Goal: Task Accomplishment & Management: Manage account settings

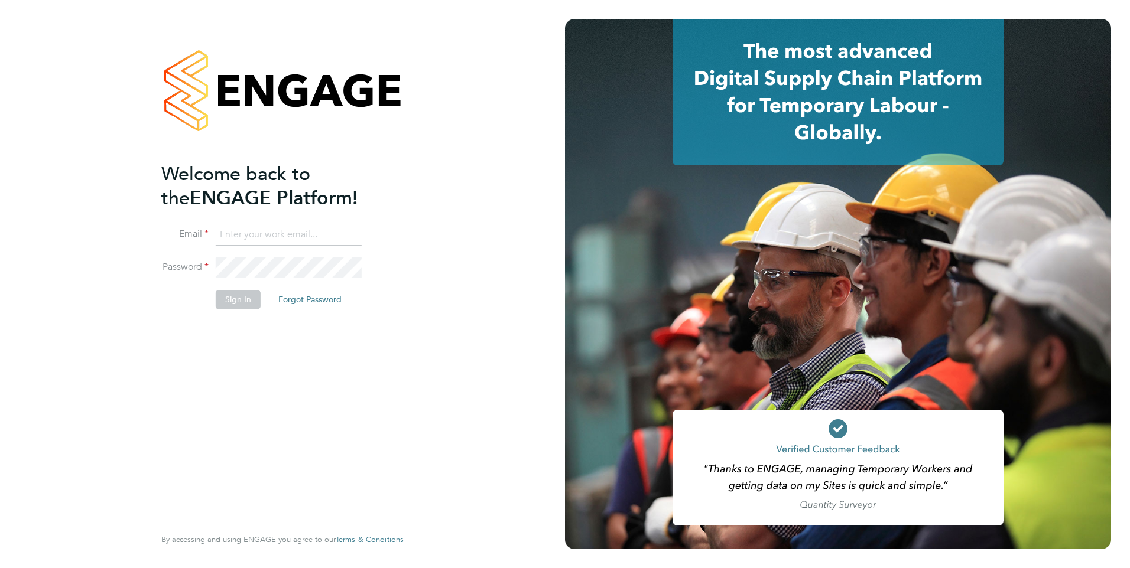
type input "rburns@skilledcareers.co.uk"
click at [231, 299] on button "Sign In" at bounding box center [238, 299] width 45 height 19
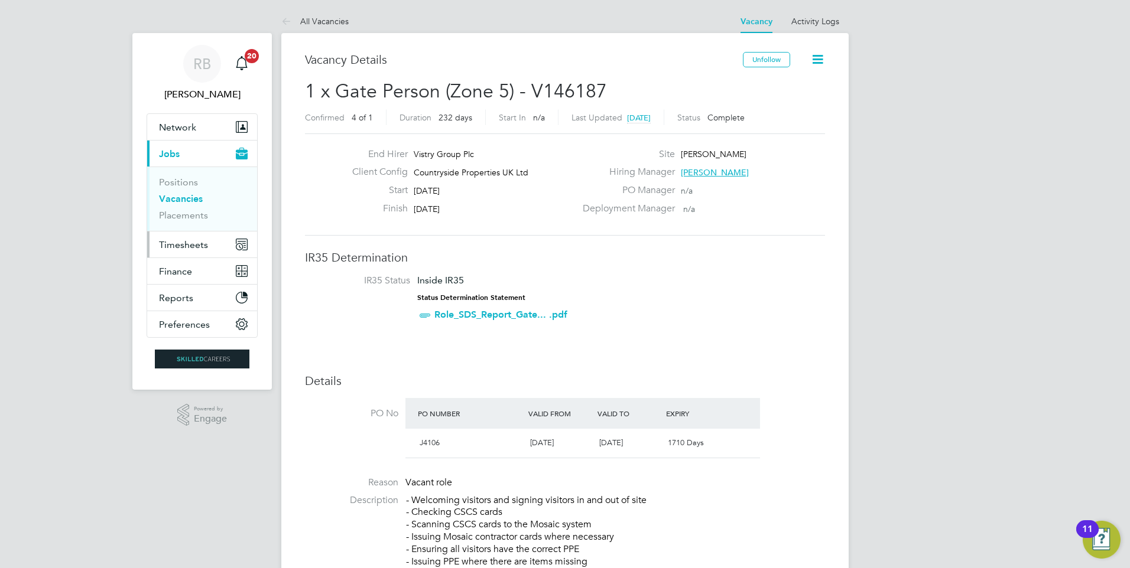
drag, startPoint x: 181, startPoint y: 239, endPoint x: 190, endPoint y: 245, distance: 10.3
click at [181, 240] on span "Timesheets" at bounding box center [183, 244] width 49 height 11
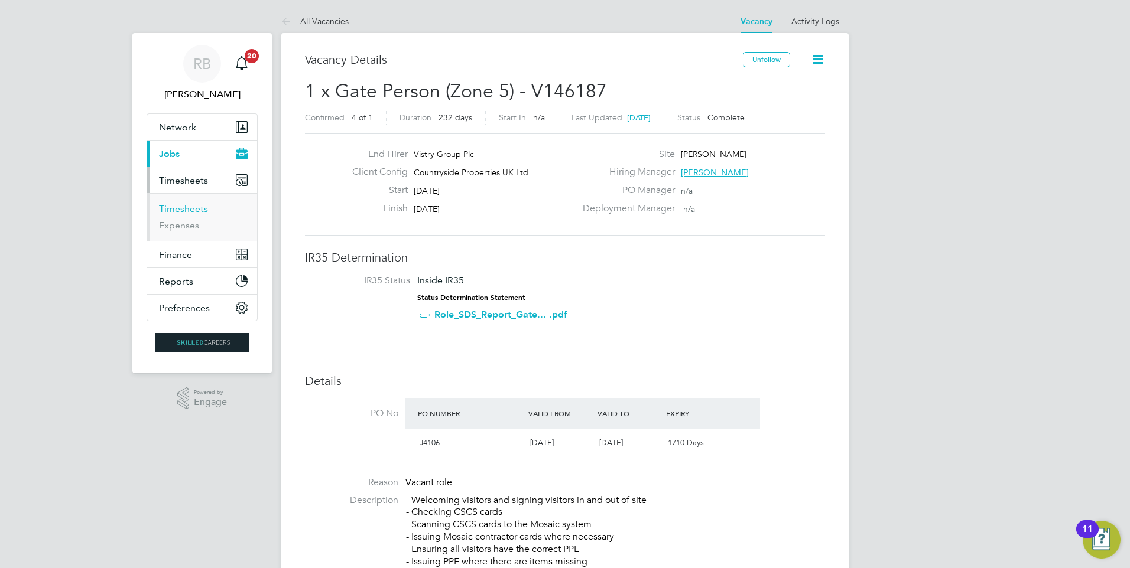
click at [200, 210] on link "Timesheets" at bounding box center [183, 208] width 49 height 11
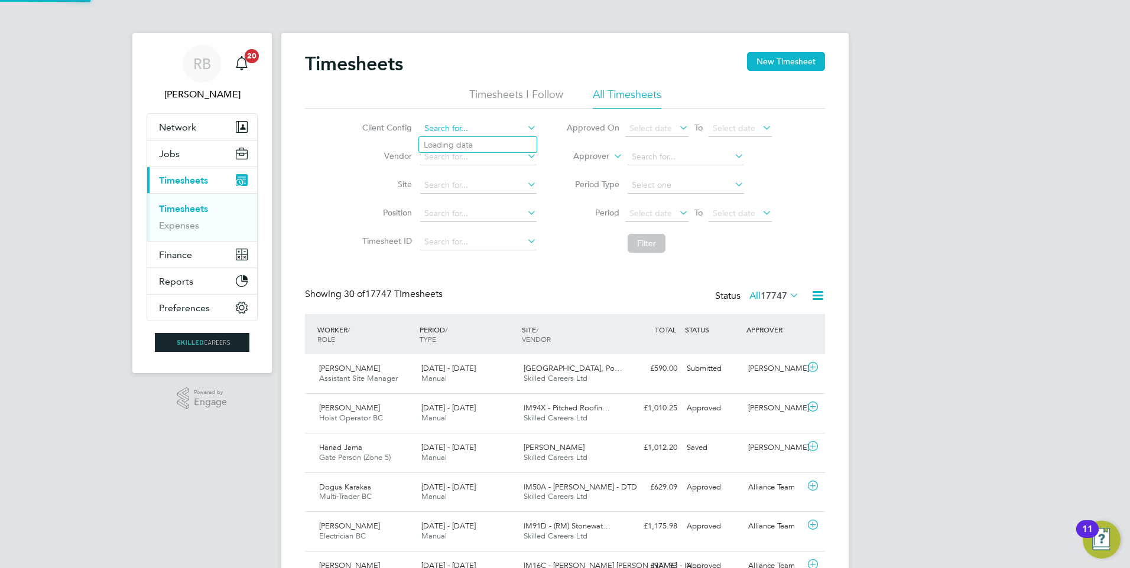
click at [466, 132] on input at bounding box center [478, 129] width 116 height 17
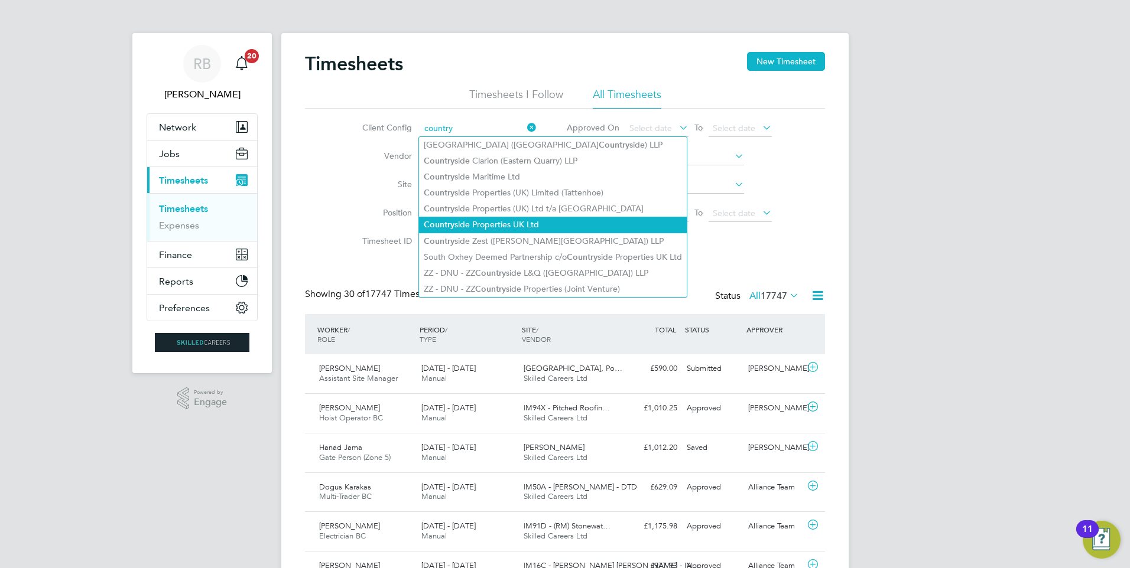
click at [580, 223] on li "Country side Properties UK Ltd" at bounding box center [553, 225] width 268 height 16
type input "Countryside Properties UK Ltd"
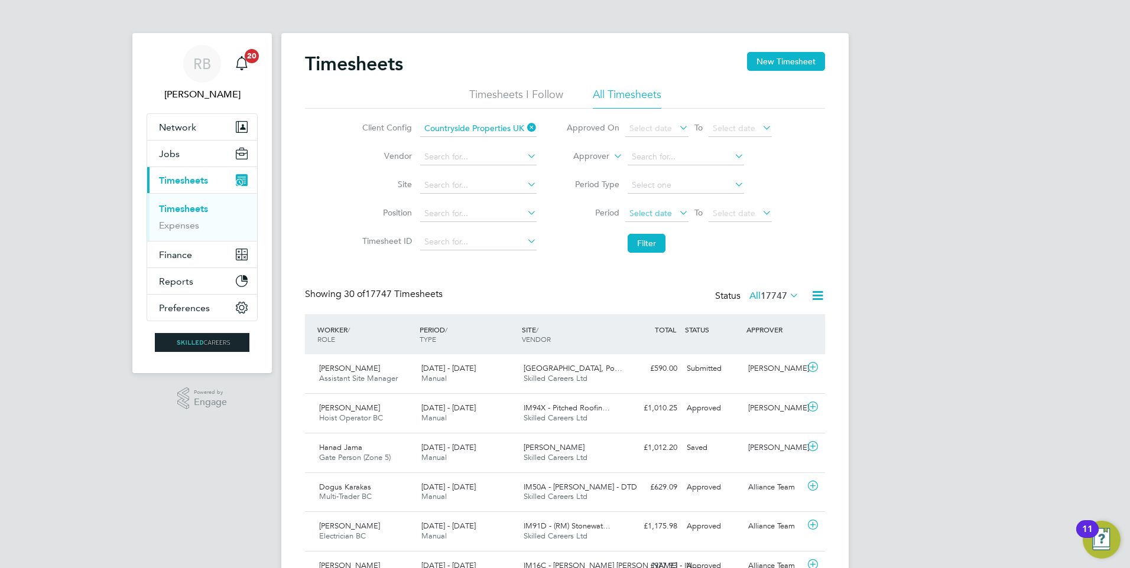
click at [666, 217] on span "Select date" at bounding box center [650, 213] width 43 height 11
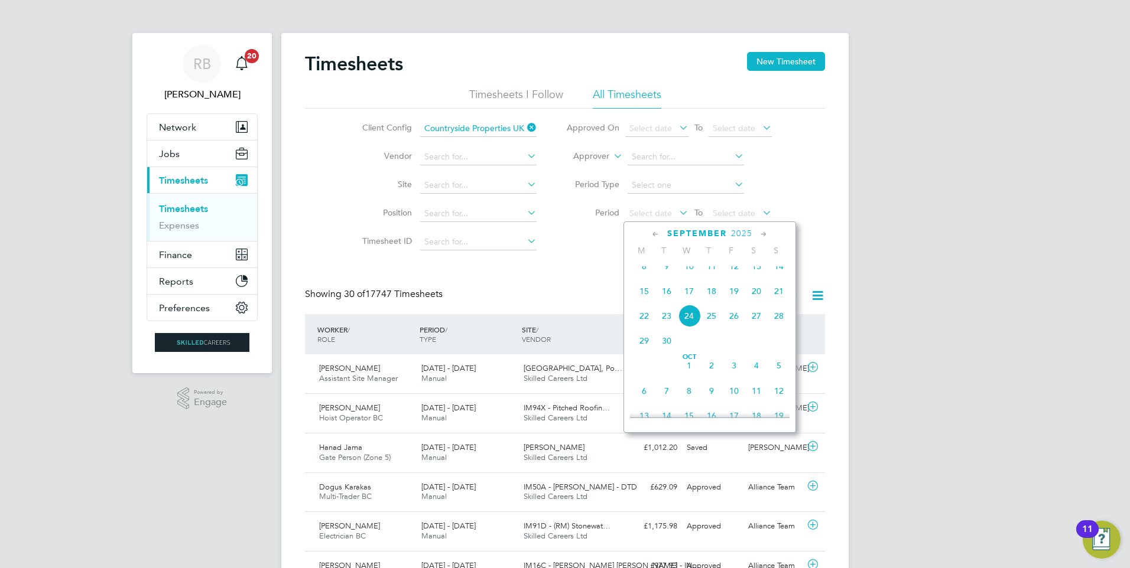
click at [643, 302] on span "15" at bounding box center [644, 291] width 22 height 22
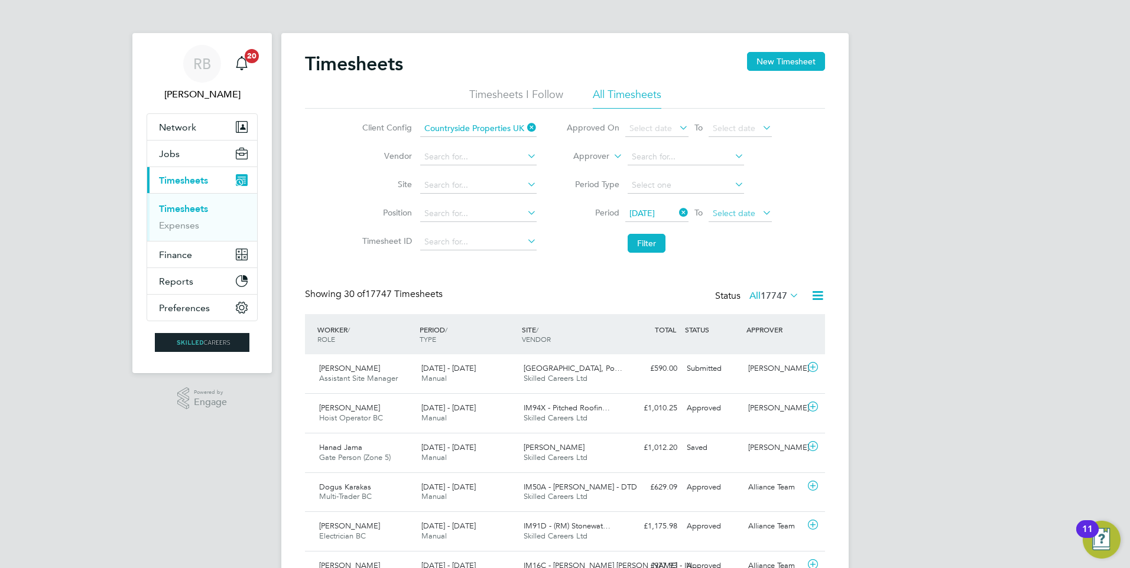
click at [752, 209] on span "Select date" at bounding box center [733, 213] width 43 height 11
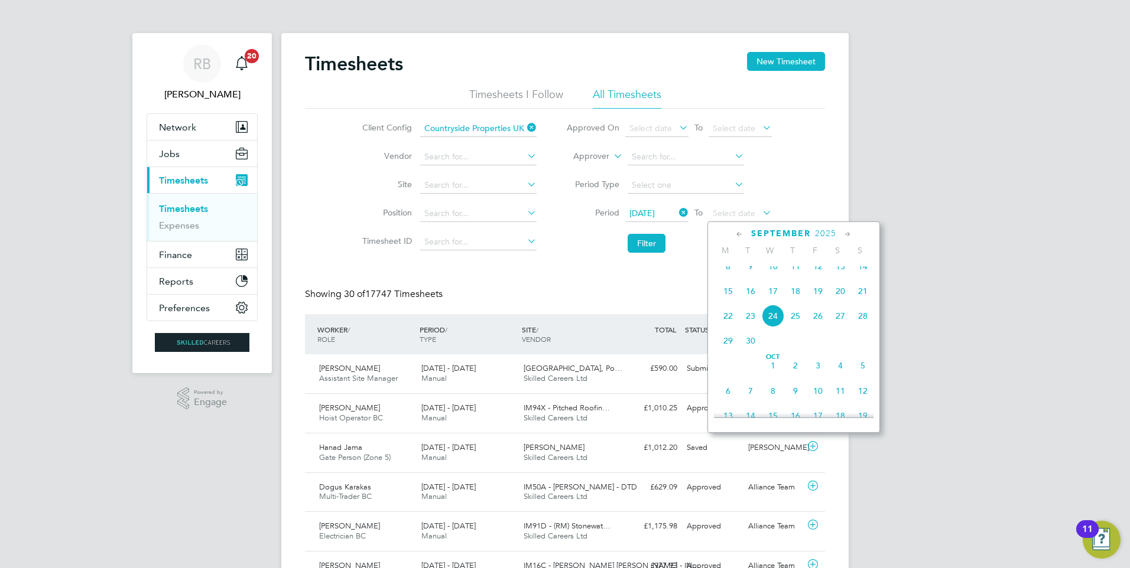
click at [860, 301] on span "21" at bounding box center [862, 291] width 22 height 22
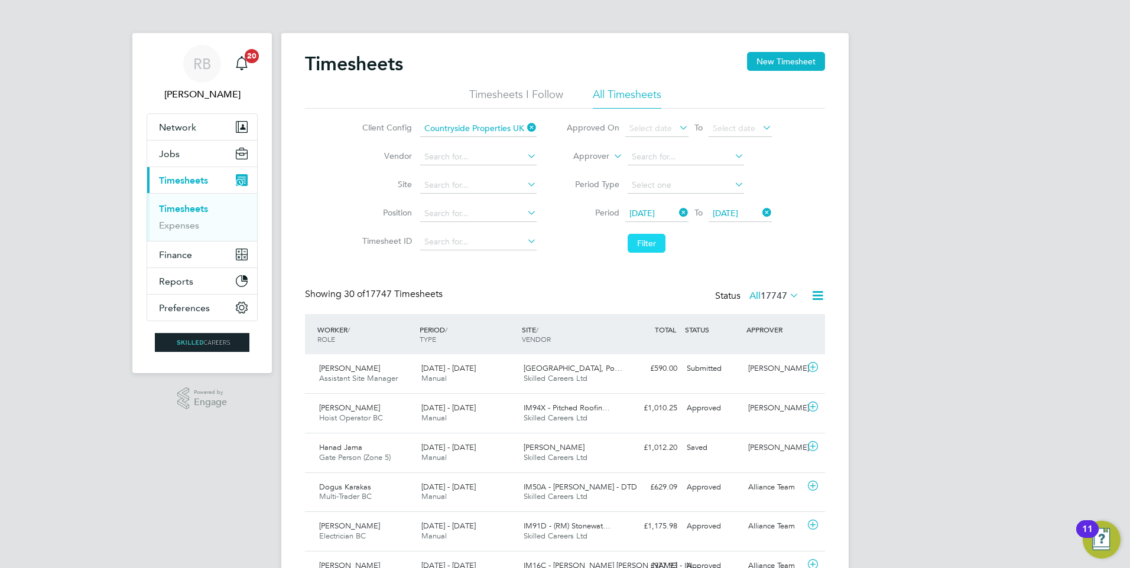
click at [629, 240] on button "Filter" at bounding box center [646, 243] width 38 height 19
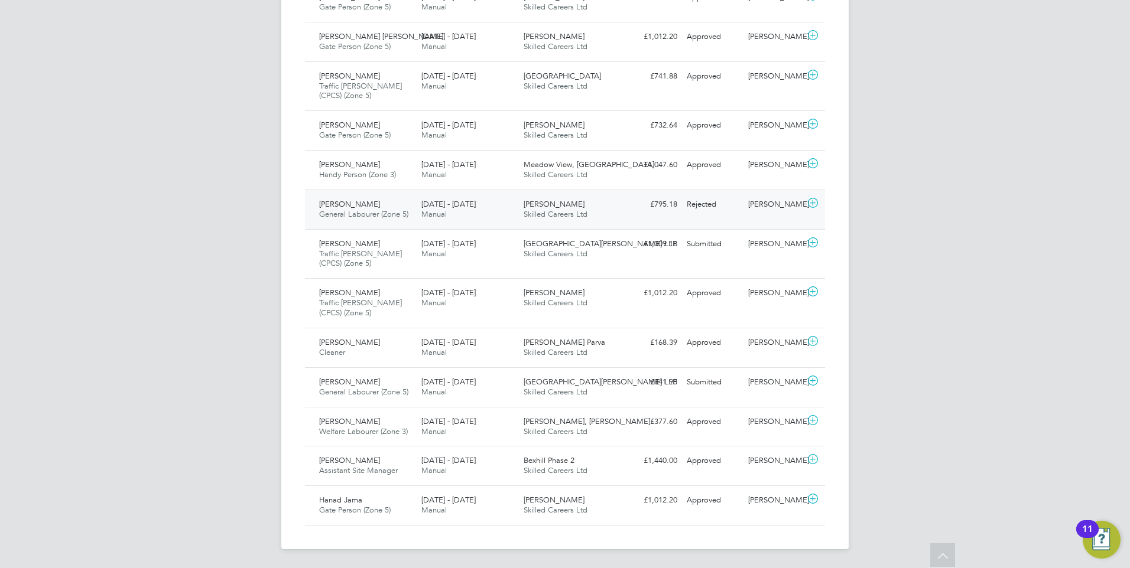
click at [757, 209] on div "[PERSON_NAME]" at bounding box center [773, 204] width 61 height 19
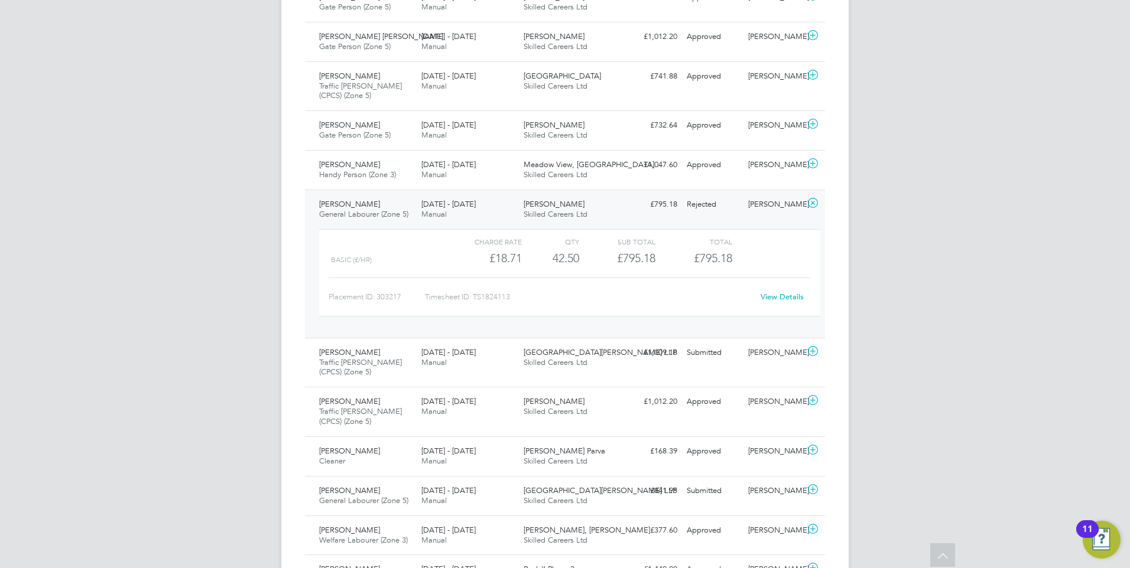
click at [777, 296] on link "View Details" at bounding box center [781, 297] width 43 height 10
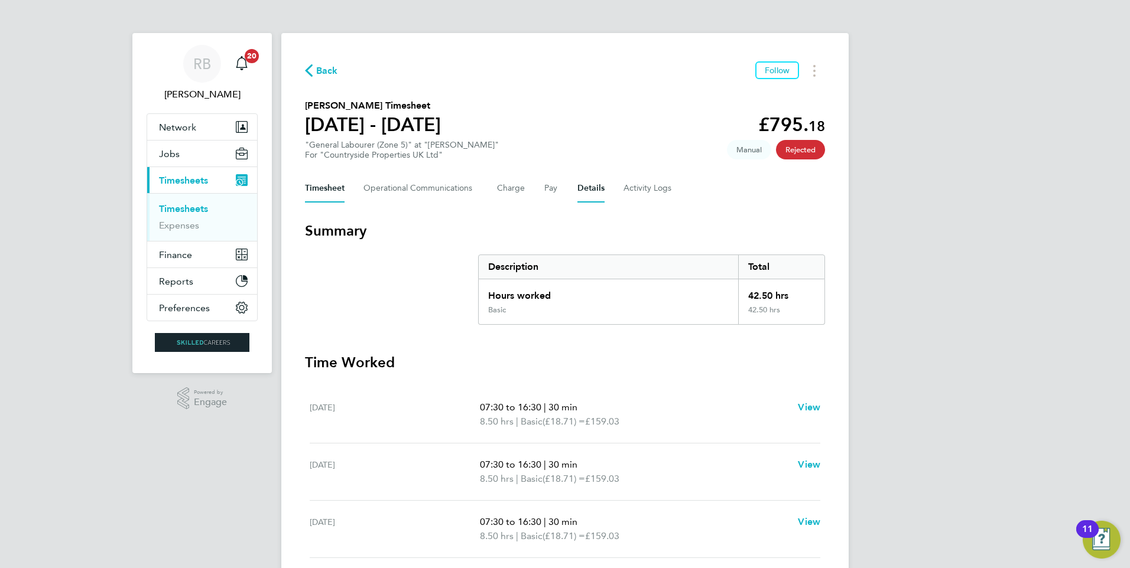
click at [588, 187] on button "Details" at bounding box center [590, 188] width 27 height 28
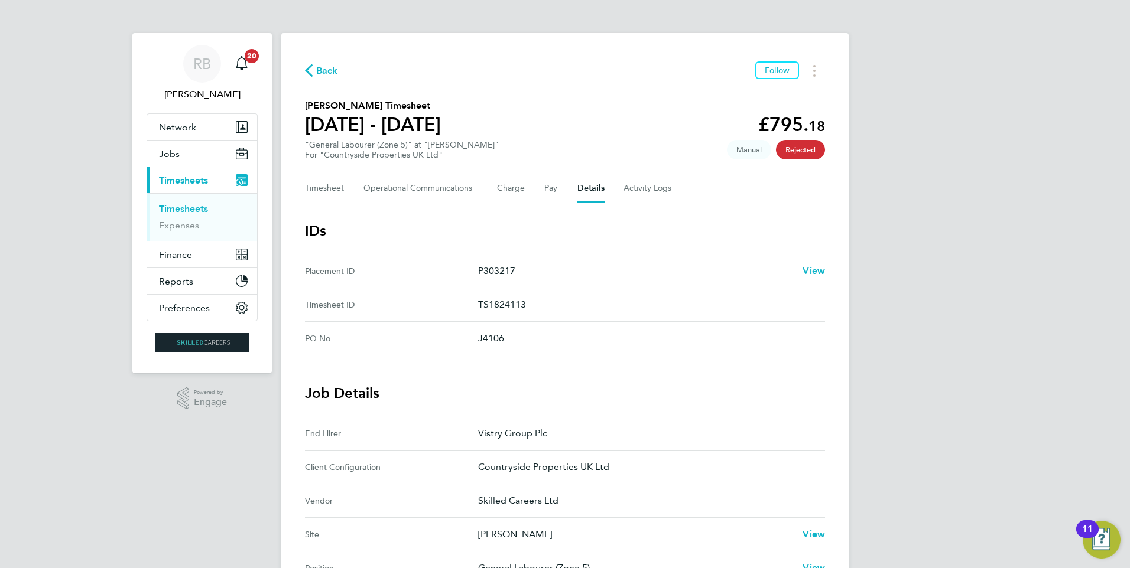
click at [197, 212] on link "Timesheets" at bounding box center [183, 208] width 49 height 11
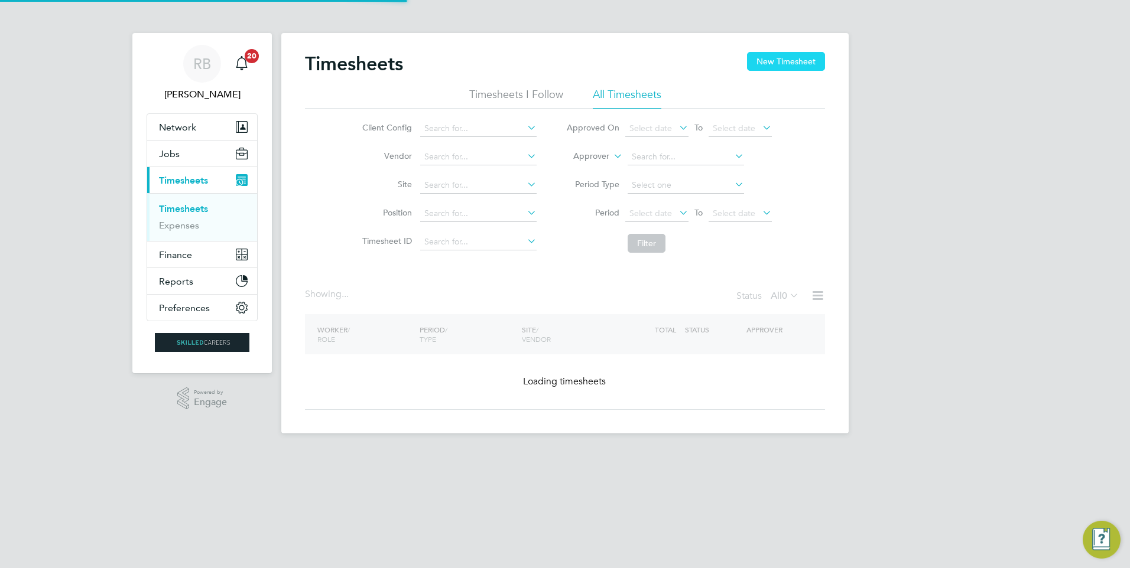
click at [773, 54] on button "New Timesheet" at bounding box center [786, 61] width 78 height 19
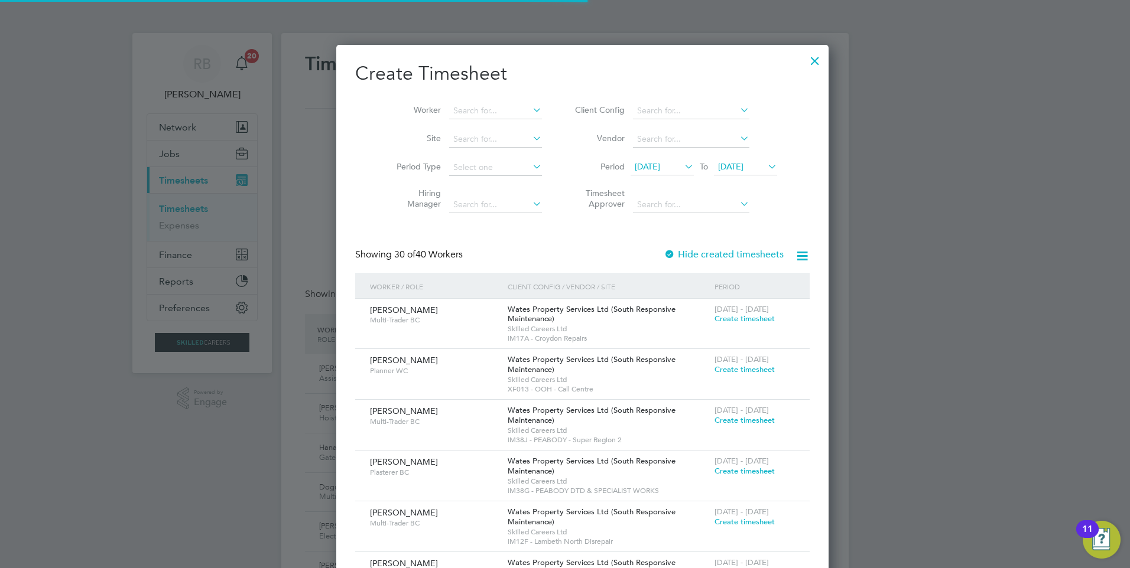
click at [651, 168] on span "10 Sep 2025" at bounding box center [646, 166] width 25 height 11
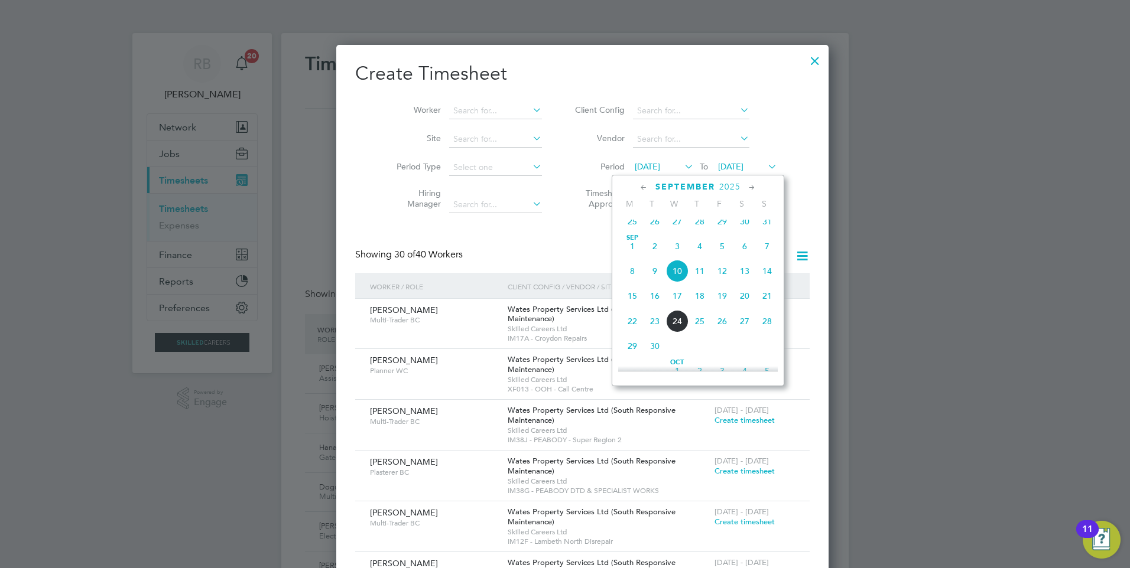
click at [627, 307] on span "15" at bounding box center [632, 296] width 22 height 22
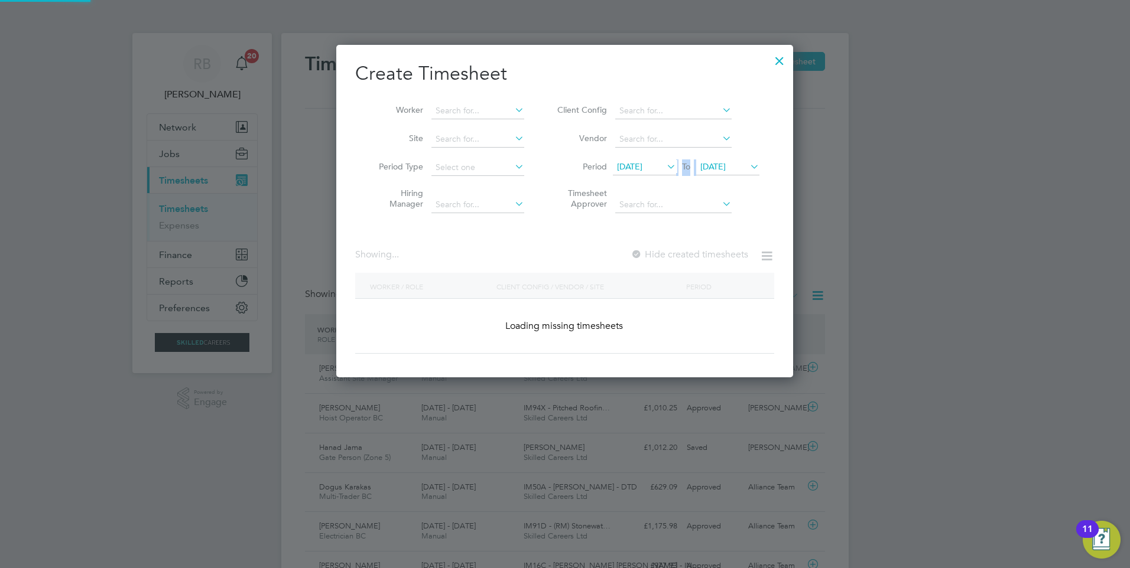
click at [731, 160] on div "15 Sep 2025 To 17 Sep 2025" at bounding box center [686, 168] width 147 height 17
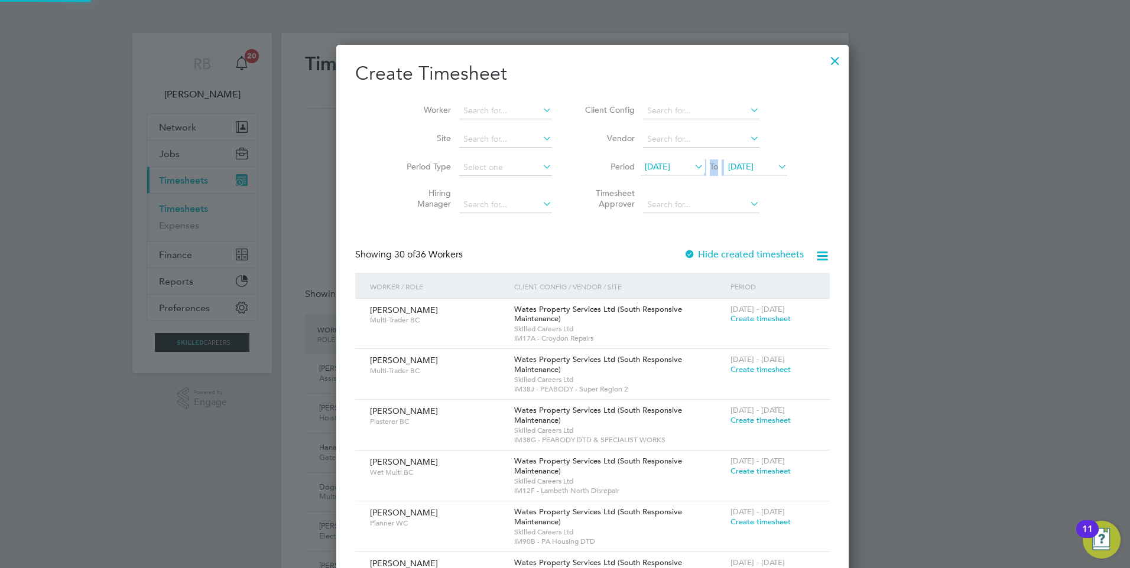
drag, startPoint x: 731, startPoint y: 160, endPoint x: 725, endPoint y: 172, distance: 13.0
click at [728, 167] on span "17 Sep 2025" at bounding box center [740, 166] width 25 height 11
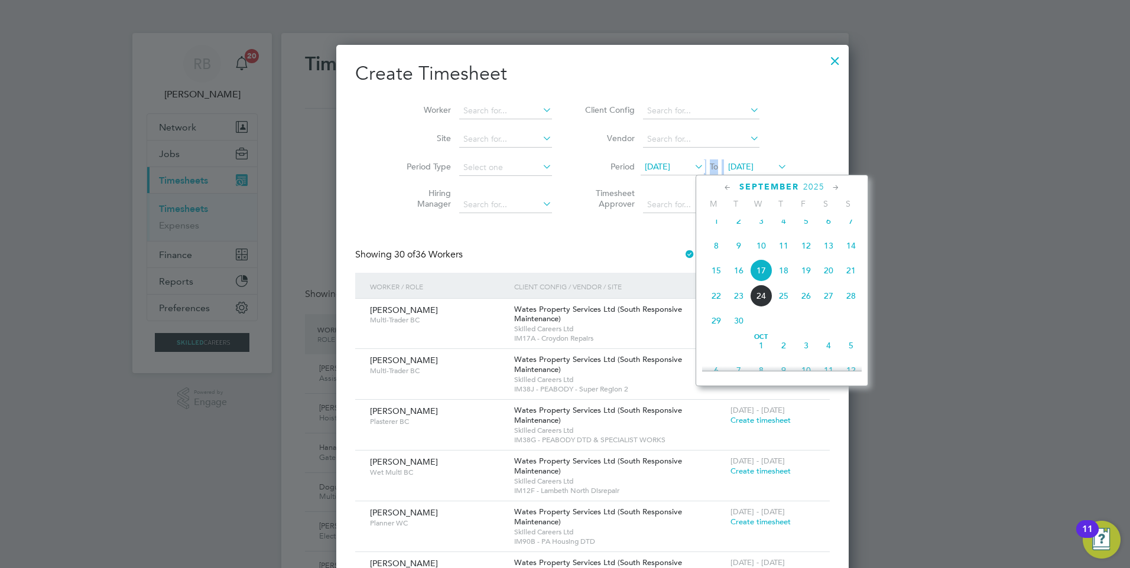
click at [854, 279] on span "21" at bounding box center [850, 270] width 22 height 22
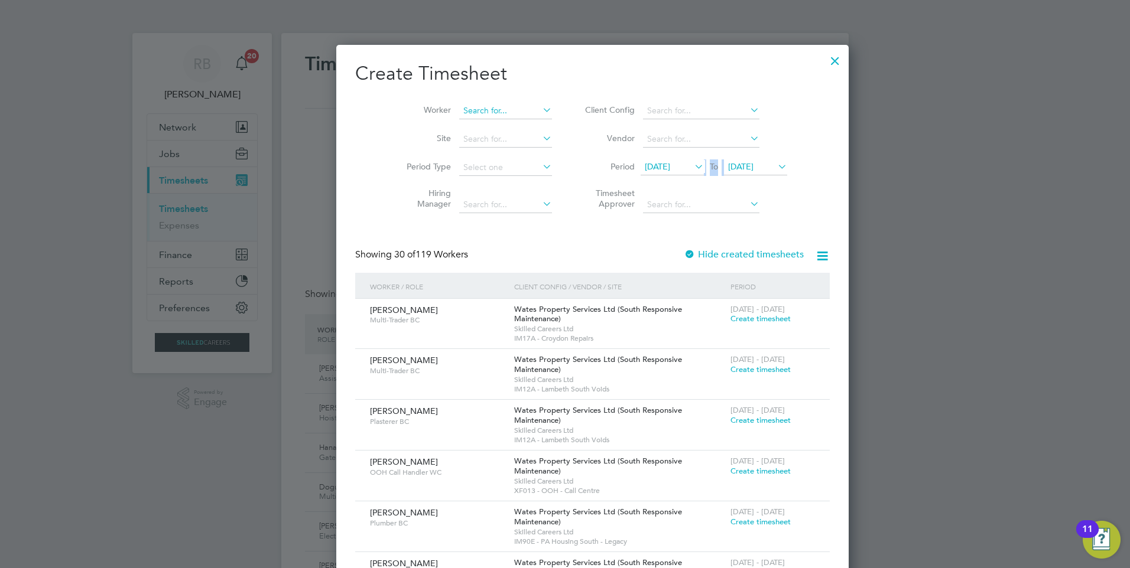
click at [459, 114] on input at bounding box center [505, 111] width 93 height 17
click at [483, 178] on li "Bran don Bentick" at bounding box center [485, 175] width 109 height 16
type input "[PERSON_NAME]"
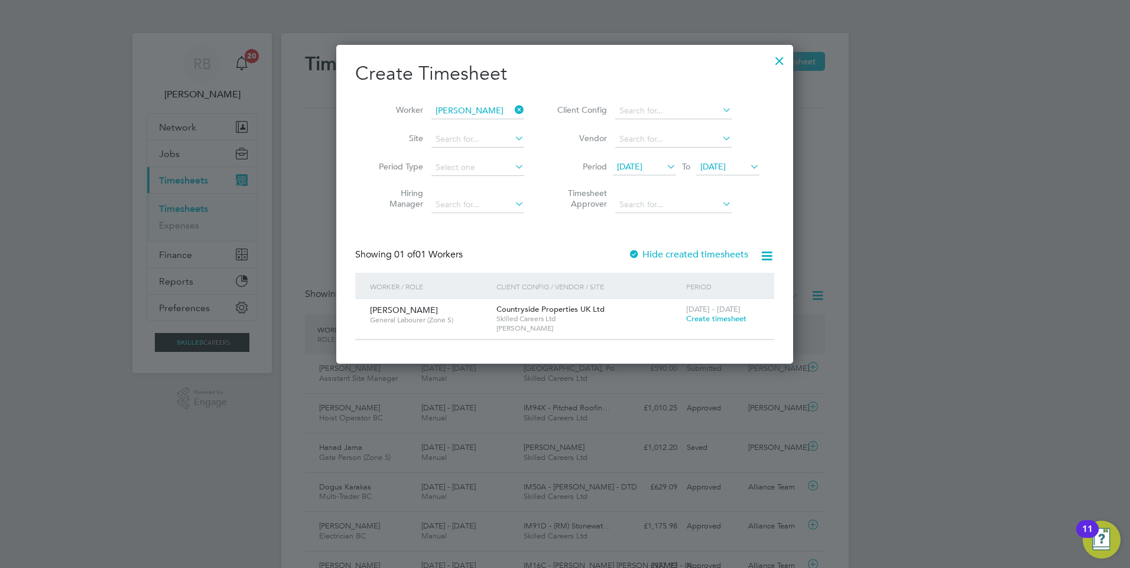
click at [705, 314] on span "Create timesheet" at bounding box center [716, 319] width 60 height 10
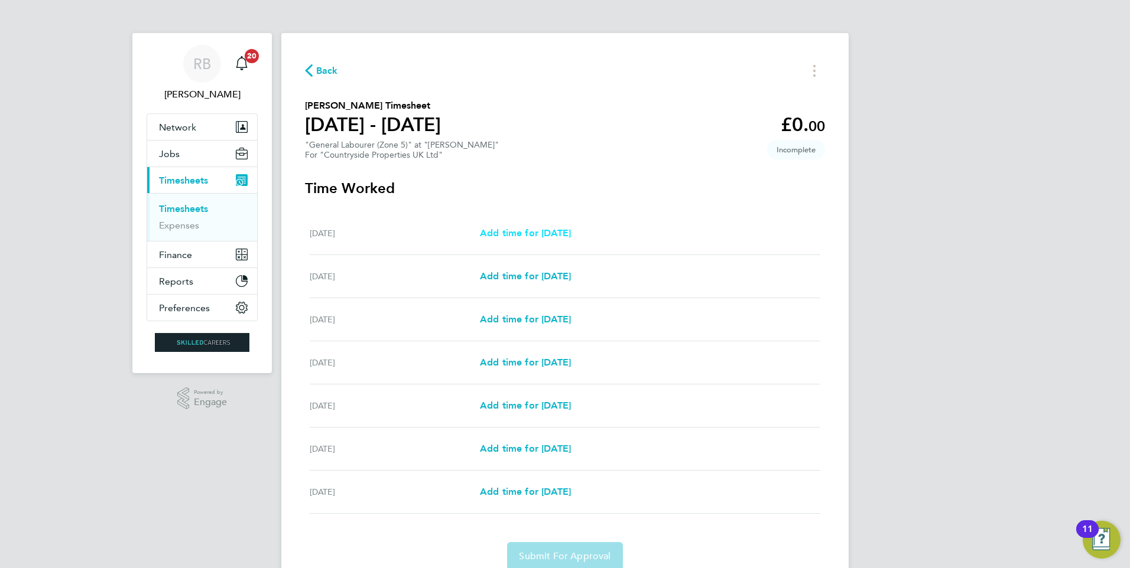
click at [548, 232] on span "Add time for Mon 15 Sep" at bounding box center [525, 232] width 91 height 11
select select "30"
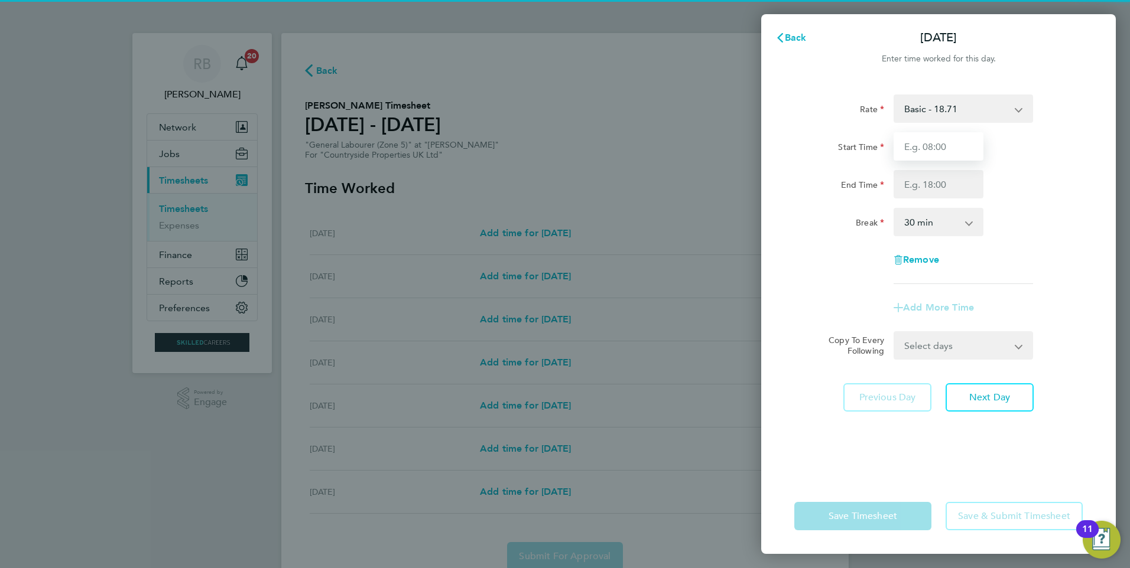
click at [940, 142] on input "Start Time" at bounding box center [938, 146] width 90 height 28
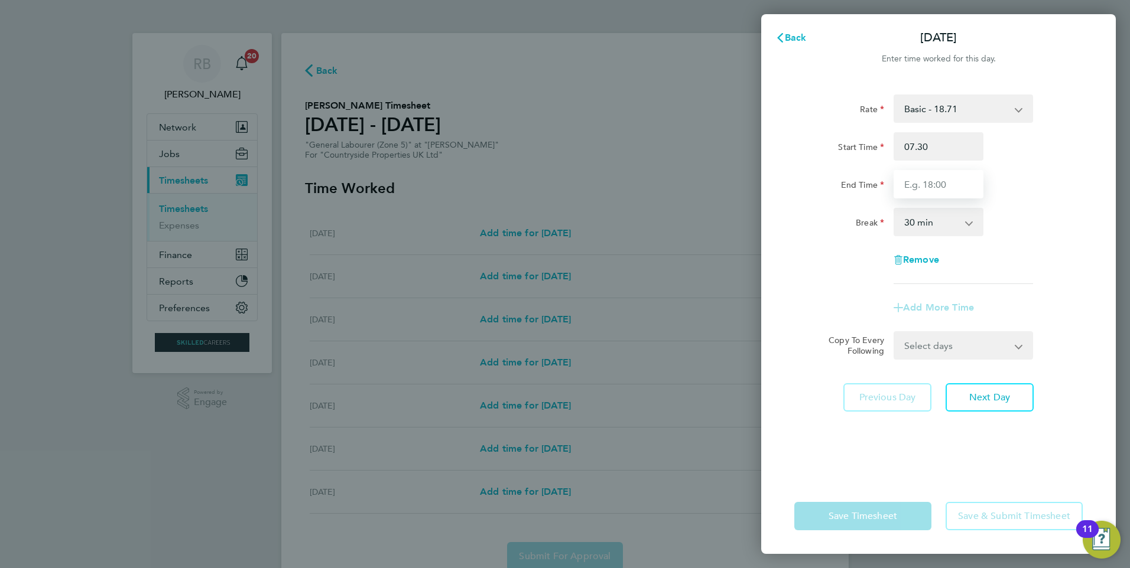
type input "07:30"
type input "16:30"
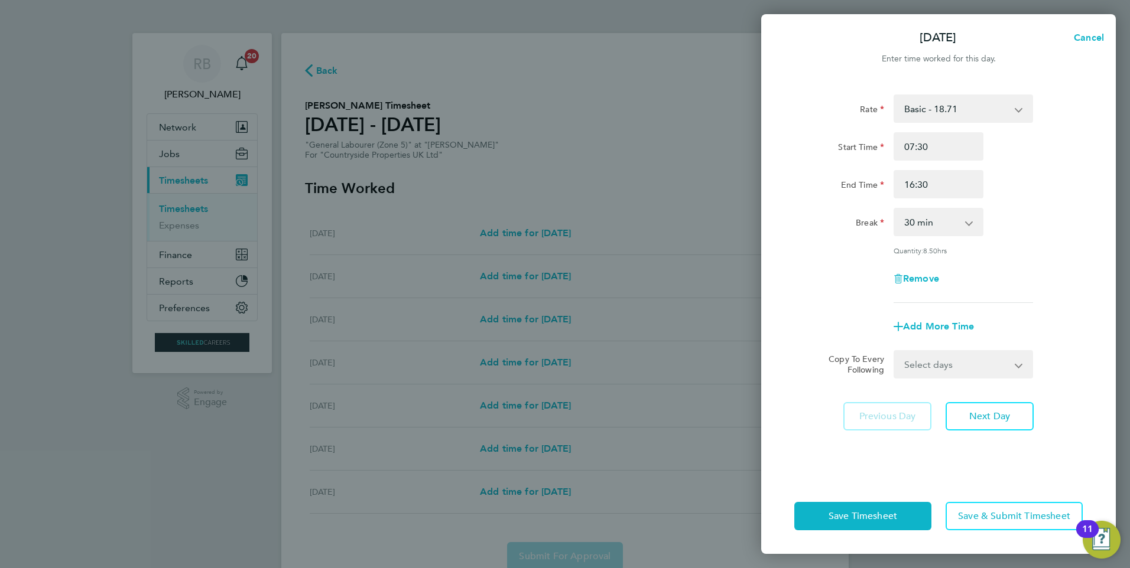
click at [1028, 257] on div "Rate Basic - 18.71 Start Time 07:30 End Time 16:30 Break 0 min 15 min 30 min 45…" at bounding box center [938, 199] width 288 height 209
click at [962, 370] on select "Select days Day Weekday (Mon-Fri) Weekend (Sat-Sun) Tuesday Wednesday Thursday …" at bounding box center [956, 365] width 124 height 26
select select "WEEKDAY"
click at [894, 352] on select "Select days Day Weekday (Mon-Fri) Weekend (Sat-Sun) Tuesday Wednesday Thursday …" at bounding box center [956, 365] width 124 height 26
select select "2025-09-21"
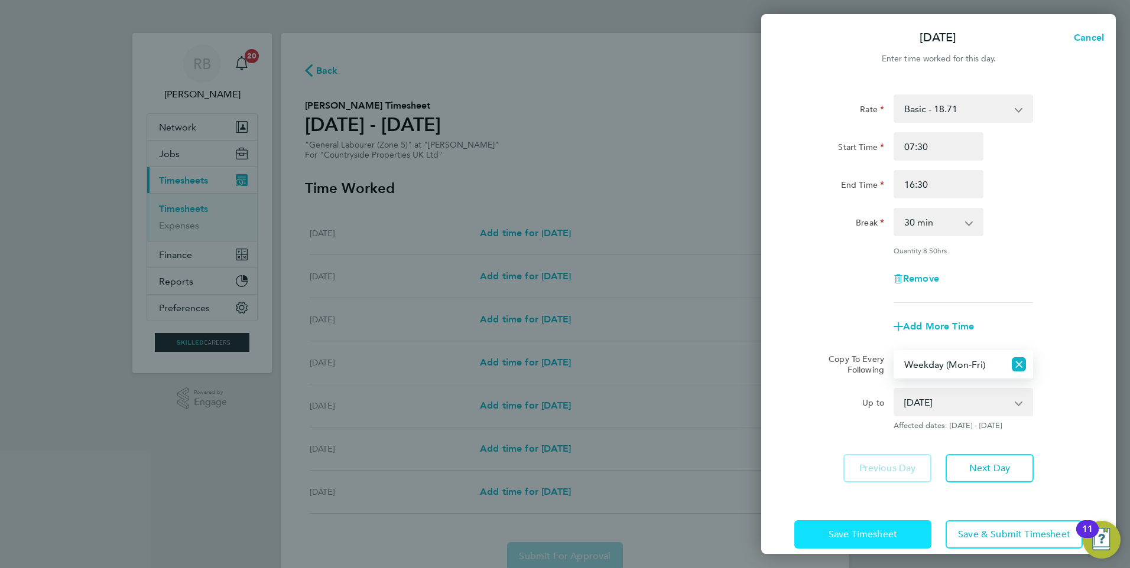
click at [852, 529] on span "Save Timesheet" at bounding box center [862, 535] width 69 height 12
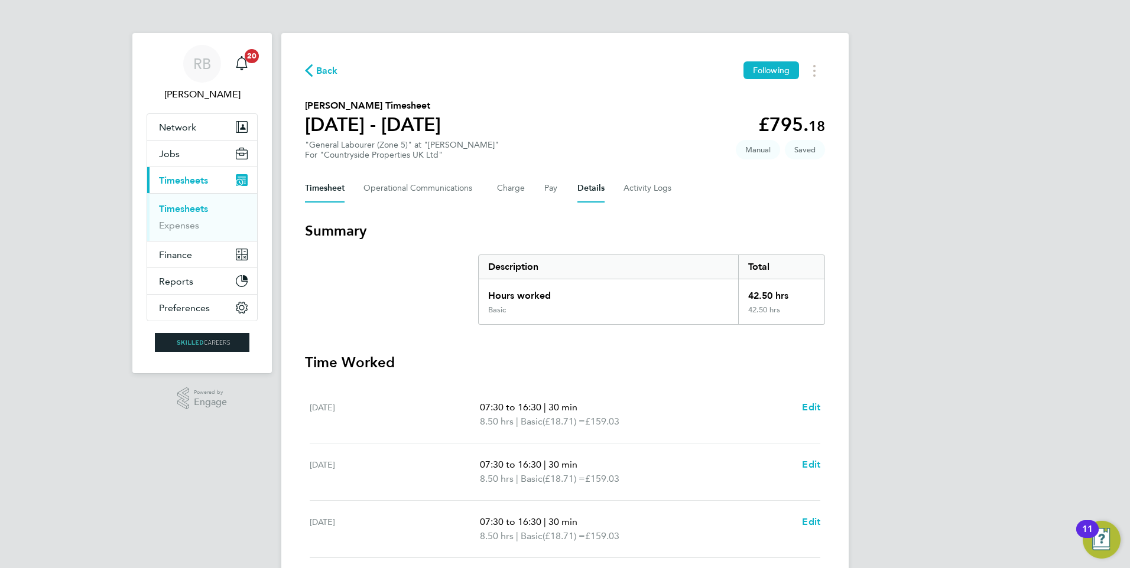
click at [582, 192] on button "Details" at bounding box center [590, 188] width 27 height 28
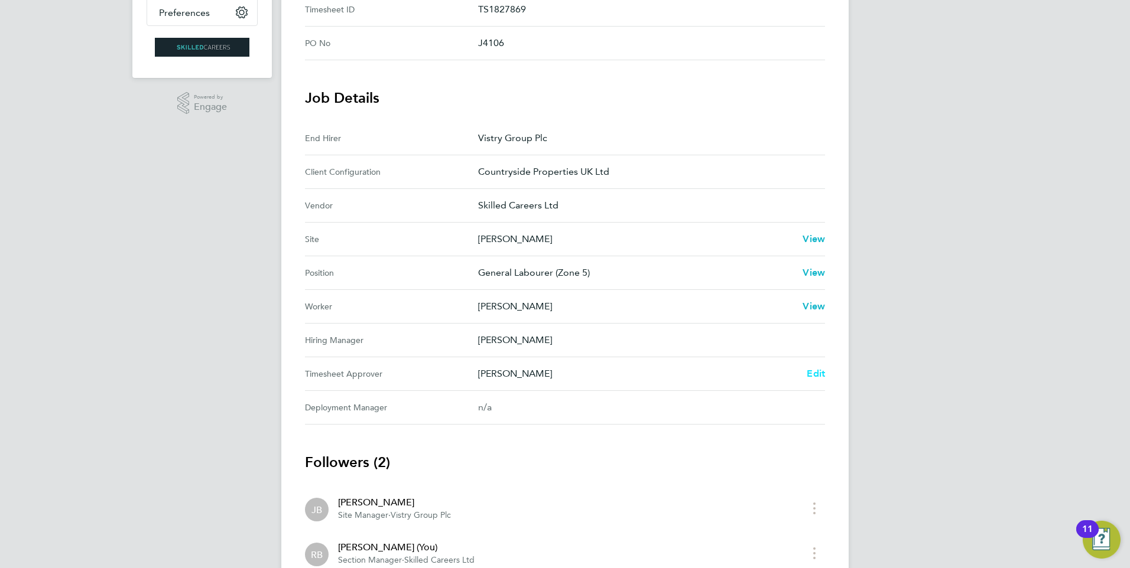
click at [811, 379] on link "Edit" at bounding box center [815, 374] width 18 height 14
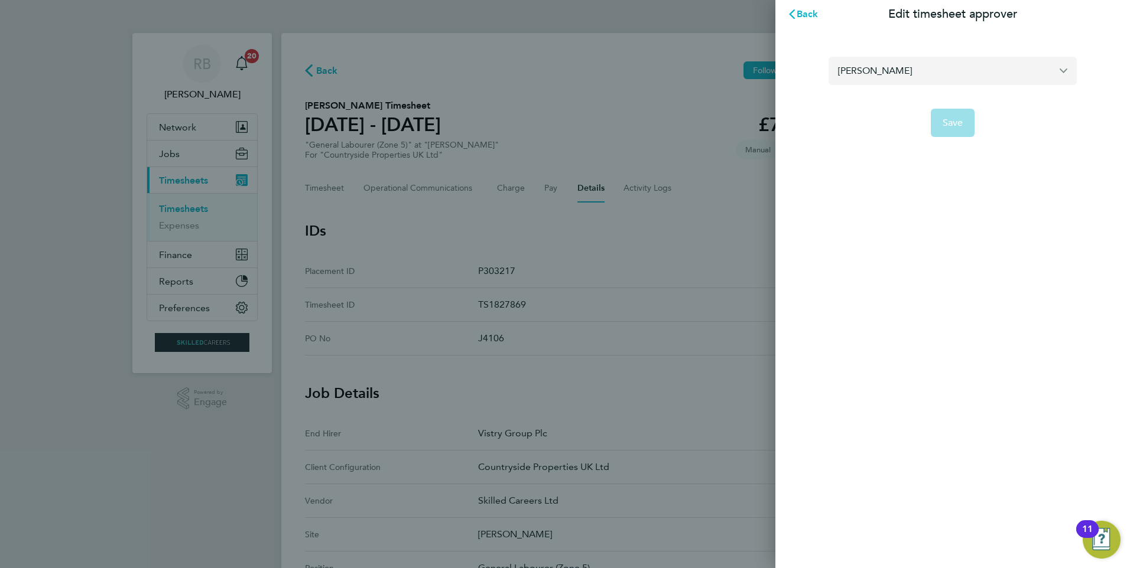
click at [916, 72] on input "[PERSON_NAME]" at bounding box center [952, 71] width 248 height 28
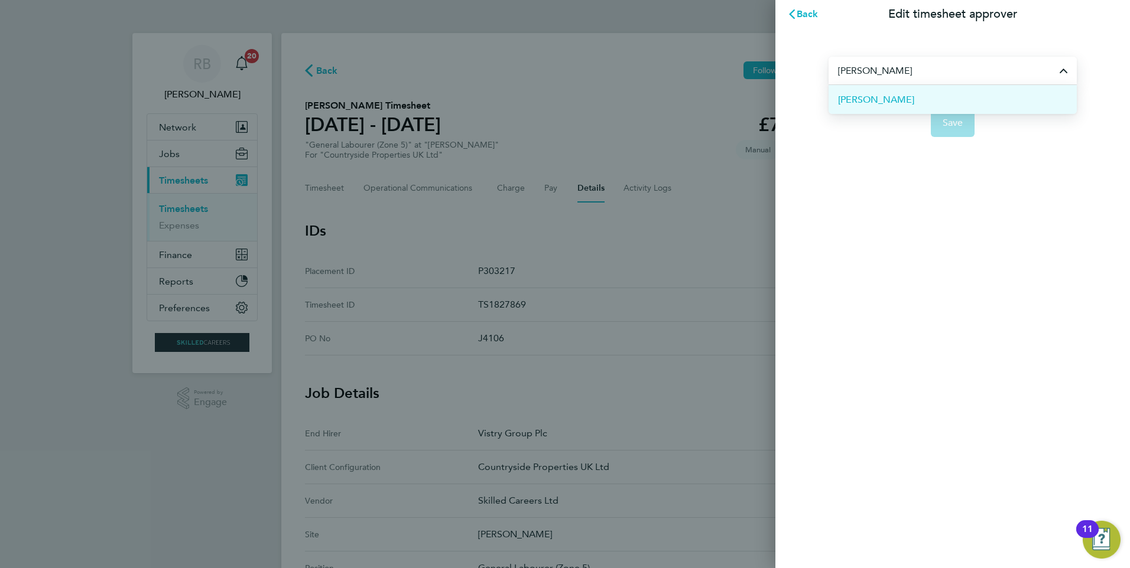
click at [883, 91] on li "[PERSON_NAME]" at bounding box center [952, 99] width 248 height 29
type input "[PERSON_NAME]"
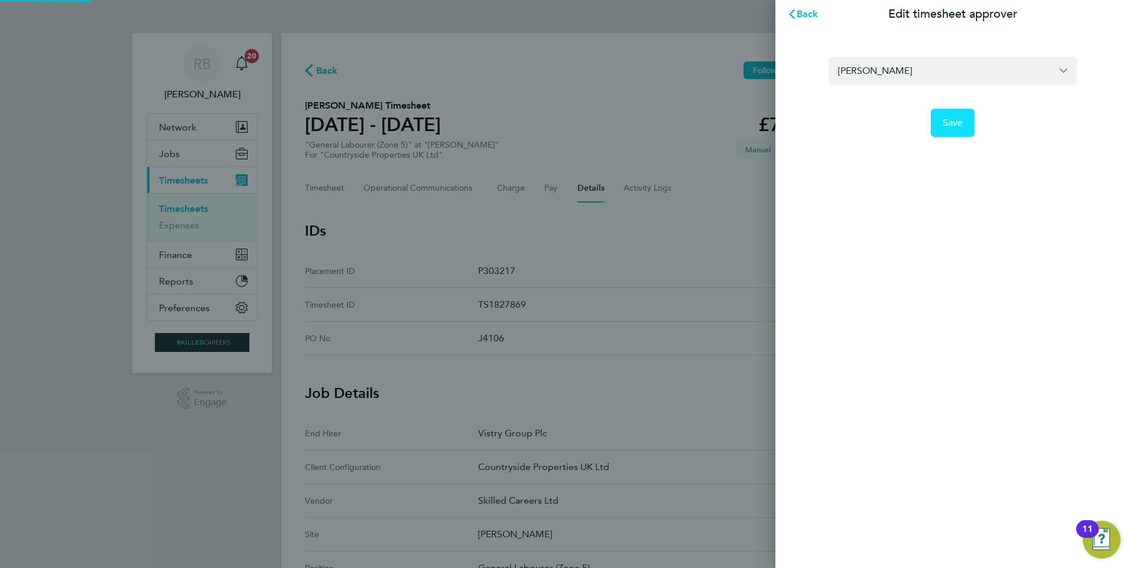
click at [951, 122] on span "Save" at bounding box center [952, 123] width 21 height 12
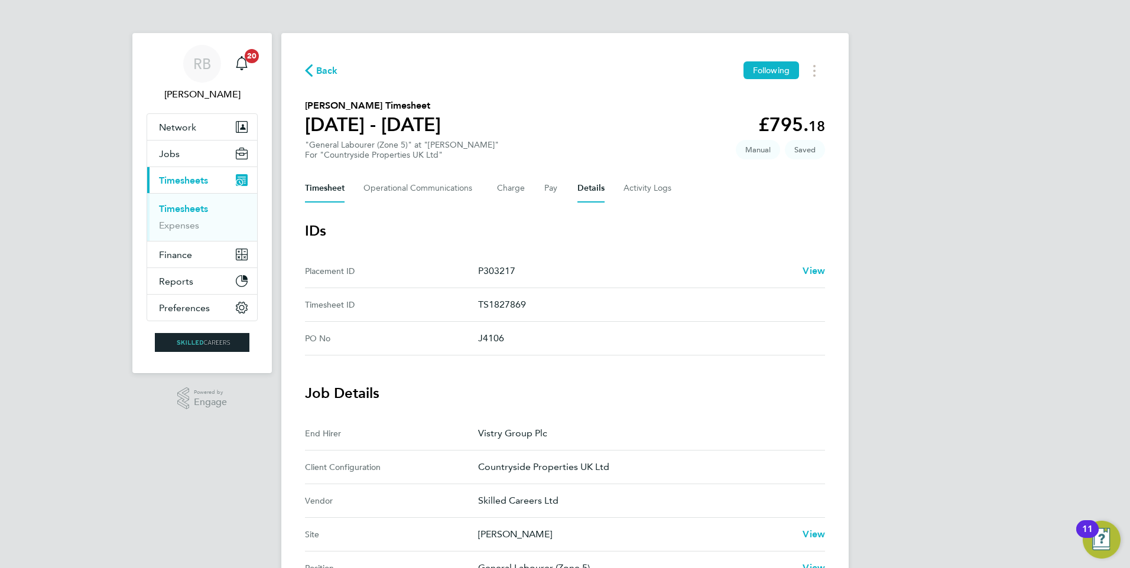
click at [310, 187] on button "Timesheet" at bounding box center [325, 188] width 40 height 28
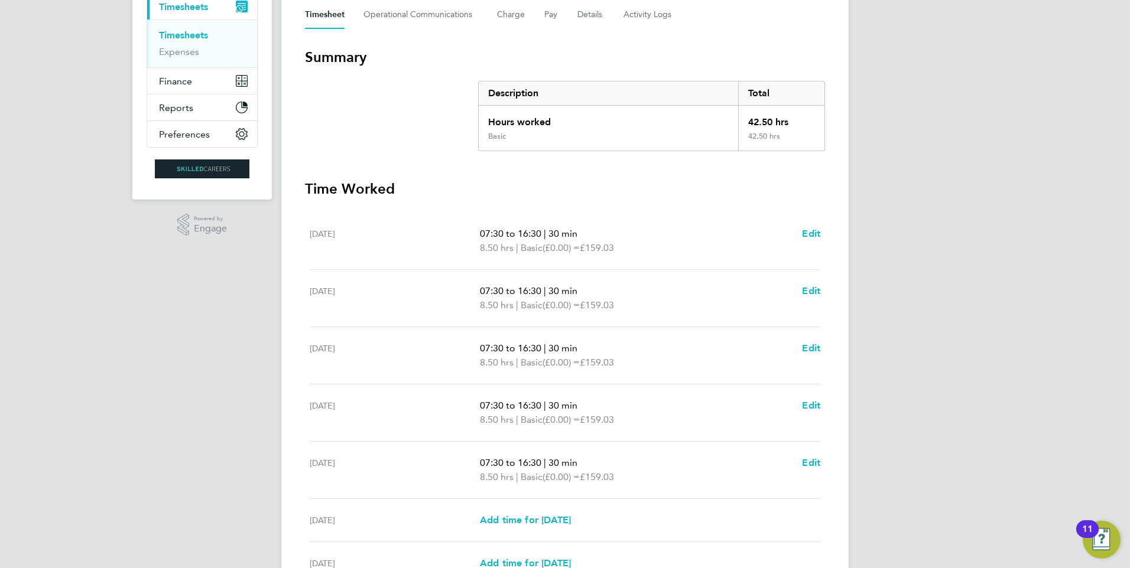
scroll to position [295, 0]
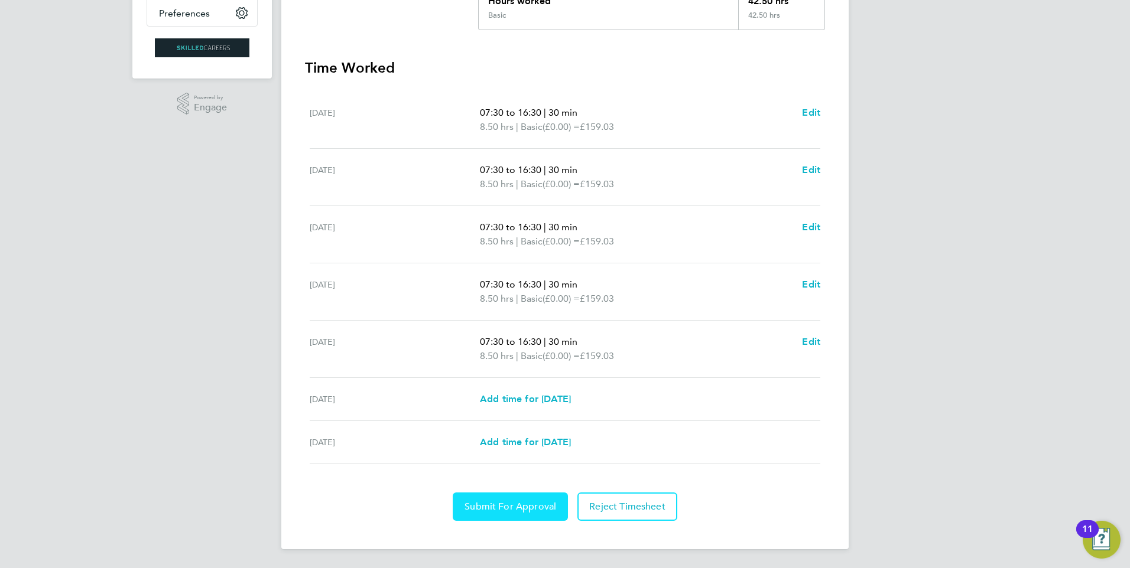
click at [491, 502] on span "Submit For Approval" at bounding box center [510, 507] width 92 height 12
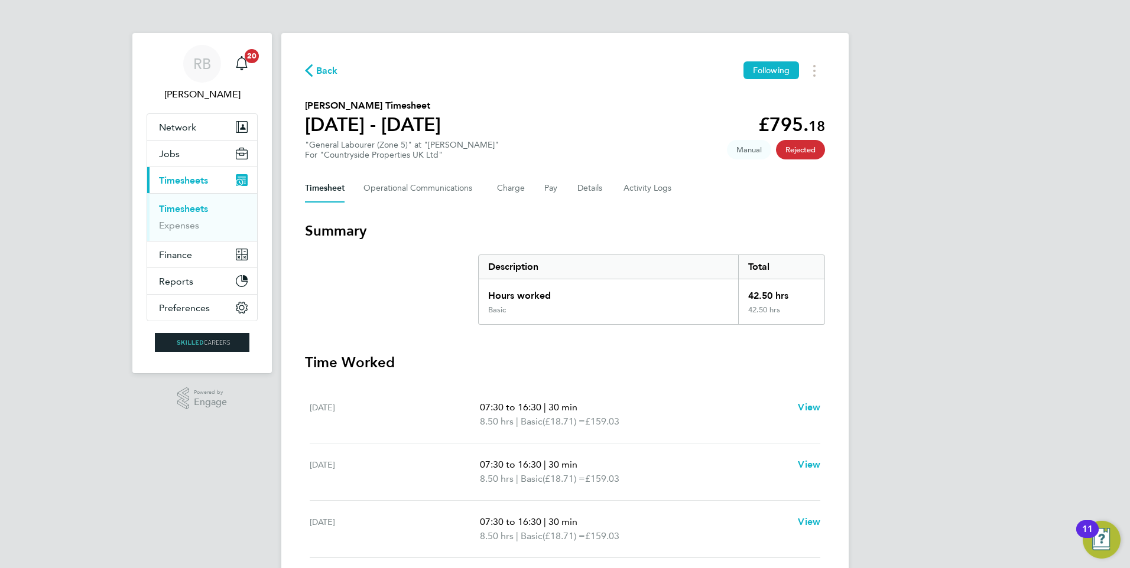
drag, startPoint x: 179, startPoint y: 204, endPoint x: 206, endPoint y: 212, distance: 27.7
click at [179, 204] on link "Timesheets" at bounding box center [183, 208] width 49 height 11
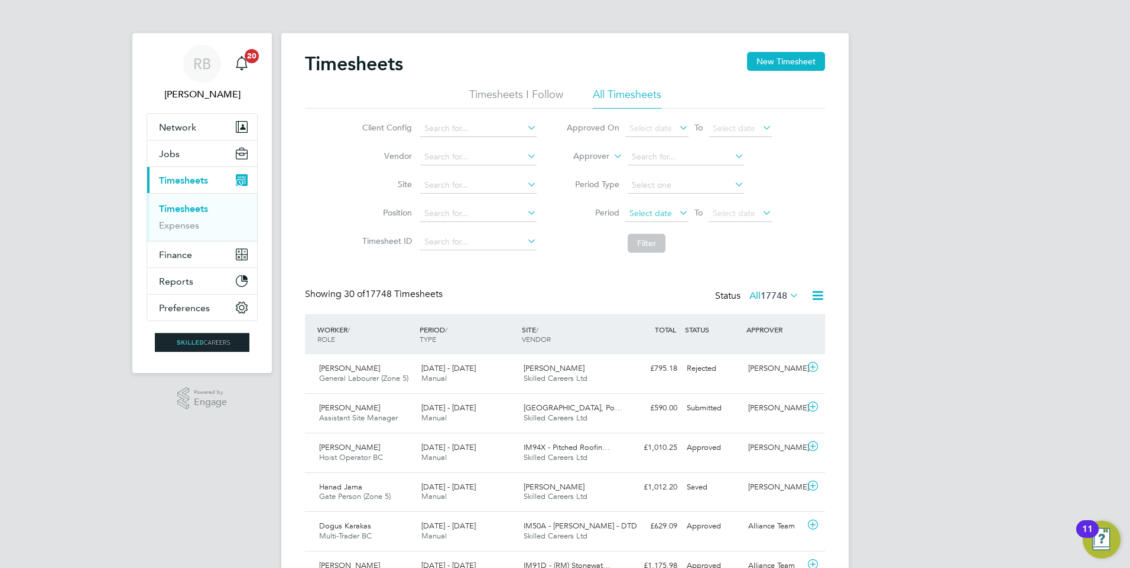
click at [656, 213] on span "Select date" at bounding box center [650, 213] width 43 height 11
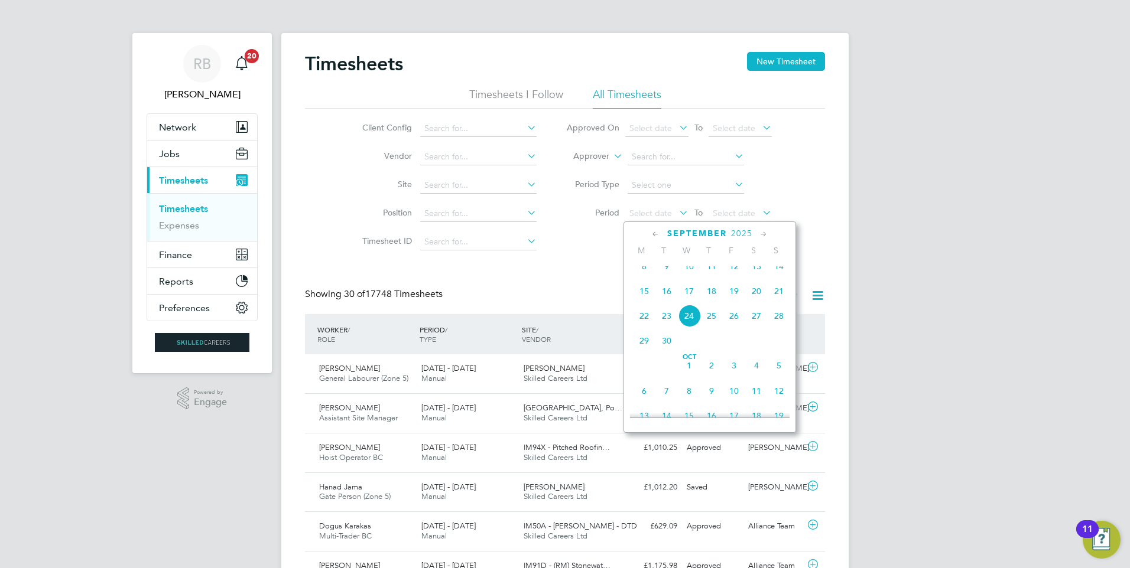
click at [649, 300] on span "15" at bounding box center [644, 291] width 22 height 22
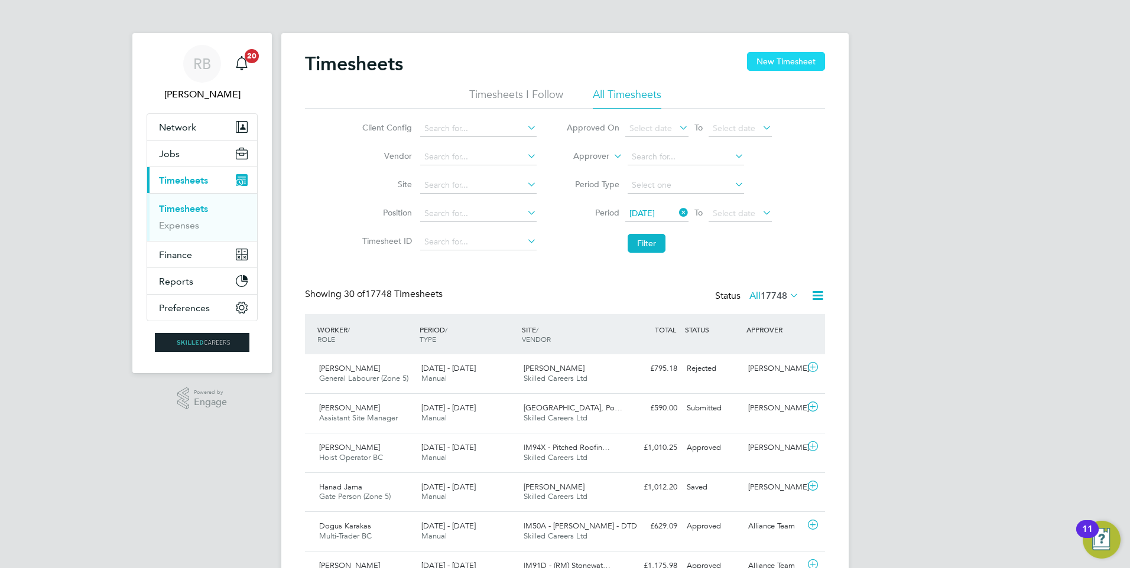
click at [785, 65] on button "New Timesheet" at bounding box center [786, 61] width 78 height 19
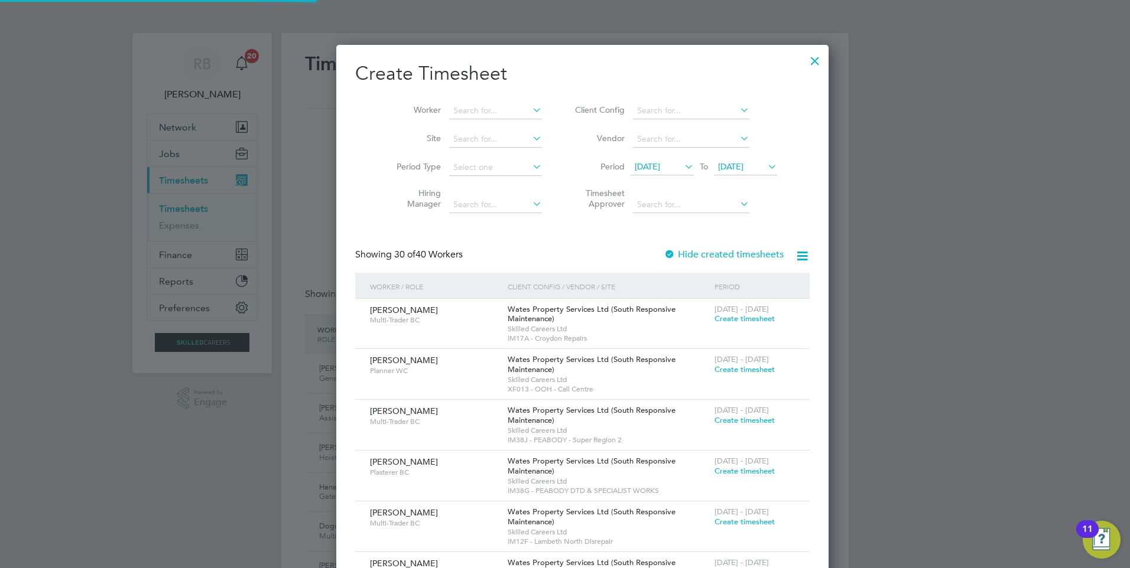
click at [639, 166] on span "10 Sep 2025" at bounding box center [646, 166] width 25 height 11
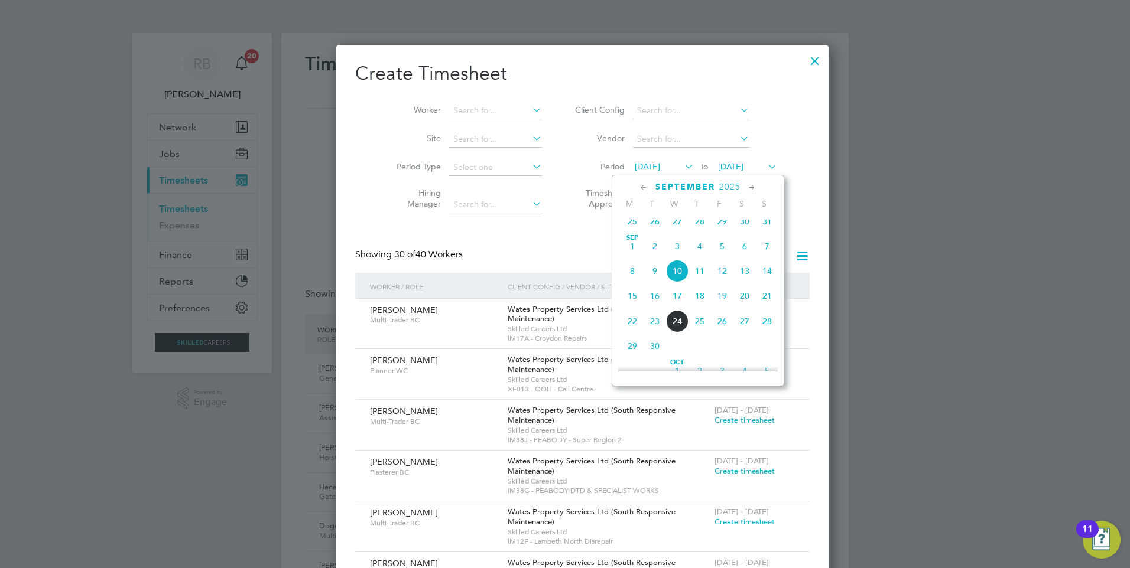
drag, startPoint x: 624, startPoint y: 303, endPoint x: 706, endPoint y: 199, distance: 132.1
click at [625, 303] on span "15" at bounding box center [632, 296] width 22 height 22
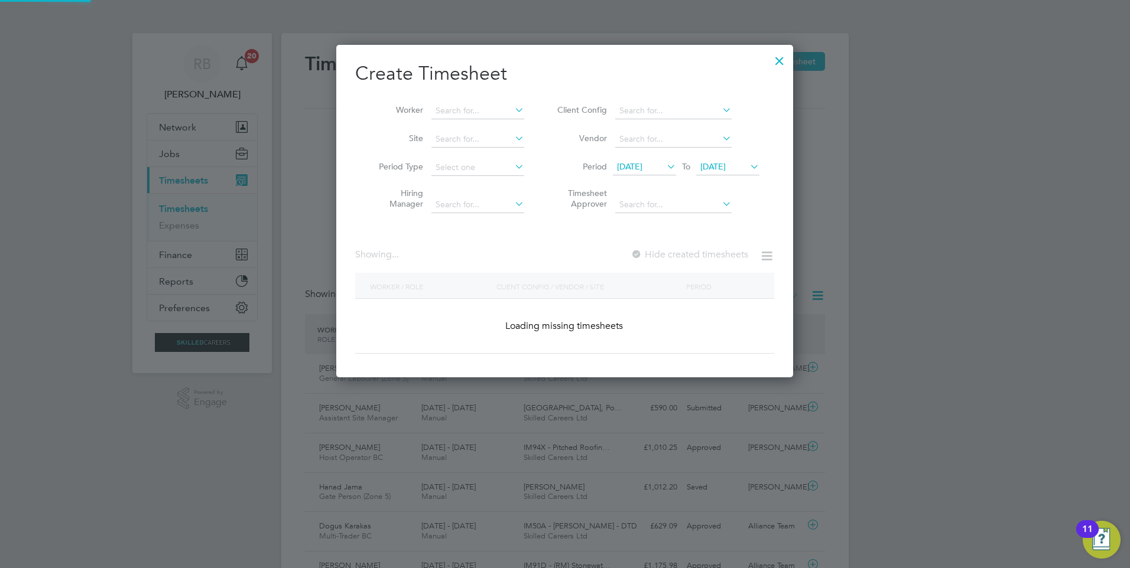
click at [720, 168] on span "17 Sep 2025" at bounding box center [712, 166] width 25 height 11
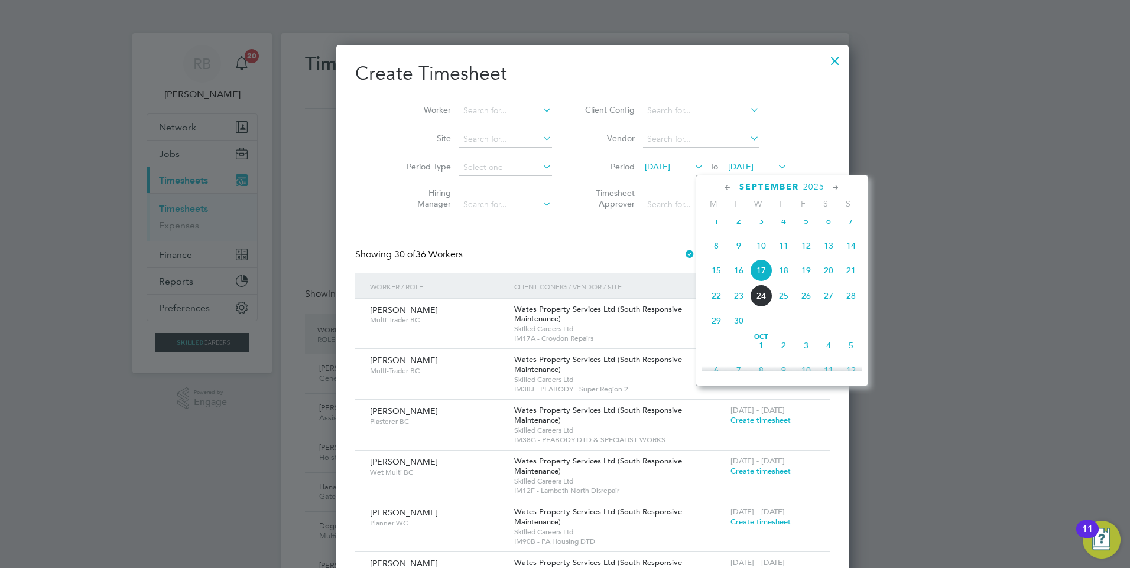
click at [846, 279] on span "21" at bounding box center [850, 270] width 22 height 22
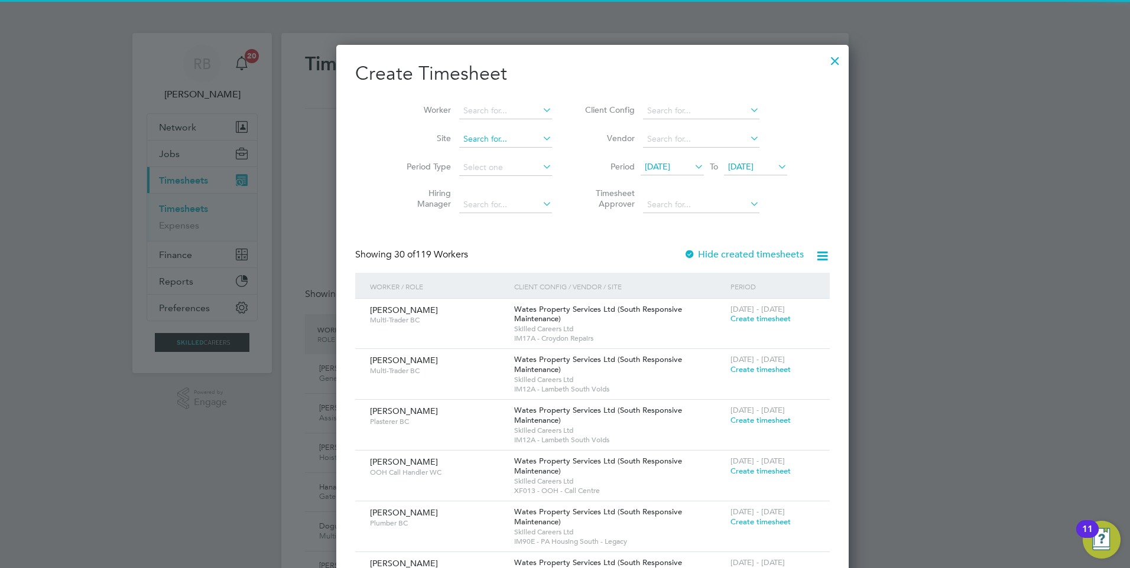
click at [461, 142] on input at bounding box center [505, 139] width 93 height 17
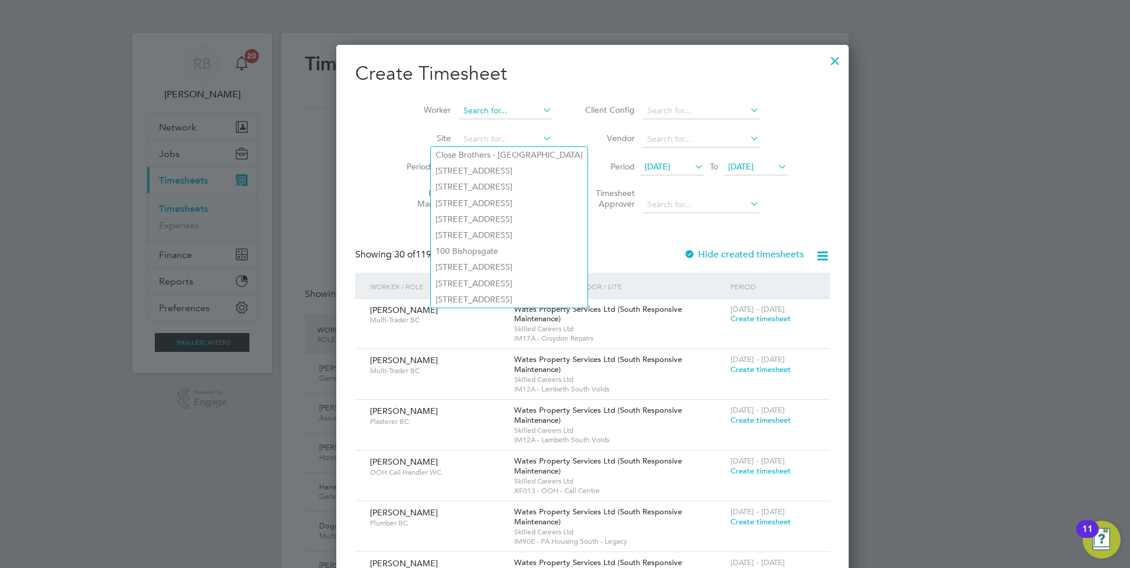
click at [459, 115] on input at bounding box center [505, 111] width 93 height 17
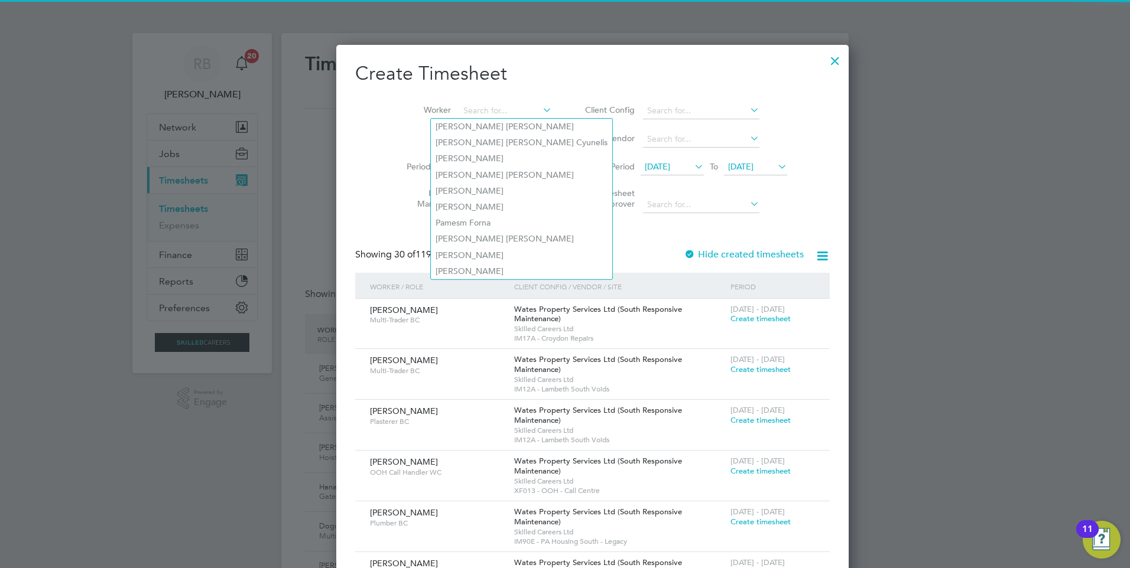
click at [398, 151] on li "Site" at bounding box center [475, 139] width 184 height 28
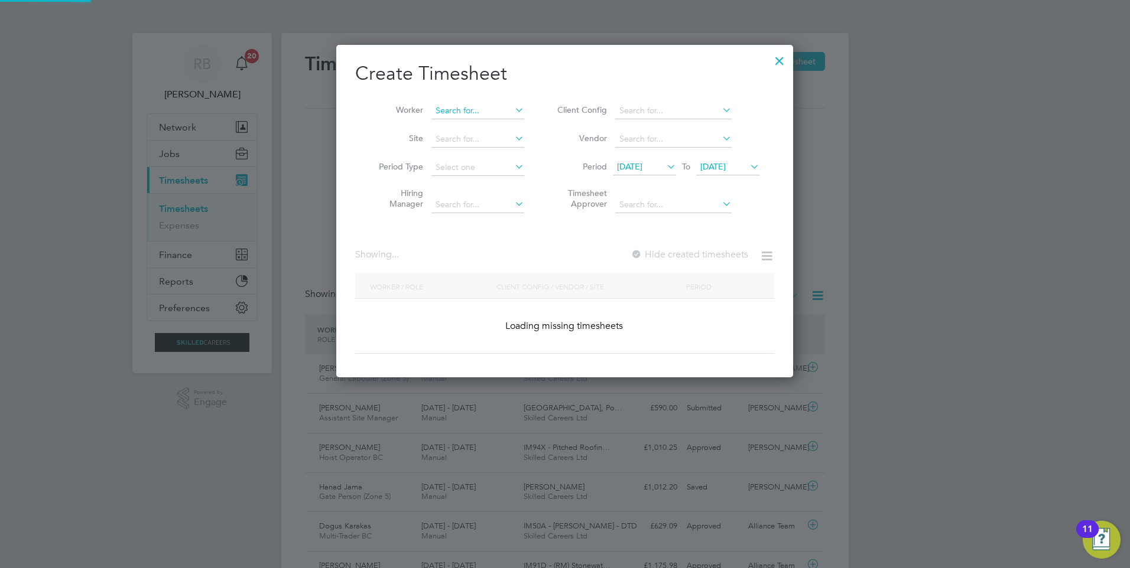
click at [450, 105] on input at bounding box center [477, 111] width 93 height 17
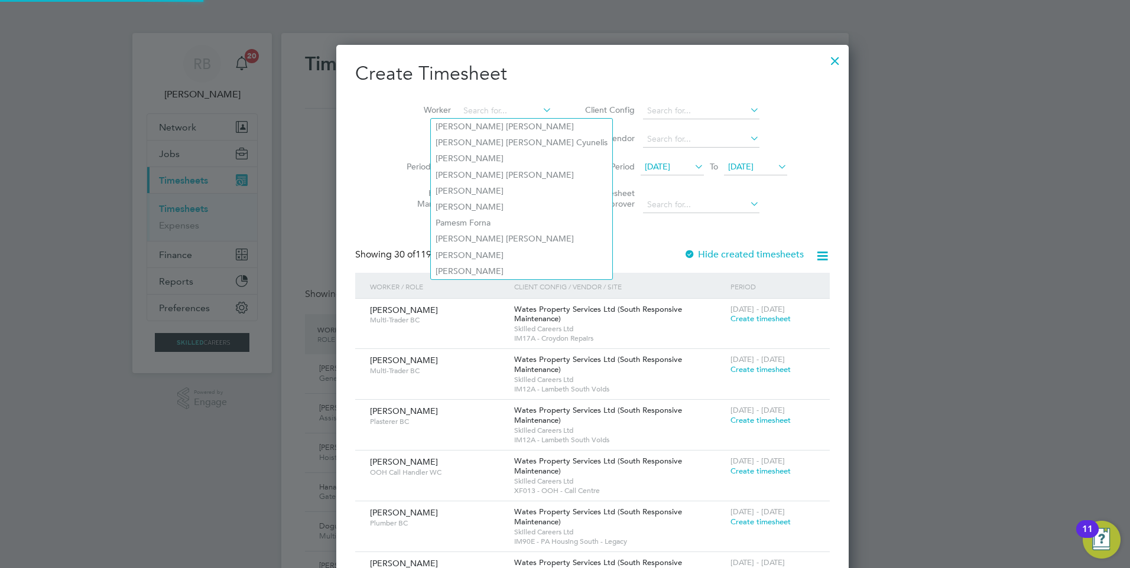
type input "n"
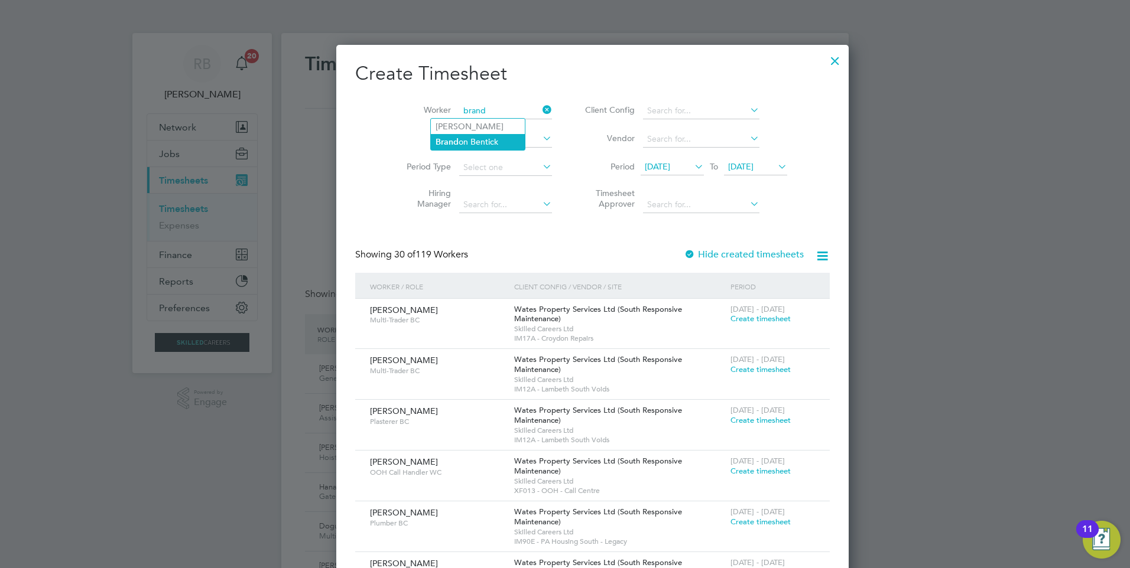
click at [497, 142] on li "Brand on Bentick" at bounding box center [478, 142] width 94 height 16
type input "[PERSON_NAME]"
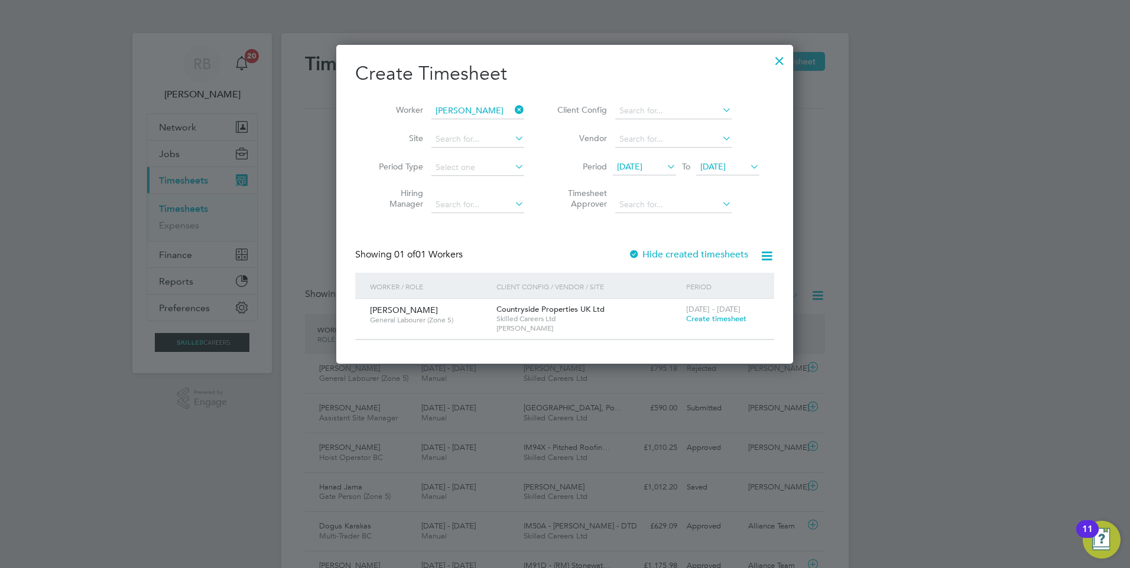
click at [711, 321] on span "Create timesheet" at bounding box center [716, 319] width 60 height 10
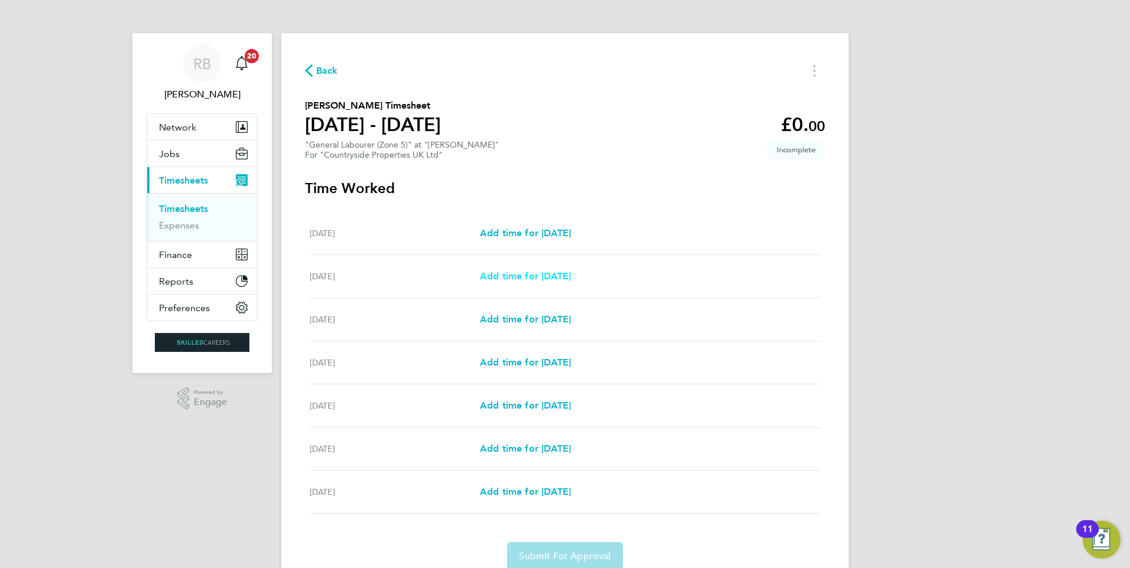
click at [518, 282] on div "Tue 16 Sep Add time for Tue 16 Sep Add time for Tue 16 Sep" at bounding box center [565, 276] width 510 height 43
click at [520, 278] on span "Add time for [DATE]" at bounding box center [525, 276] width 91 height 11
select select "30"
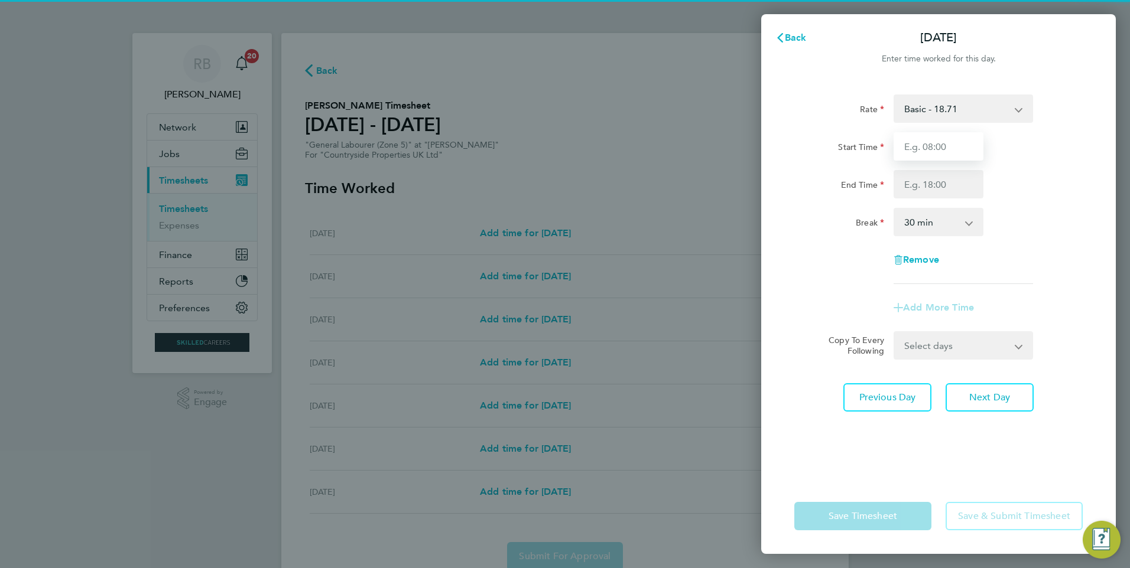
click at [898, 142] on input "Start Time" at bounding box center [938, 146] width 90 height 28
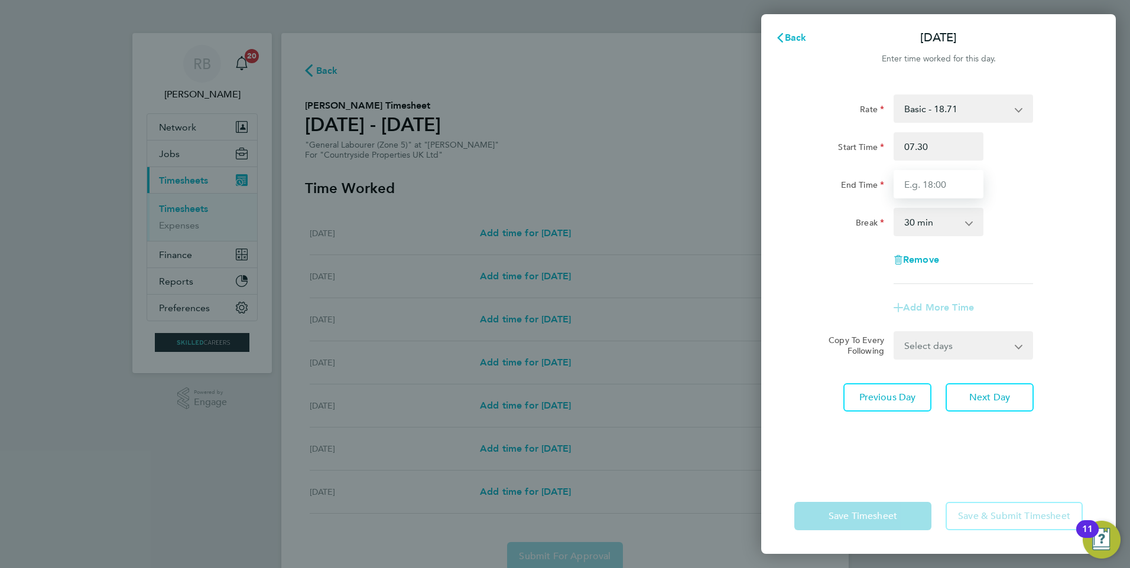
type input "07:30"
type input "16:30"
click at [1032, 318] on div "Add More Time" at bounding box center [938, 308] width 298 height 28
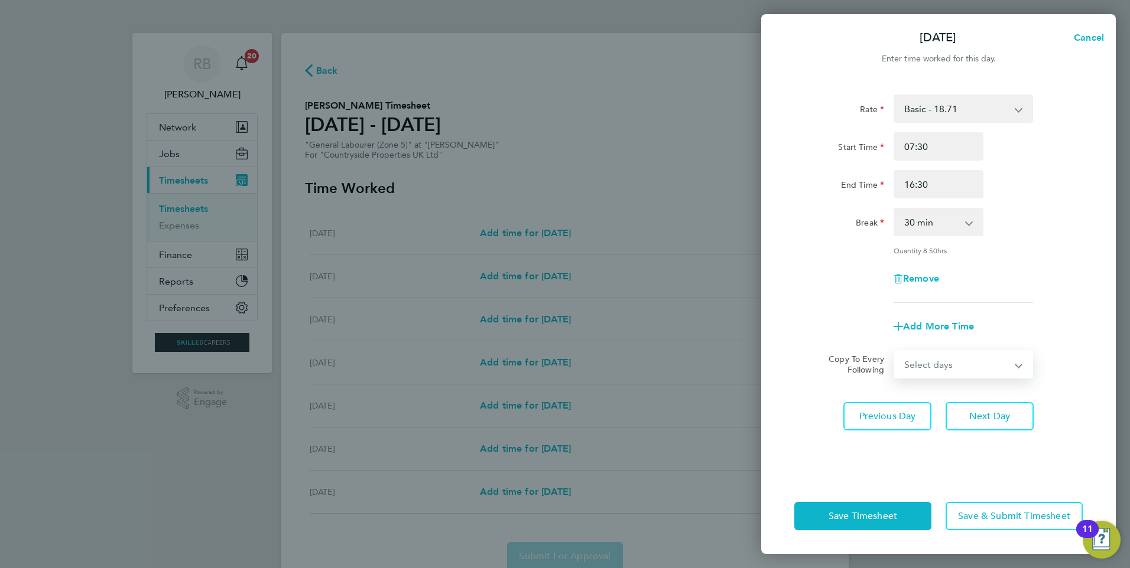
drag, startPoint x: 961, startPoint y: 363, endPoint x: 953, endPoint y: 365, distance: 7.5
click at [961, 363] on select "Select days Day Weekday (Mon-Fri) Weekend (Sat-Sun) Wednesday Thursday Friday S…" at bounding box center [956, 365] width 124 height 26
select select "WED"
click at [894, 352] on select "Select days Day Weekday (Mon-Fri) Weekend (Sat-Sun) Wednesday Thursday Friday S…" at bounding box center [956, 365] width 124 height 26
select select "[DATE]"
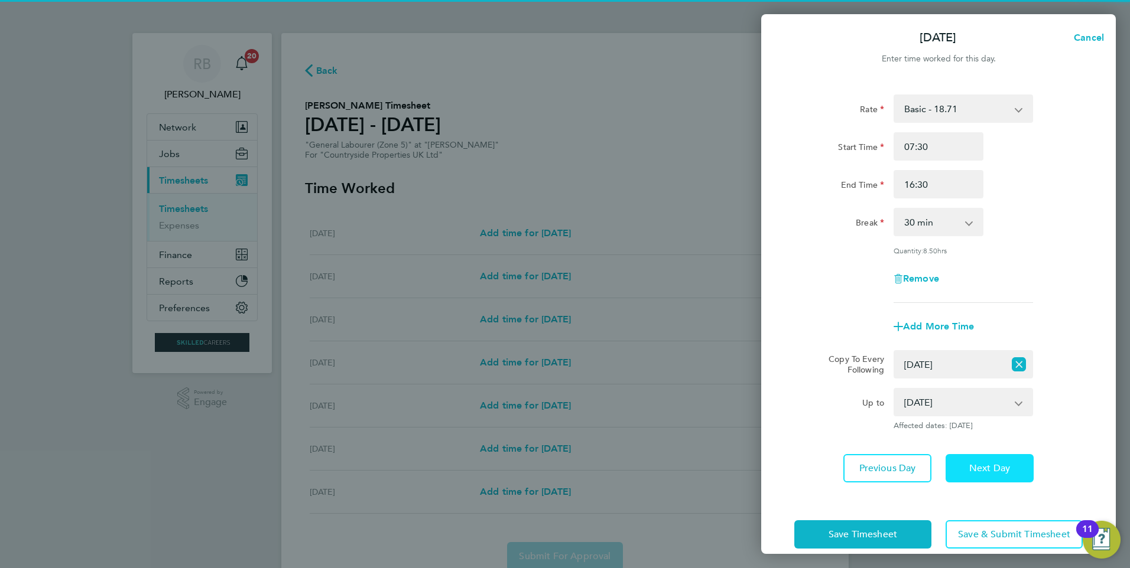
click at [981, 461] on button "Next Day" at bounding box center [989, 468] width 88 height 28
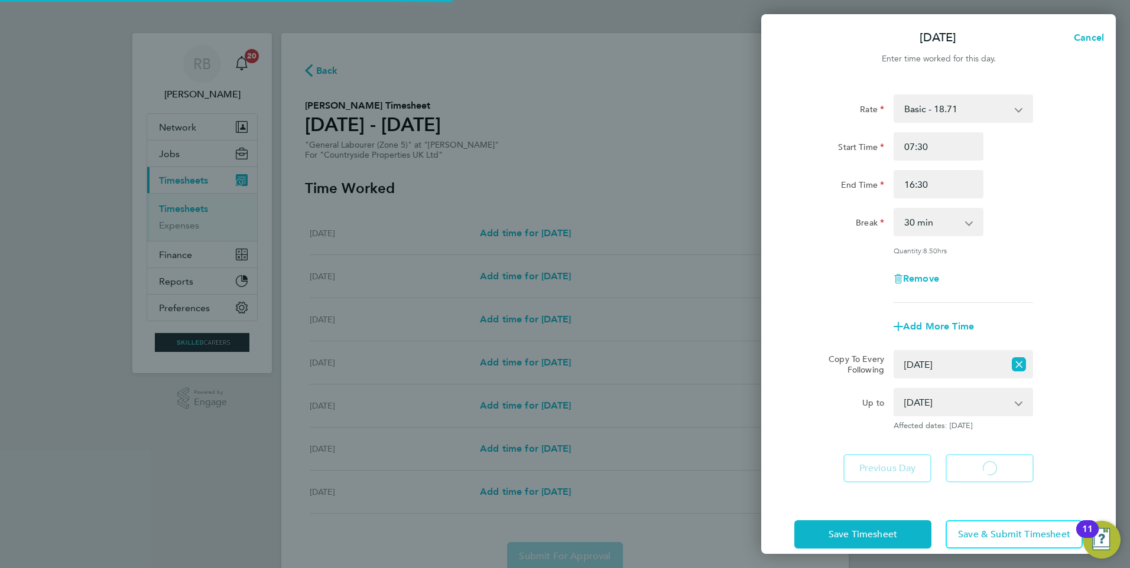
select select "30"
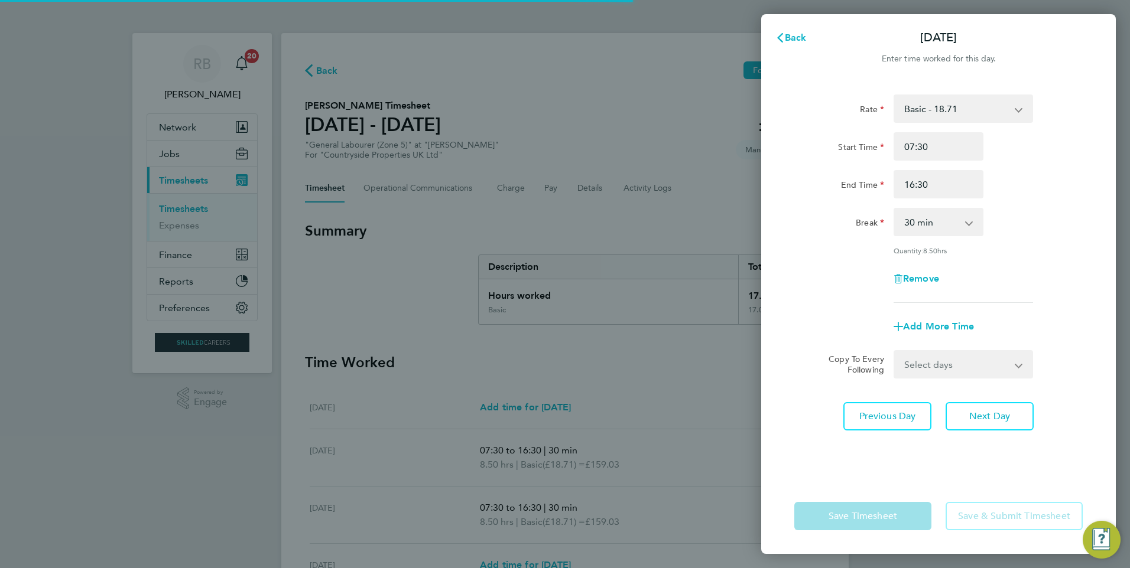
click at [944, 362] on select "Select days Day Weekday (Mon-Fri) Weekend (Sat-Sun) Thursday Friday Saturday Su…" at bounding box center [956, 365] width 124 height 26
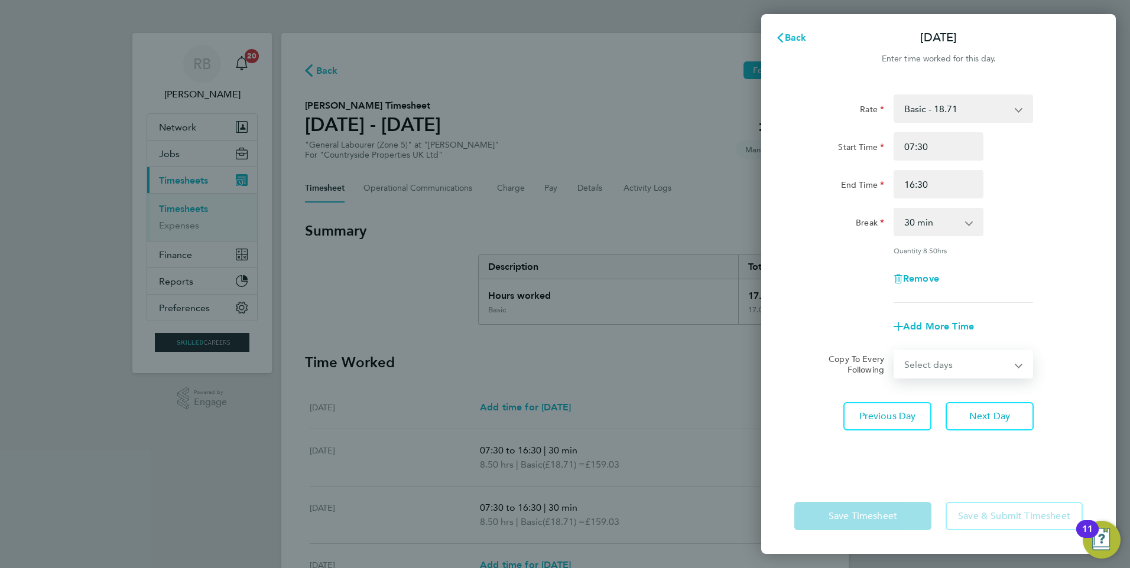
select select "THU"
click at [894, 352] on select "Select days Day Weekday (Mon-Fri) Weekend (Sat-Sun) Thursday Friday Saturday Su…" at bounding box center [956, 365] width 124 height 26
select select "[DATE]"
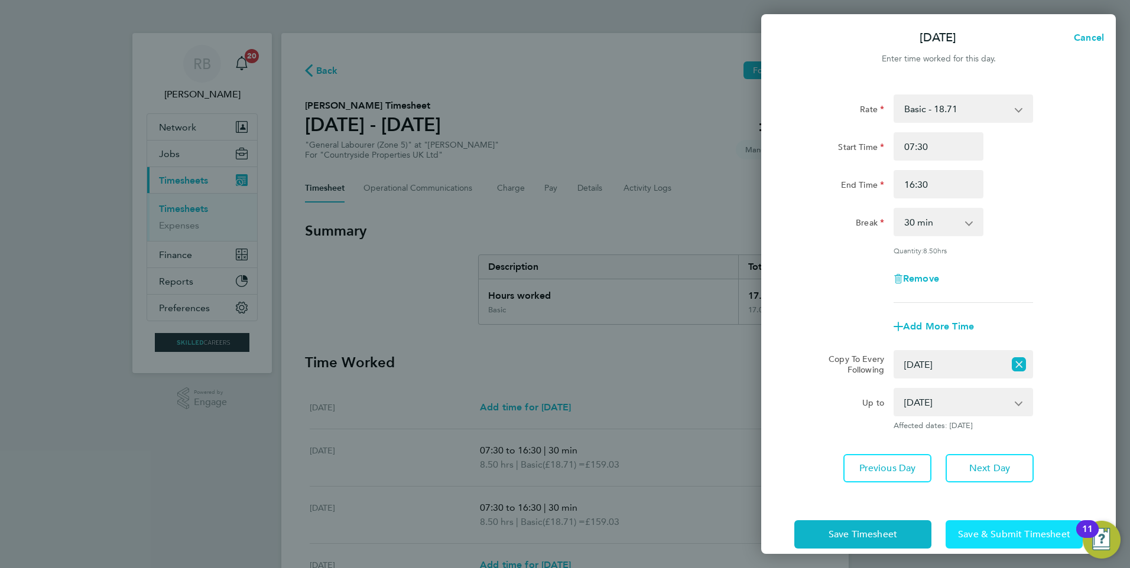
click at [994, 530] on span "Save & Submit Timesheet" at bounding box center [1014, 535] width 112 height 12
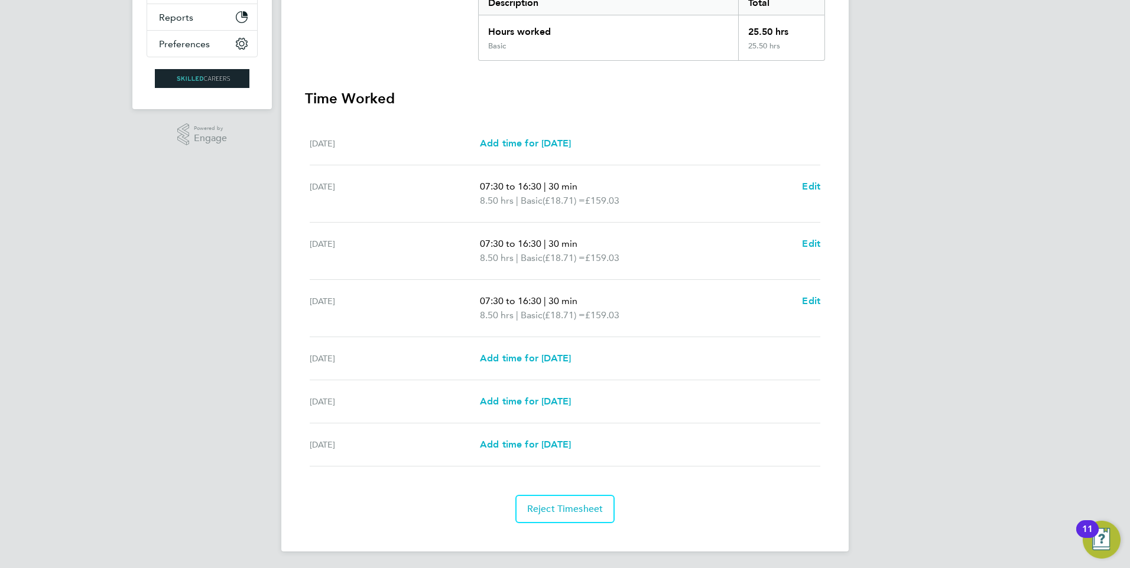
scroll to position [266, 0]
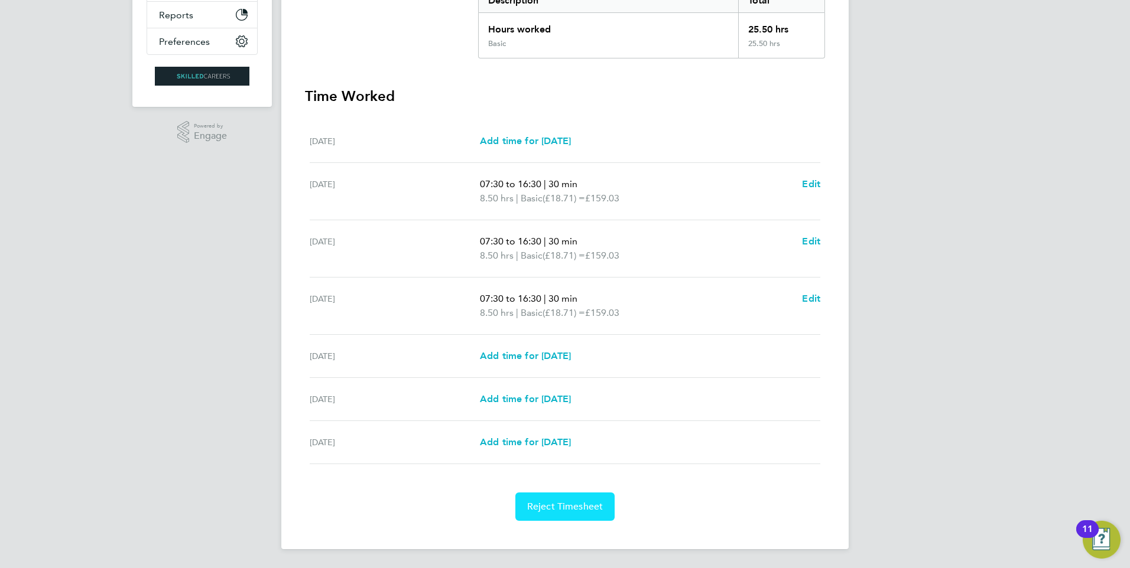
click at [582, 494] on button "Reject Timesheet" at bounding box center [565, 507] width 100 height 28
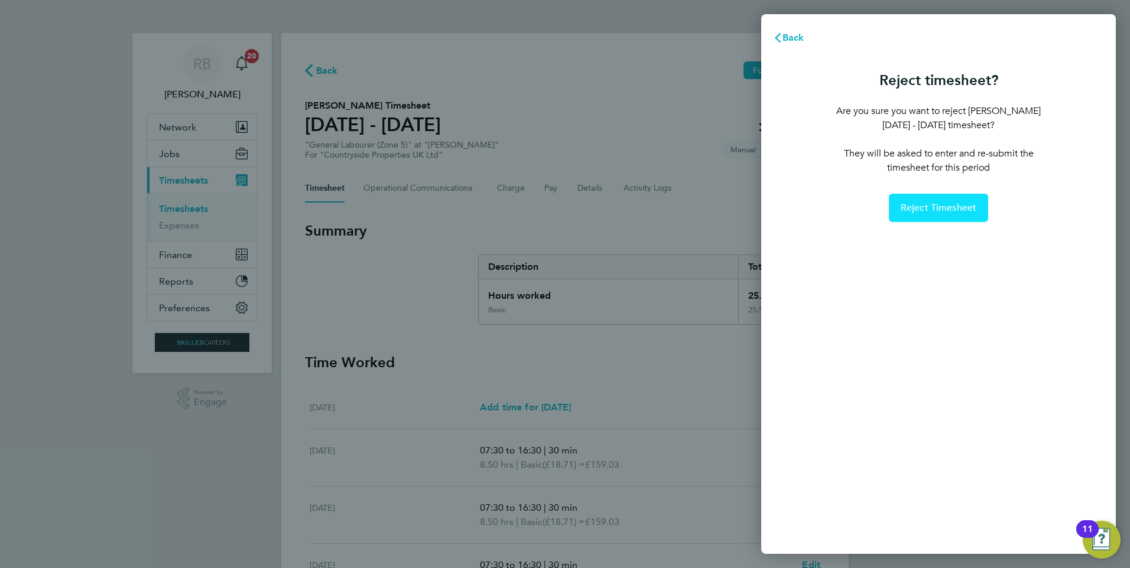
click at [925, 201] on button "Reject Timesheet" at bounding box center [939, 208] width 100 height 28
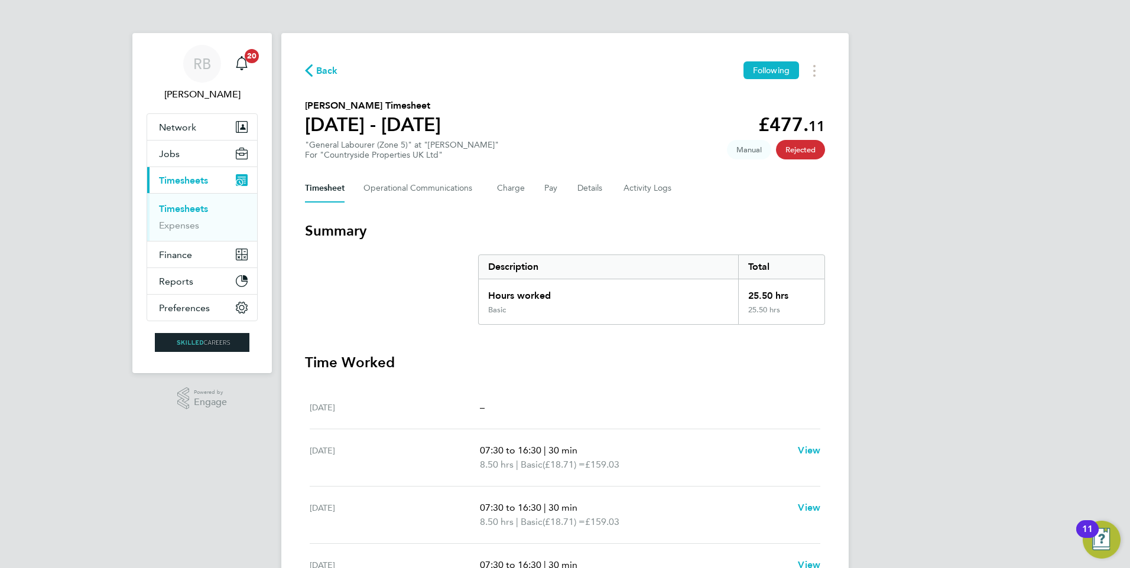
click at [200, 210] on link "Timesheets" at bounding box center [183, 208] width 49 height 11
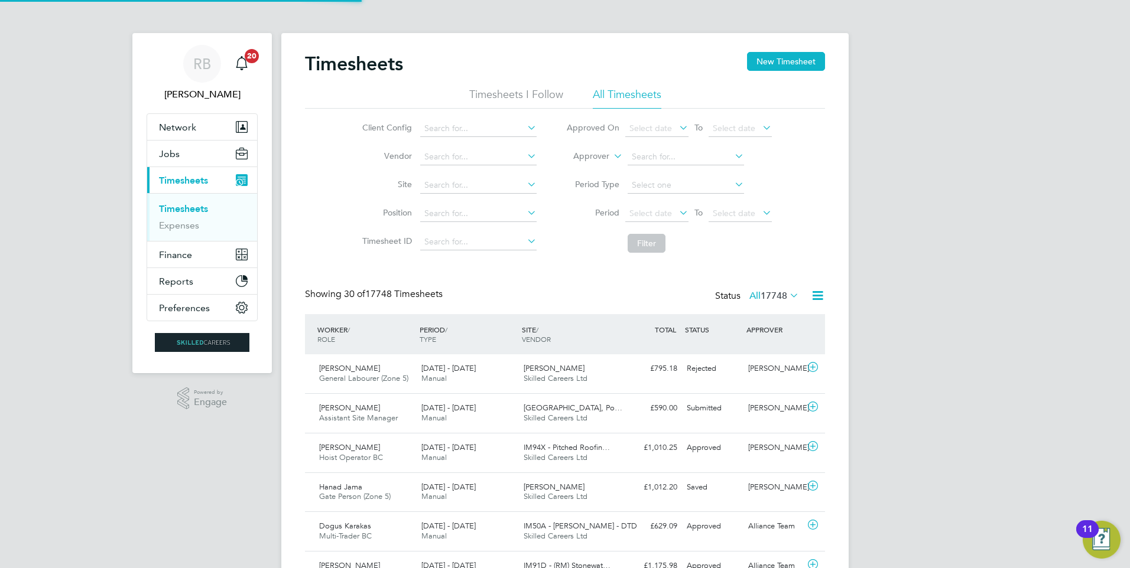
scroll to position [30, 103]
click at [657, 211] on span "Select date" at bounding box center [650, 213] width 43 height 11
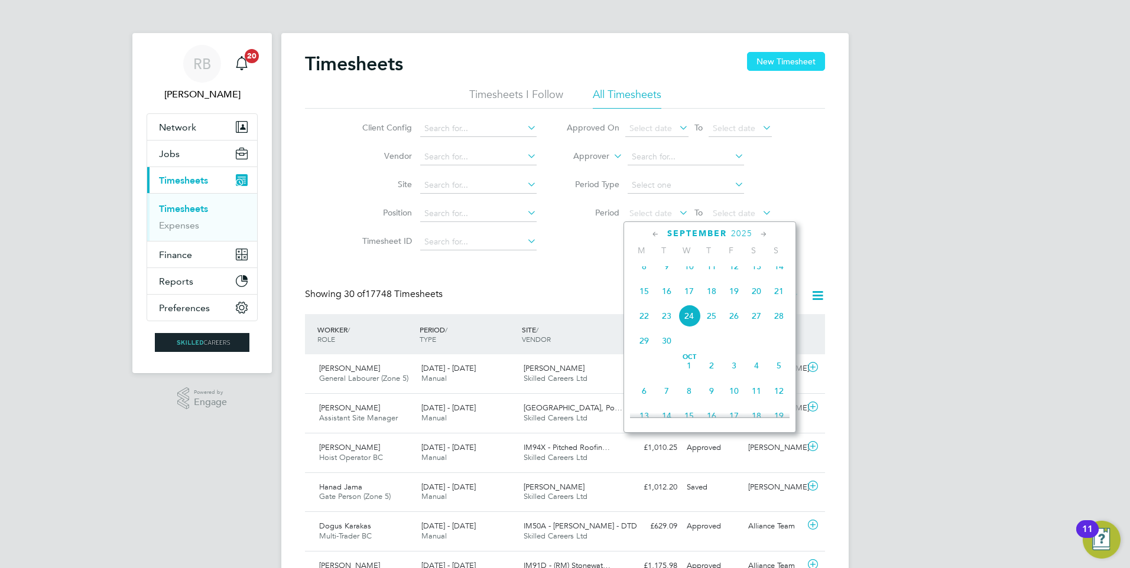
click at [805, 63] on button "New Timesheet" at bounding box center [786, 61] width 78 height 19
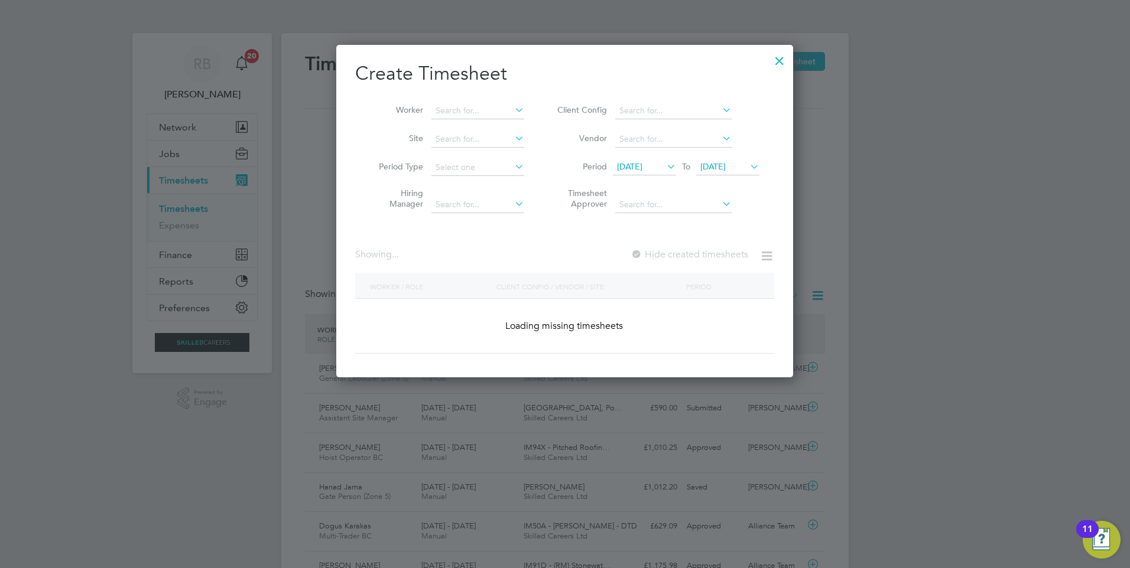
click at [641, 168] on span "[DATE]" at bounding box center [629, 166] width 25 height 11
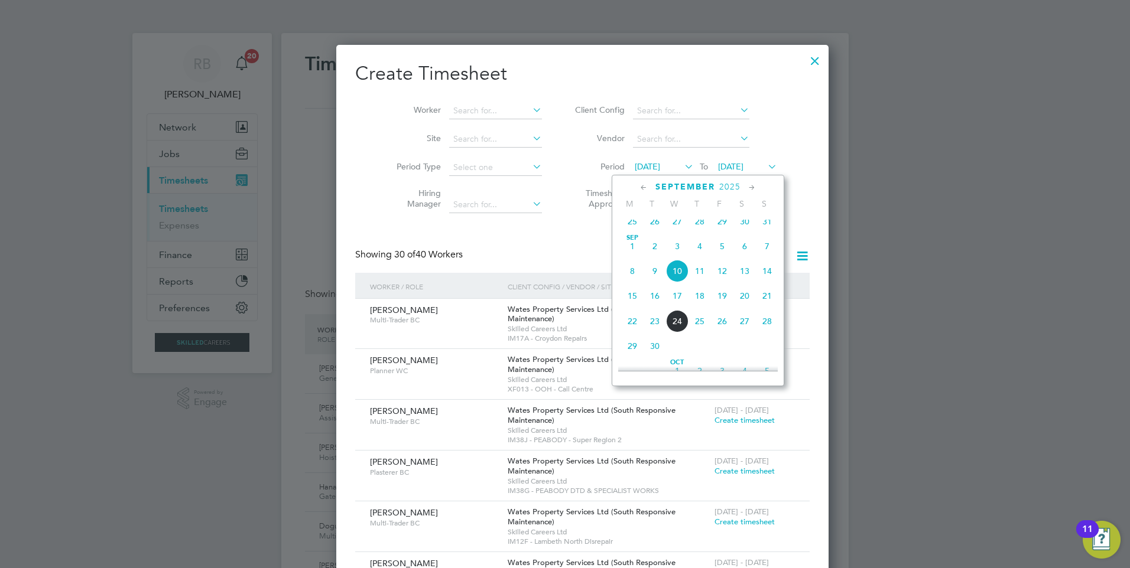
click at [632, 304] on span "15" at bounding box center [632, 296] width 22 height 22
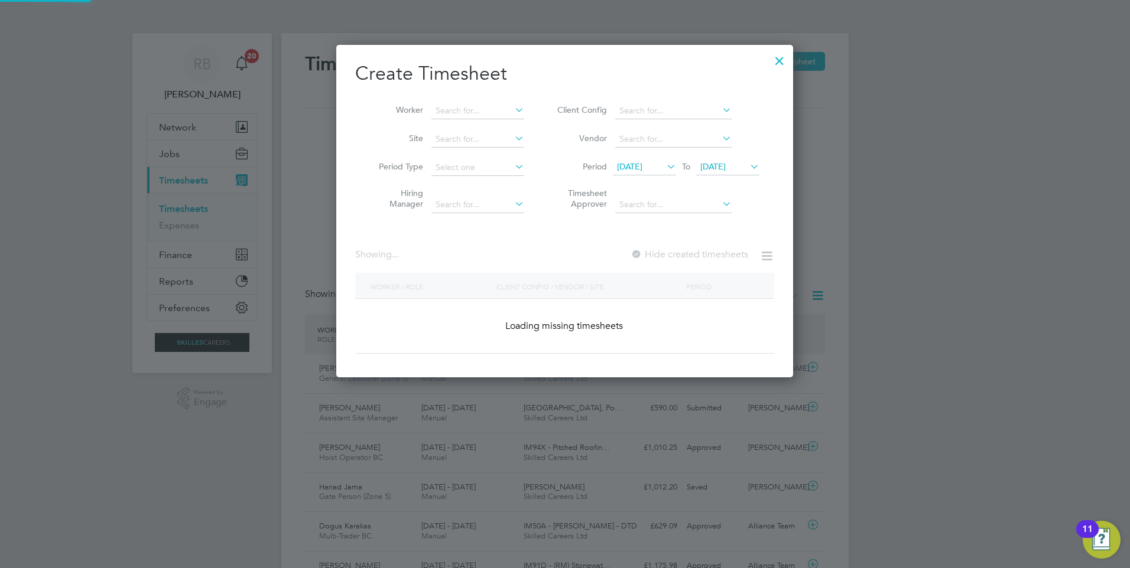
click at [725, 166] on span "[DATE]" at bounding box center [712, 166] width 25 height 11
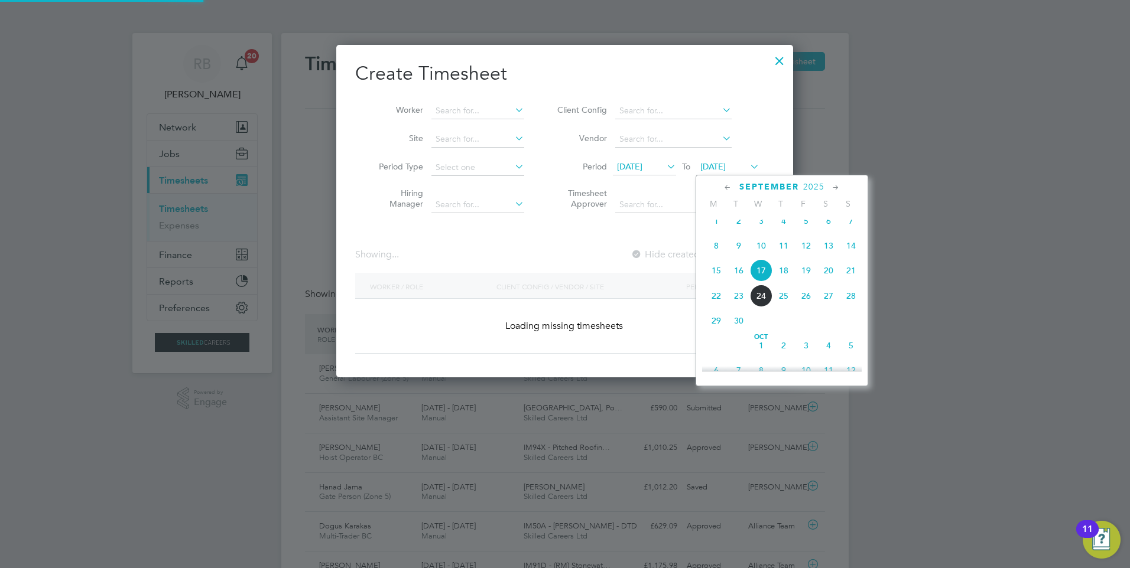
click at [848, 279] on span "21" at bounding box center [850, 270] width 22 height 22
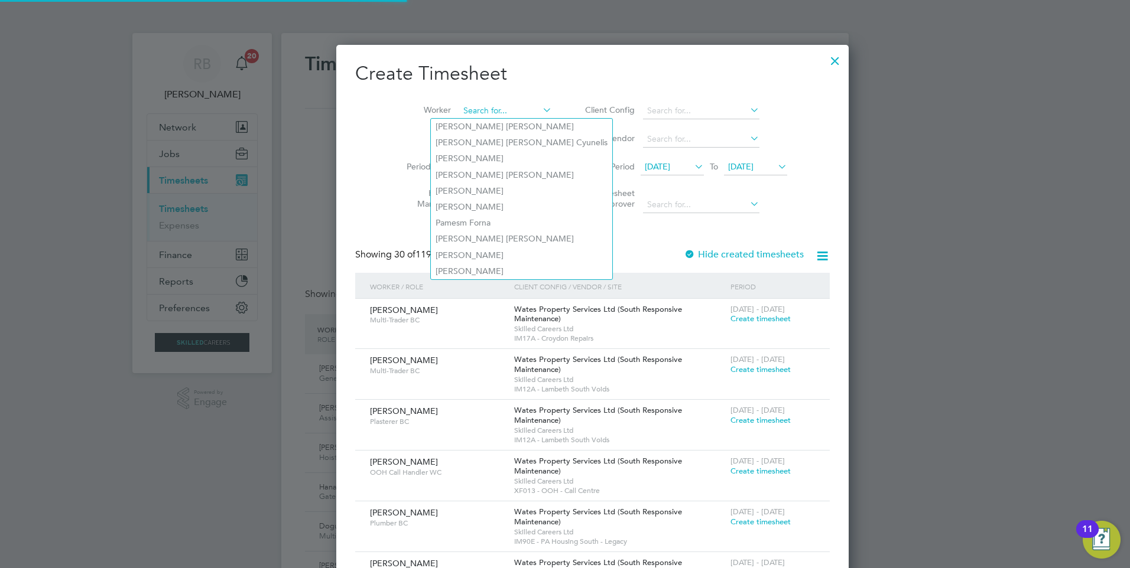
click at [459, 108] on input at bounding box center [505, 111] width 93 height 17
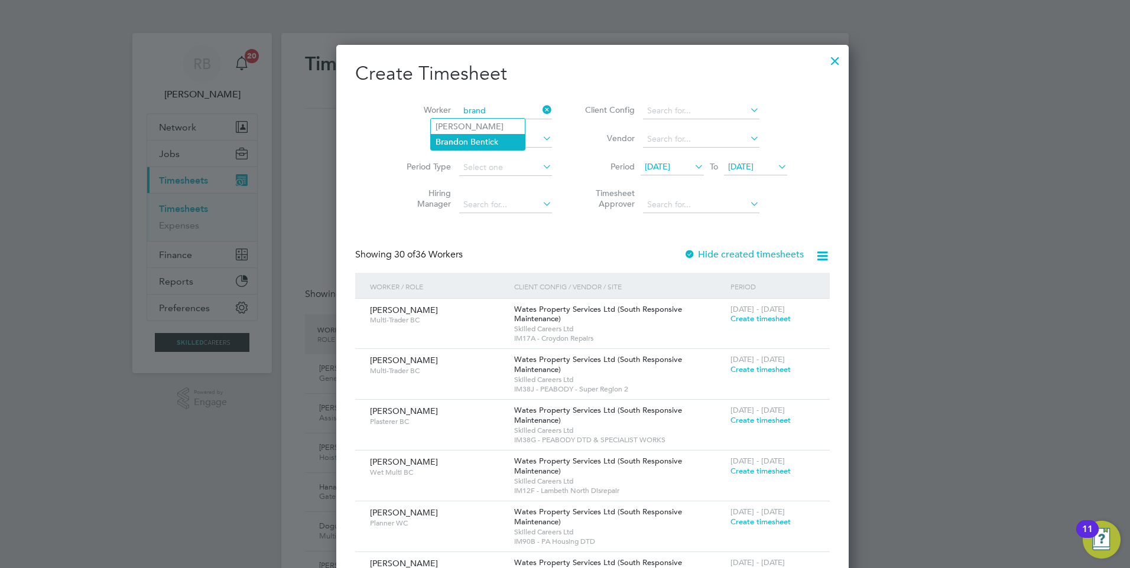
click at [475, 139] on li "Brand on Bentick" at bounding box center [478, 142] width 94 height 16
type input "[PERSON_NAME]"
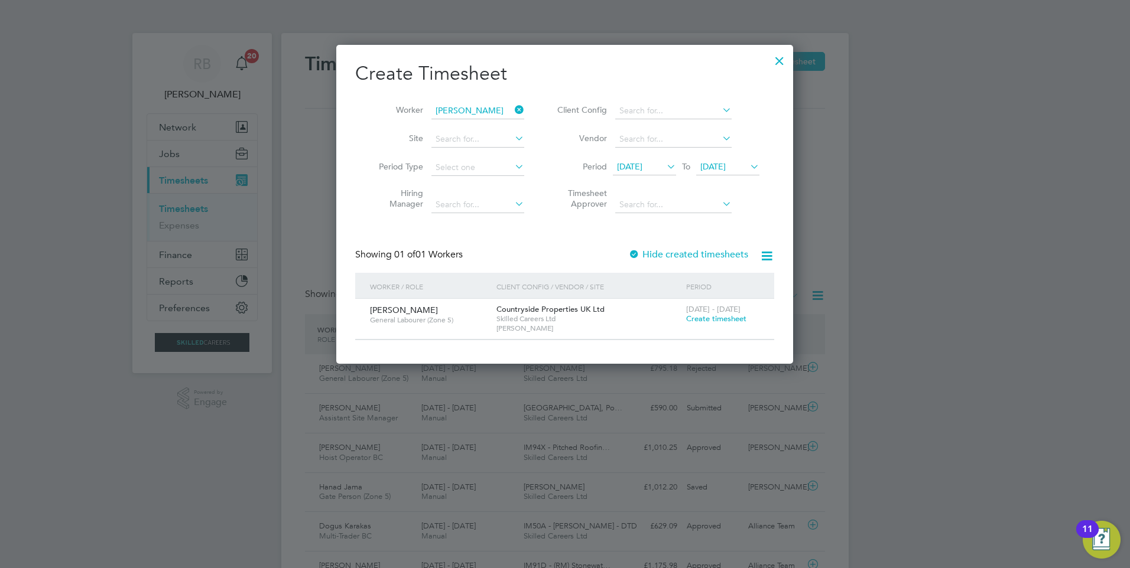
click at [712, 314] on span "Create timesheet" at bounding box center [716, 319] width 60 height 10
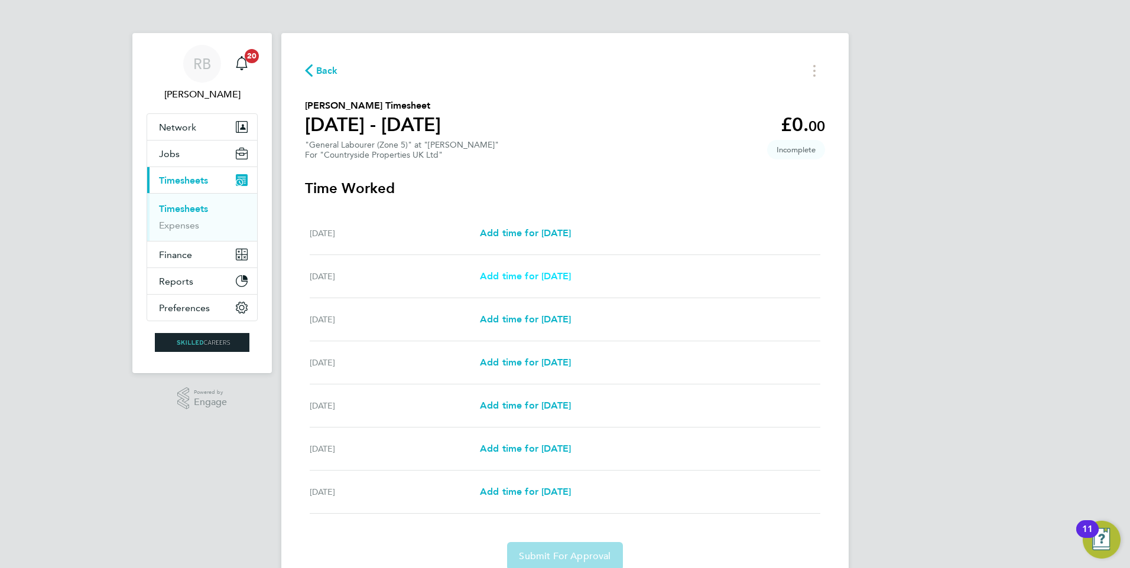
click at [540, 271] on span "Add time for [DATE]" at bounding box center [525, 276] width 91 height 11
select select "30"
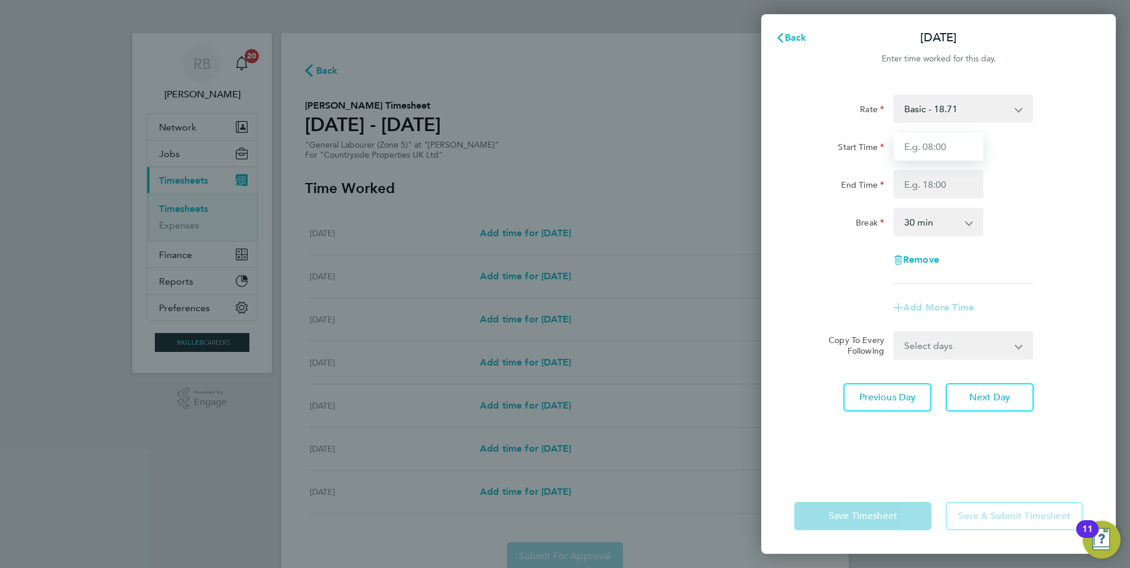
click at [951, 152] on input "Start Time" at bounding box center [938, 146] width 90 height 28
type input "07:30"
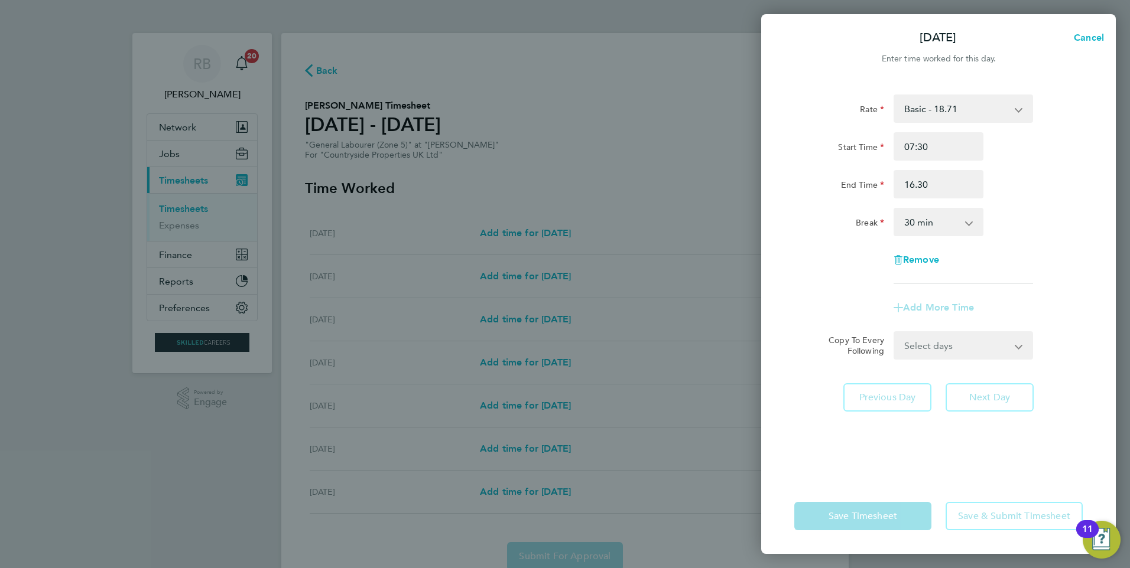
type input "16:30"
click at [1022, 307] on app-timesheet-line-form-group "Rate Basic - 18.71 Start Time 07:30 End Time 16:30 Break 0 min 15 min 30 min 45…" at bounding box center [938, 208] width 288 height 227
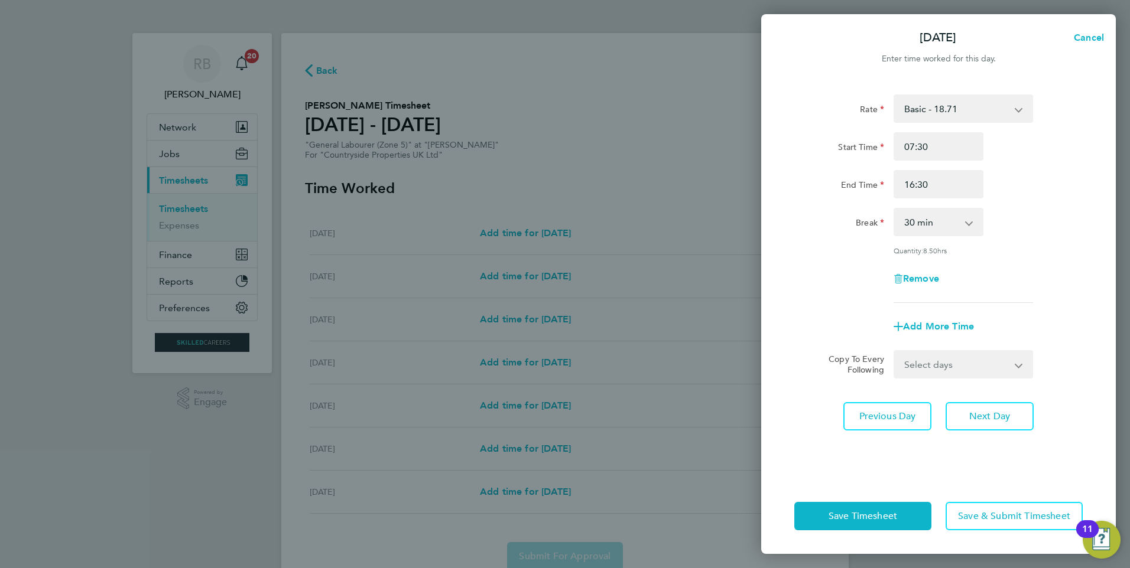
click at [985, 369] on select "Select days Day Weekday (Mon-Fri) Weekend (Sat-Sun) Wednesday Thursday Friday S…" at bounding box center [956, 365] width 124 height 26
select select "WED"
click at [894, 352] on select "Select days Day Weekday (Mon-Fri) Weekend (Sat-Sun) Wednesday Thursday Friday S…" at bounding box center [956, 365] width 124 height 26
select select "[DATE]"
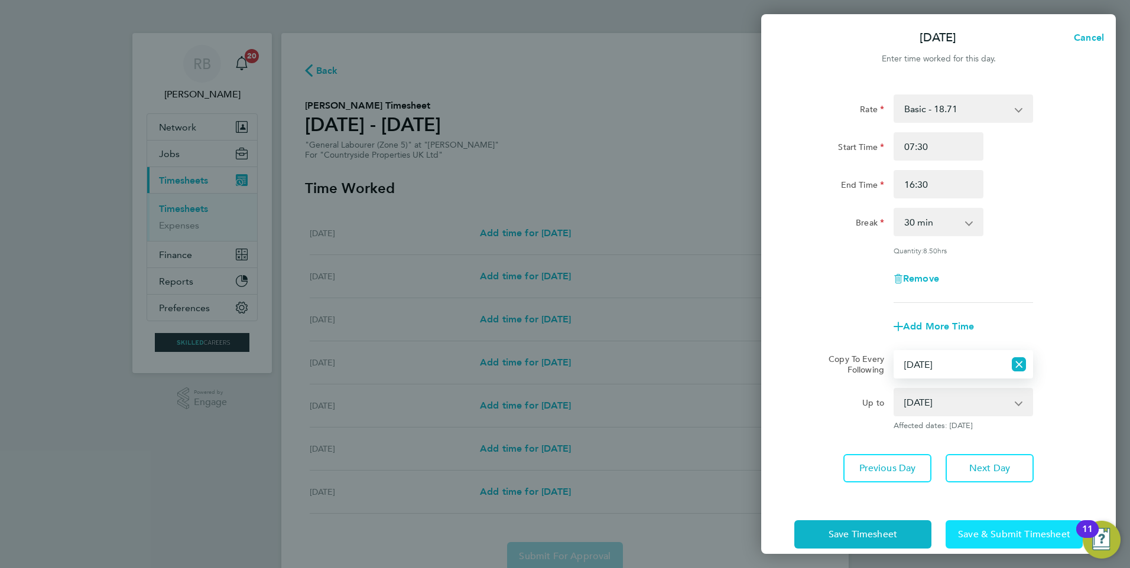
click at [975, 539] on span "Save & Submit Timesheet" at bounding box center [1014, 535] width 112 height 12
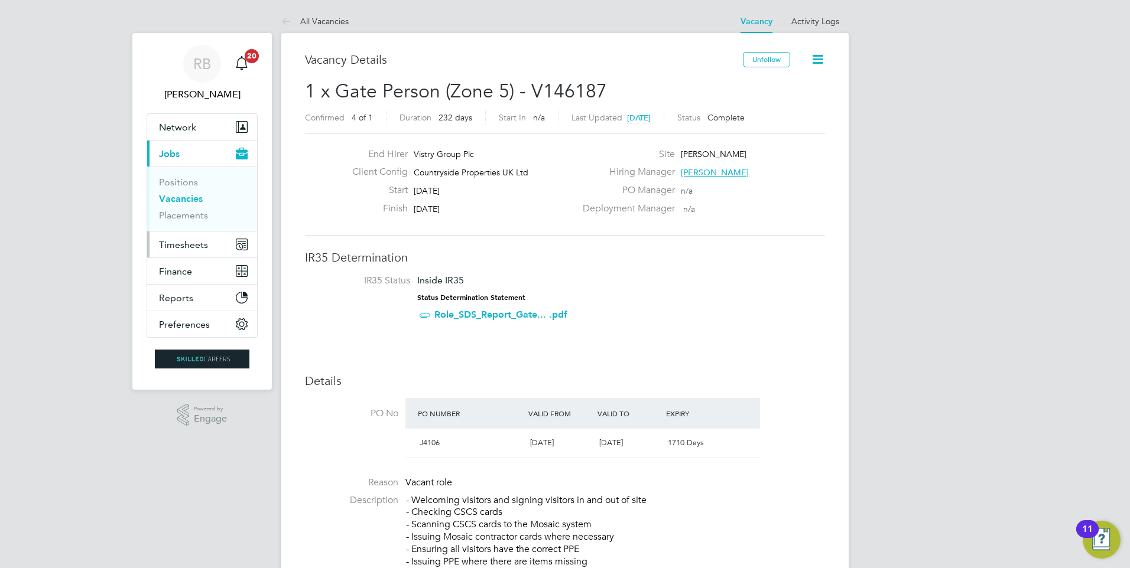
click at [193, 244] on span "Timesheets" at bounding box center [183, 244] width 49 height 11
click at [192, 247] on span "Timesheets" at bounding box center [183, 244] width 49 height 11
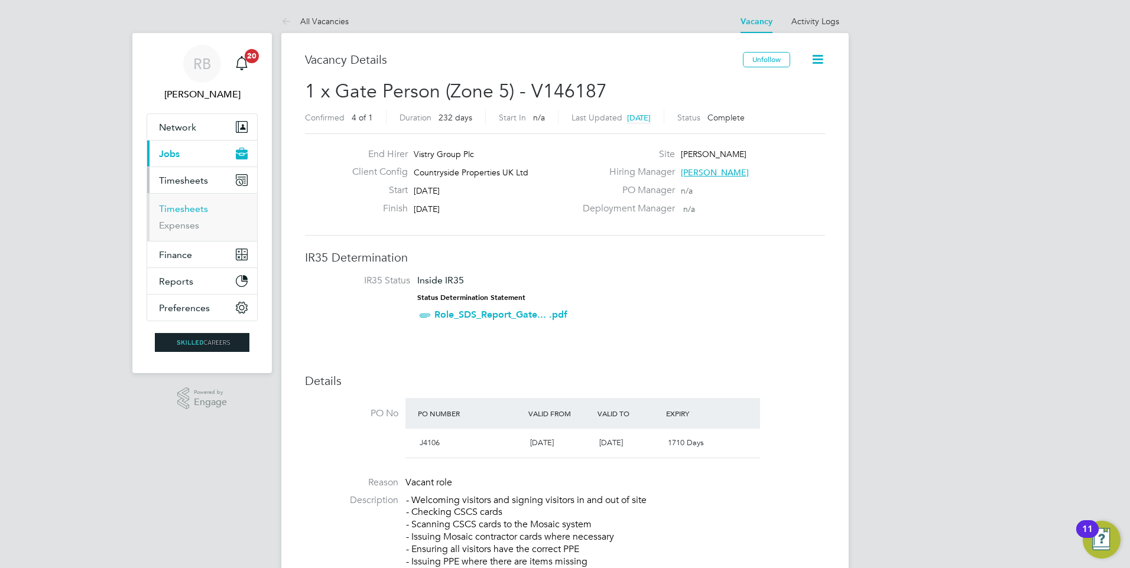
click at [203, 211] on link "Timesheets" at bounding box center [183, 208] width 49 height 11
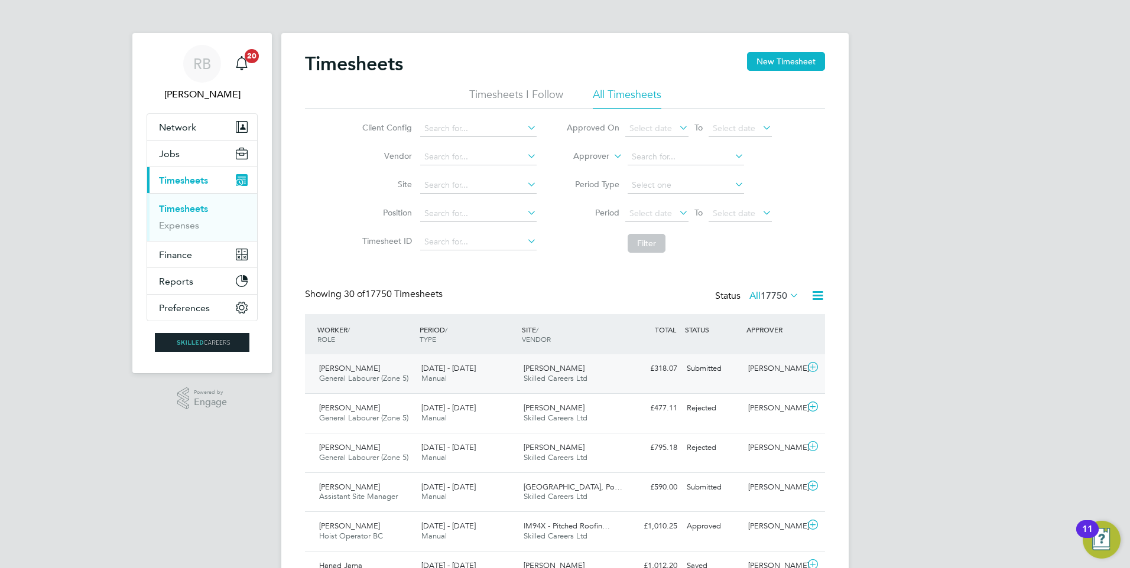
click at [768, 382] on div "[PERSON_NAME] General Labourer (Zone 5) [DATE] - [DATE] [DATE] - [DATE] Manual …" at bounding box center [565, 373] width 520 height 39
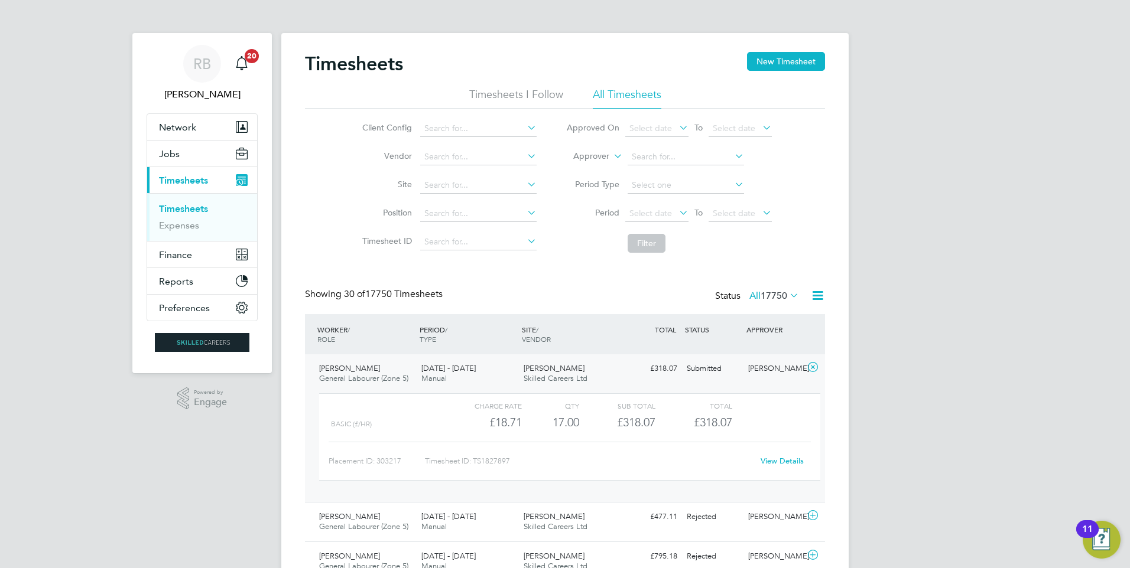
click at [786, 462] on link "View Details" at bounding box center [781, 461] width 43 height 10
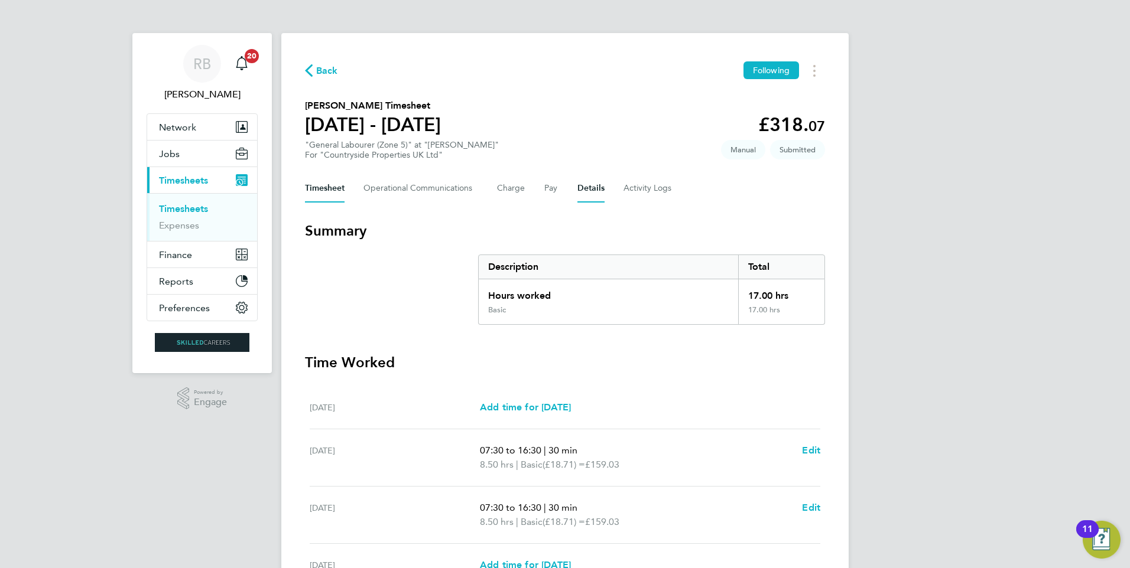
click at [587, 188] on button "Details" at bounding box center [590, 188] width 27 height 28
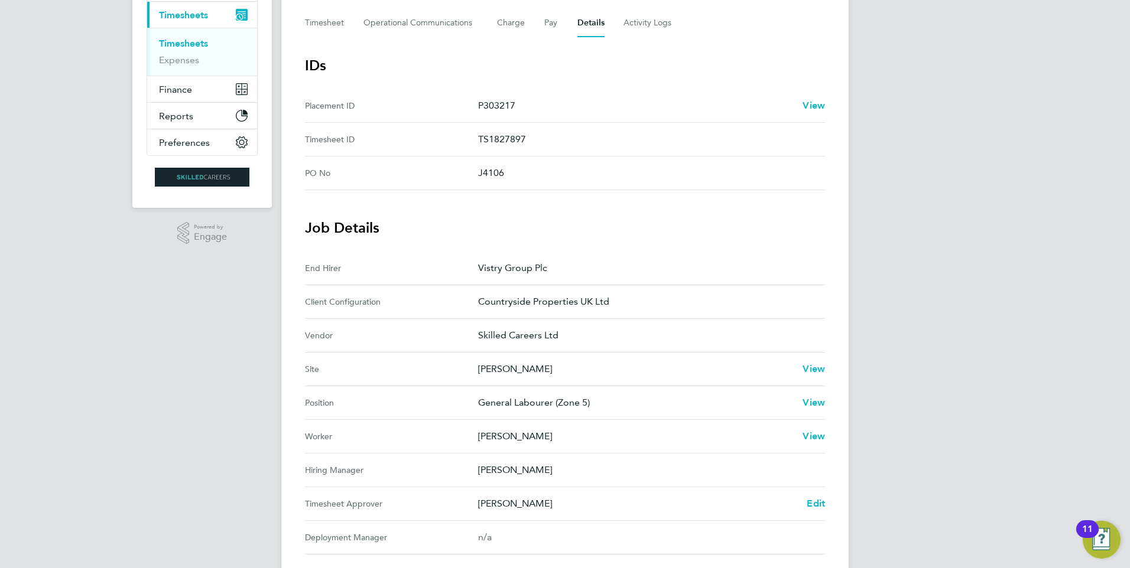
scroll to position [236, 0]
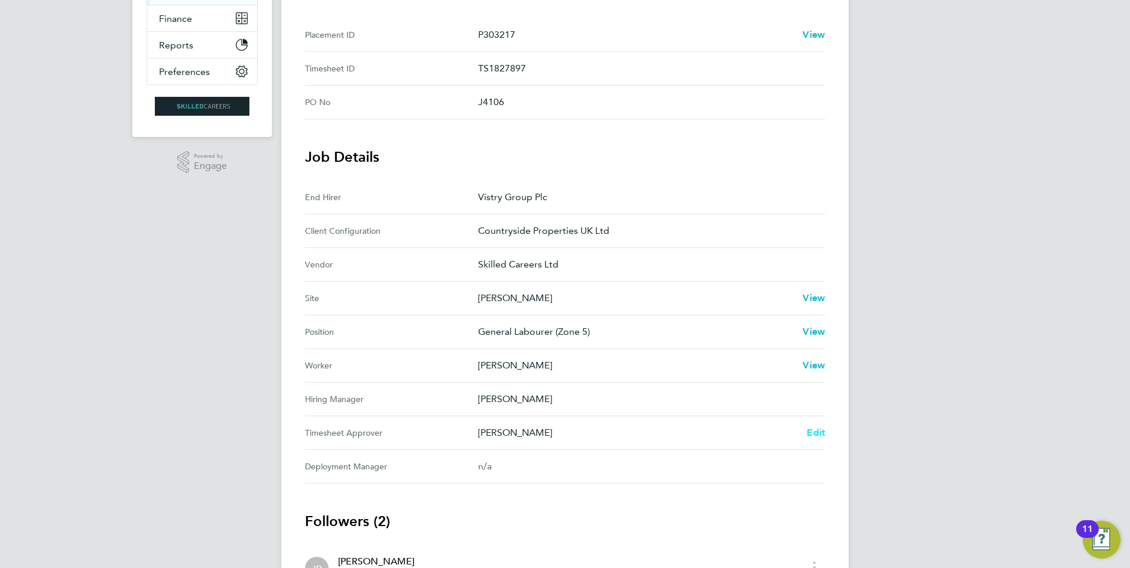
click at [816, 435] on span "Edit" at bounding box center [815, 432] width 18 height 11
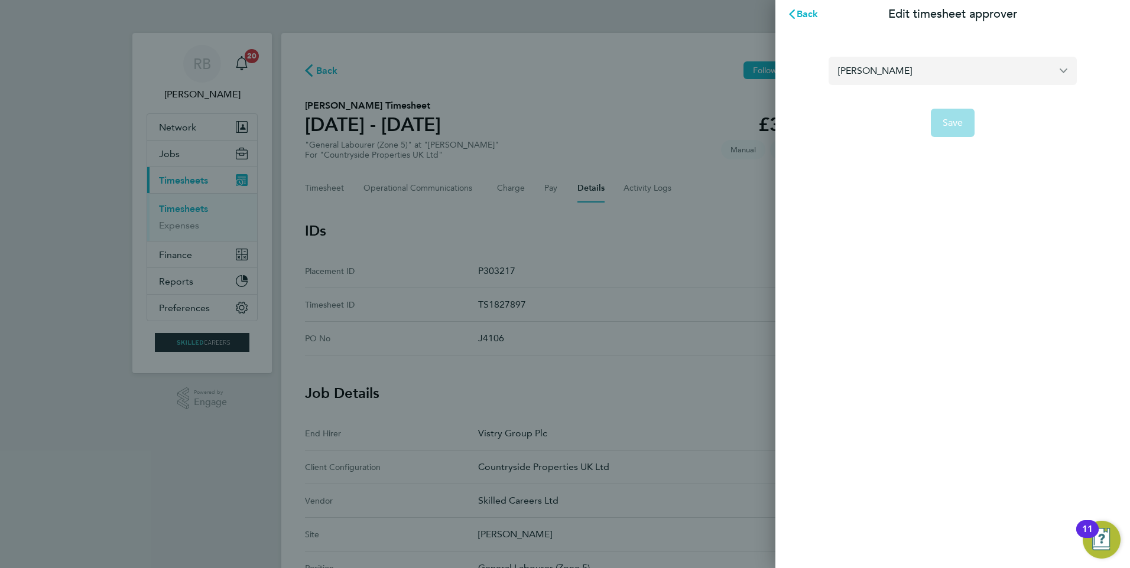
click at [918, 66] on input "[PERSON_NAME]" at bounding box center [952, 71] width 248 height 28
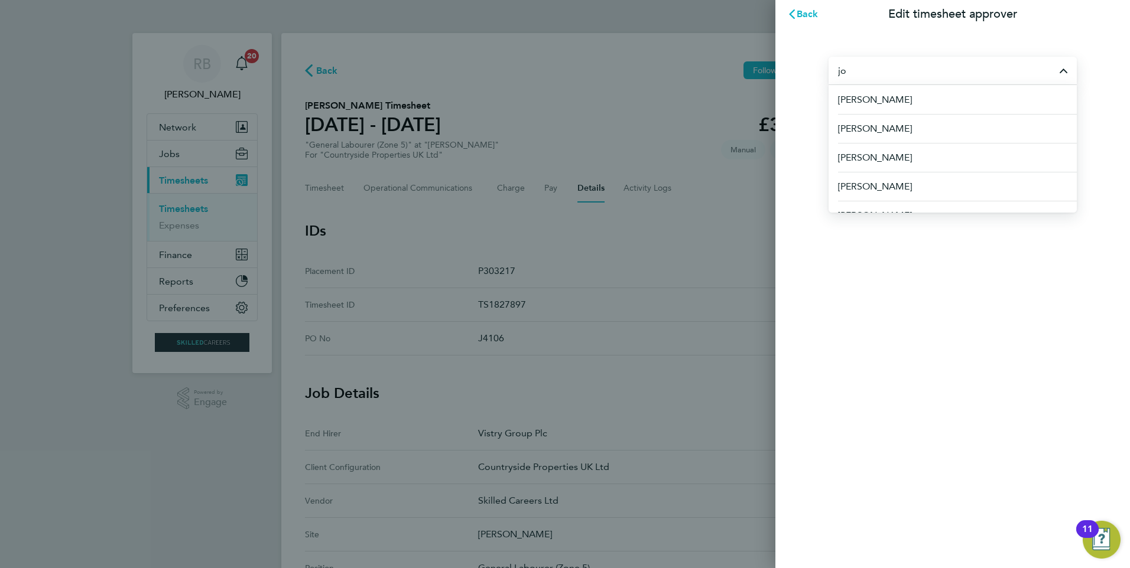
type input "j"
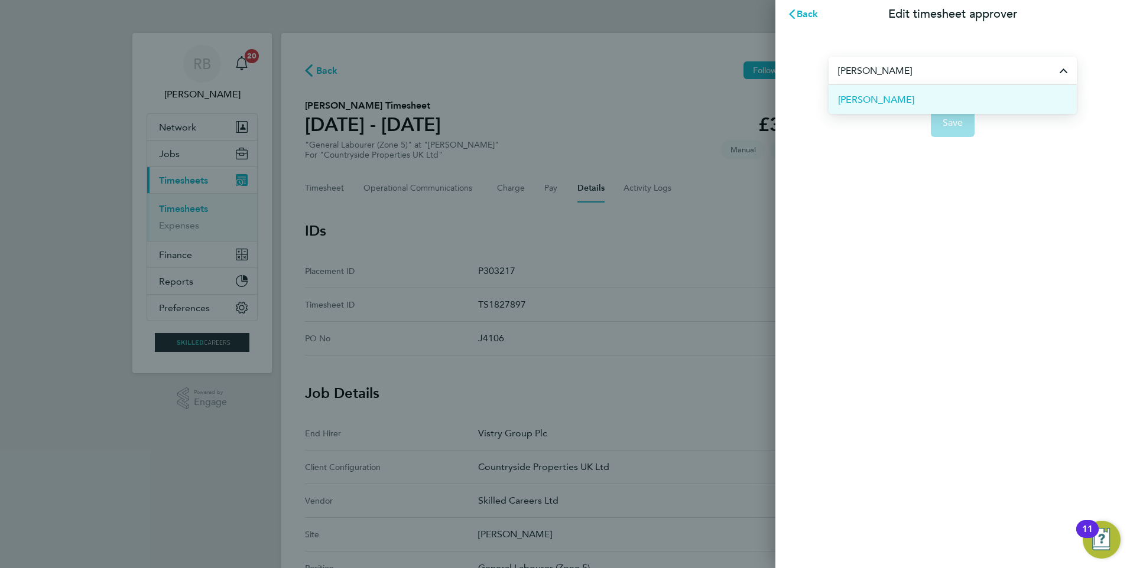
click at [904, 96] on li "[PERSON_NAME]" at bounding box center [952, 99] width 248 height 29
type input "[PERSON_NAME]"
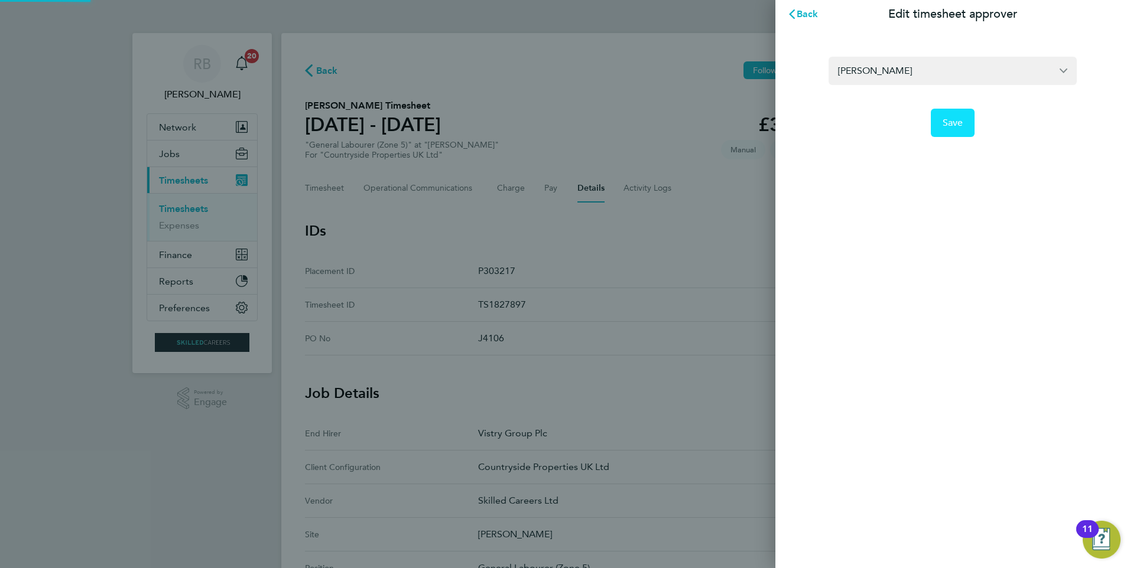
click at [953, 126] on span "Save" at bounding box center [952, 123] width 21 height 12
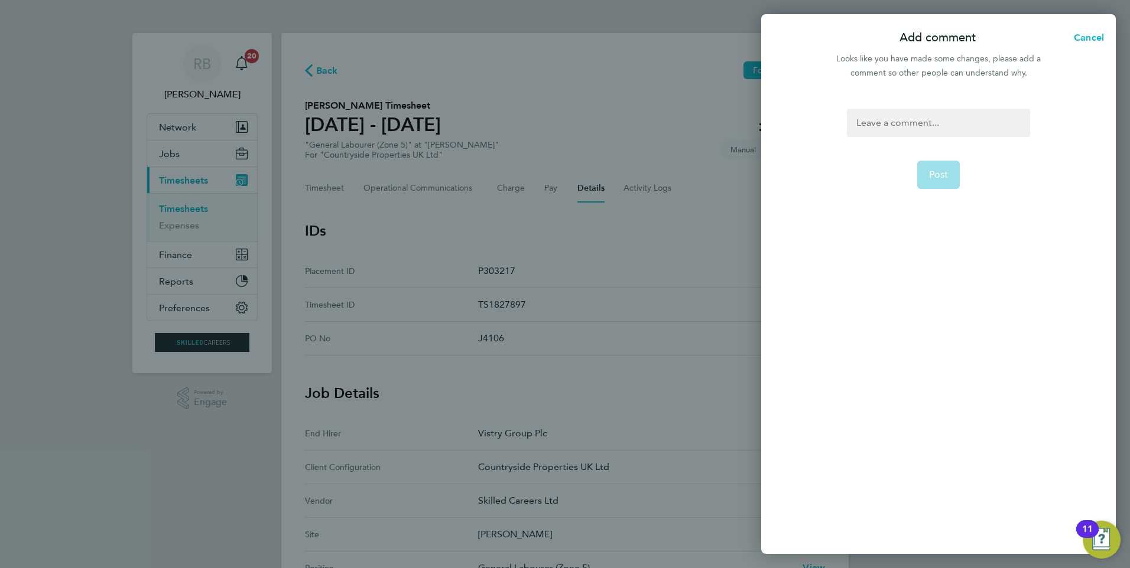
click at [923, 117] on div at bounding box center [938, 123] width 183 height 28
click at [922, 117] on div at bounding box center [938, 123] width 183 height 28
click at [928, 177] on button "Post" at bounding box center [938, 175] width 43 height 28
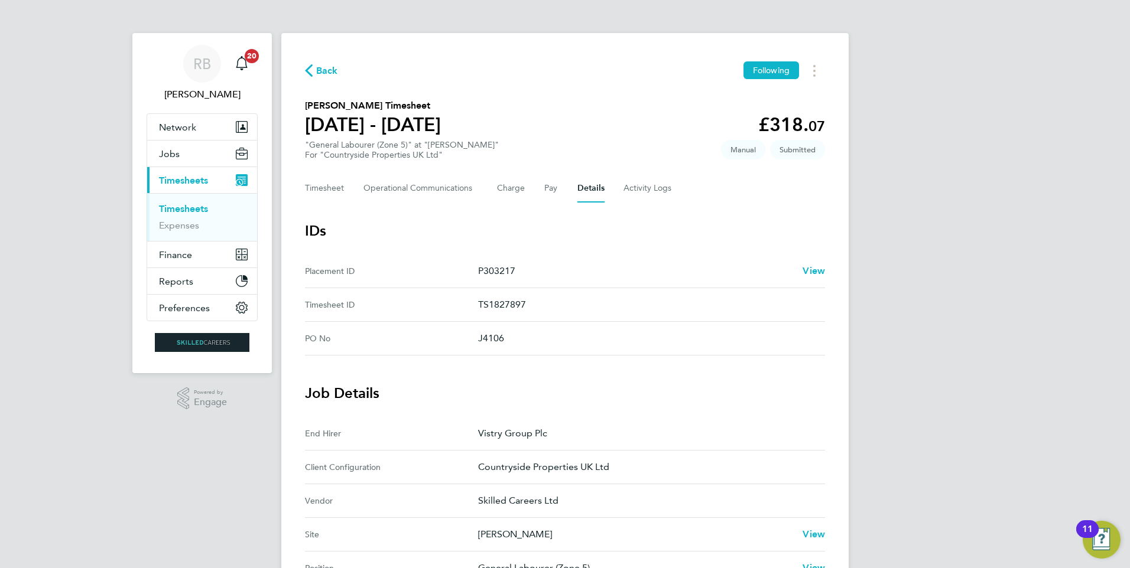
drag, startPoint x: 190, startPoint y: 207, endPoint x: 247, endPoint y: 208, distance: 56.7
click at [190, 207] on link "Timesheets" at bounding box center [183, 208] width 49 height 11
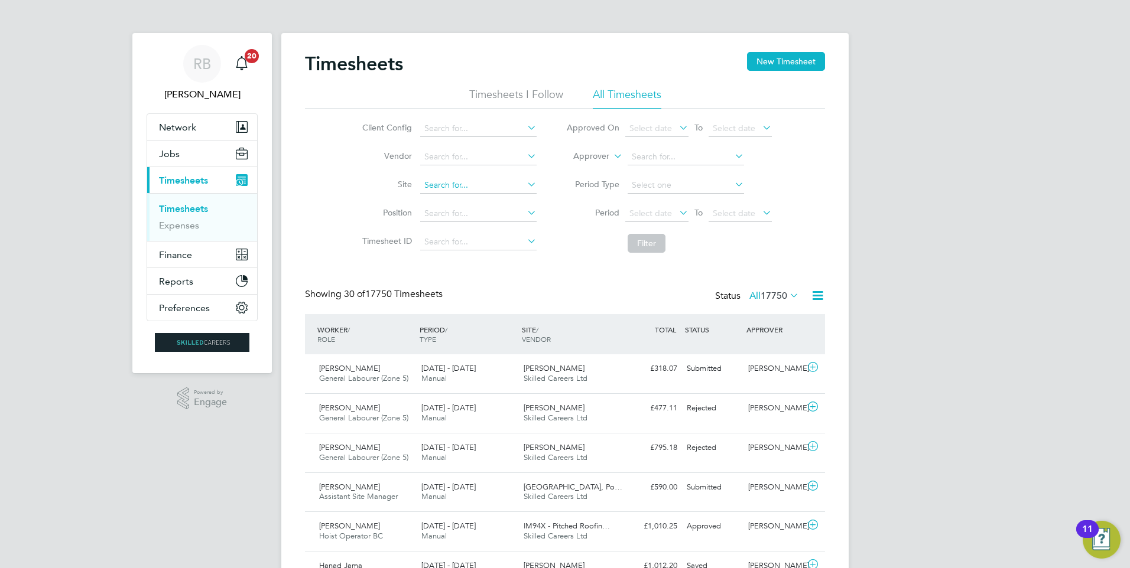
click at [455, 182] on input at bounding box center [478, 185] width 116 height 17
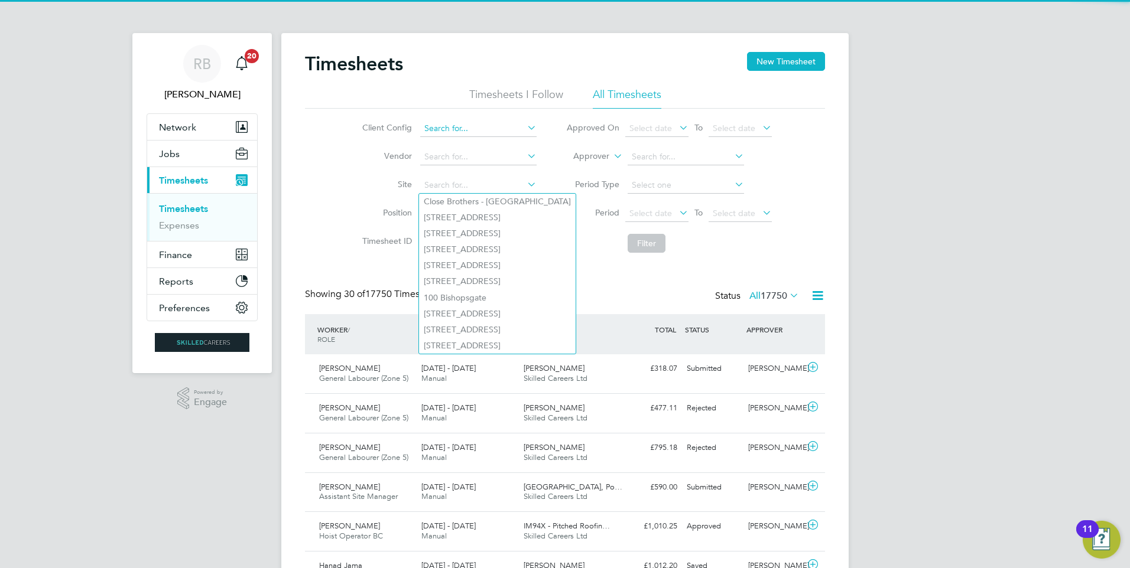
click at [463, 122] on input at bounding box center [478, 129] width 116 height 17
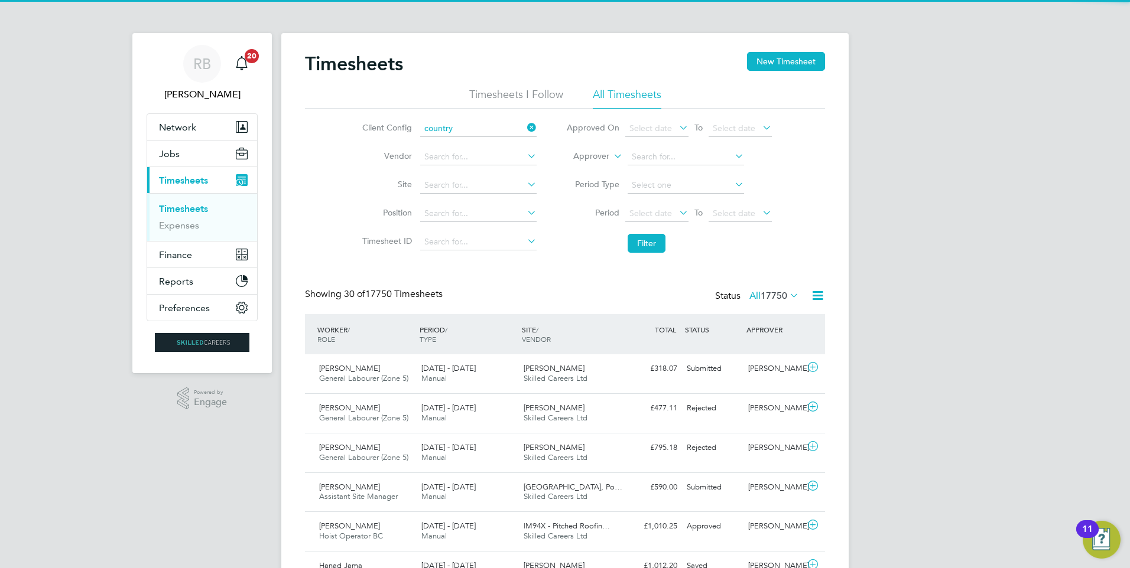
click at [540, 217] on li "Country side Properties UK Ltd" at bounding box center [553, 225] width 268 height 16
type input "Countryside Properties UK Ltd"
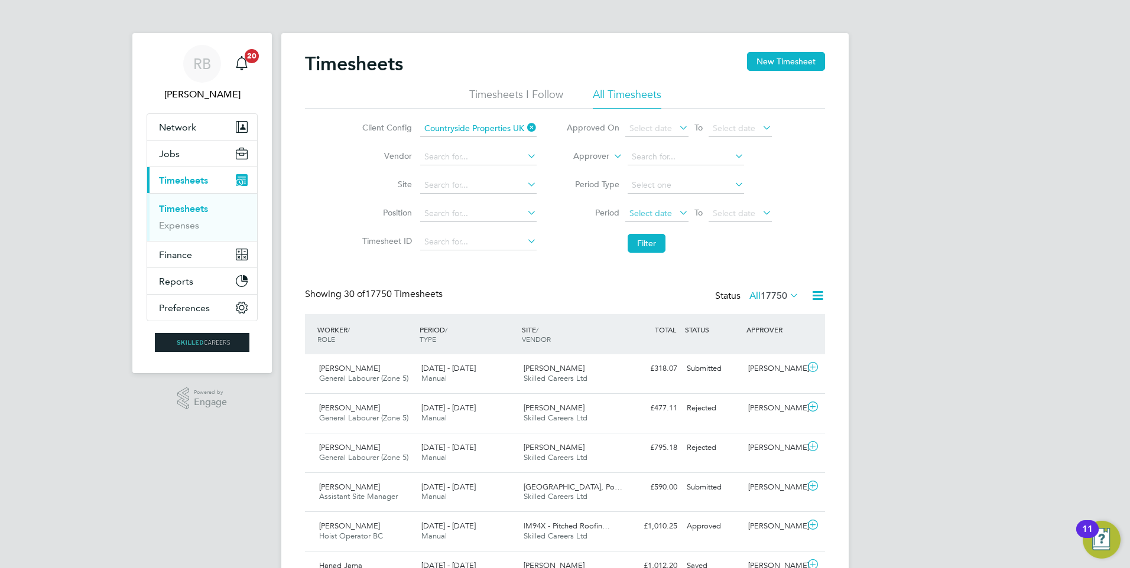
click at [641, 218] on span "Select date" at bounding box center [656, 214] width 63 height 16
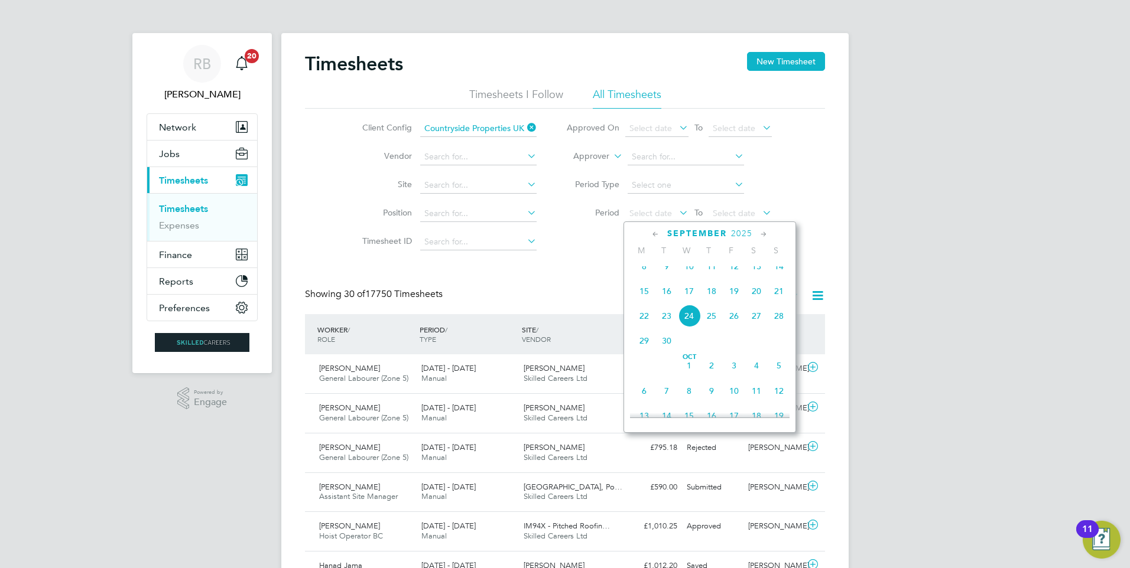
click at [641, 302] on span "15" at bounding box center [644, 291] width 22 height 22
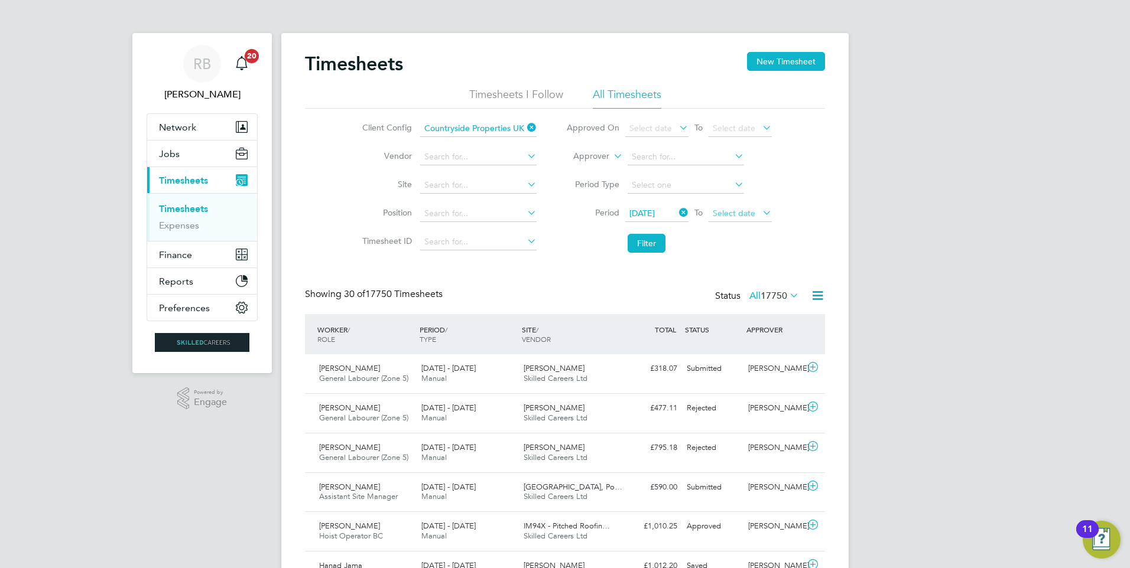
click at [735, 218] on span "Select date" at bounding box center [739, 214] width 63 height 16
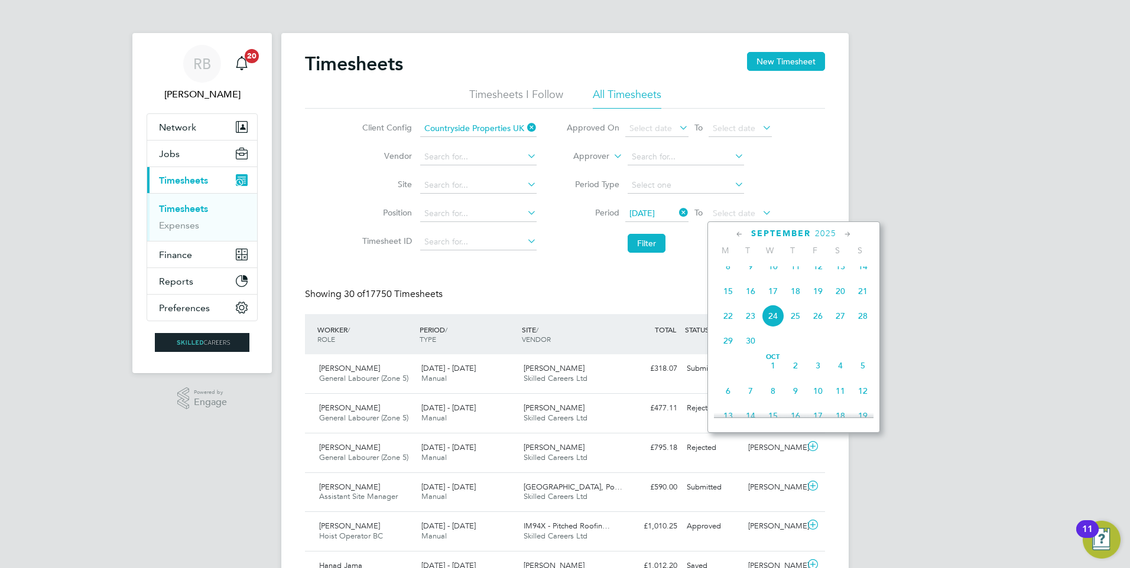
click at [867, 300] on span "21" at bounding box center [862, 291] width 22 height 22
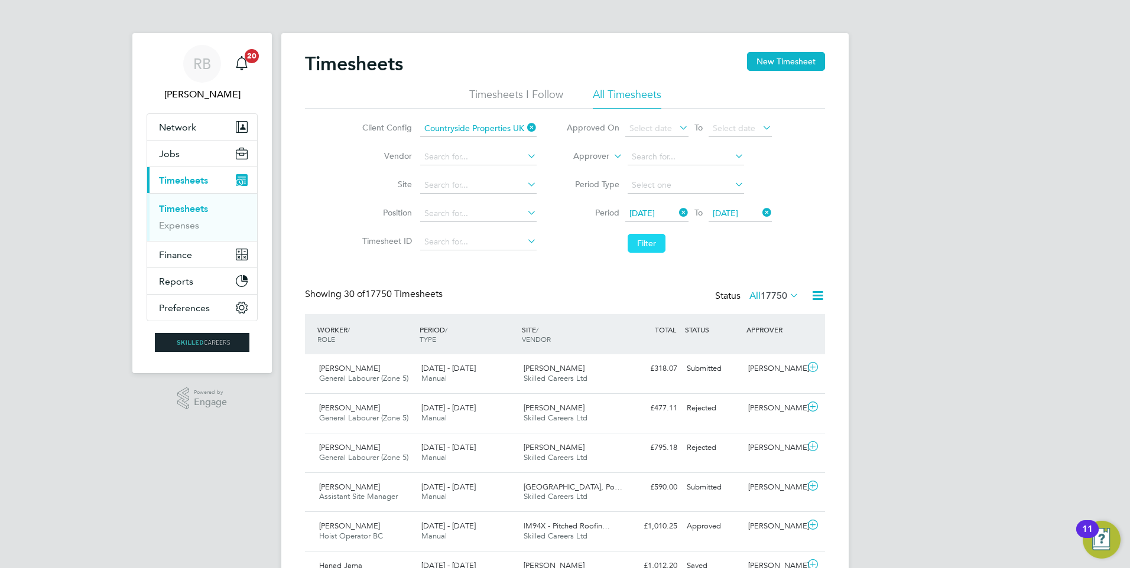
click at [645, 244] on button "Filter" at bounding box center [646, 243] width 38 height 19
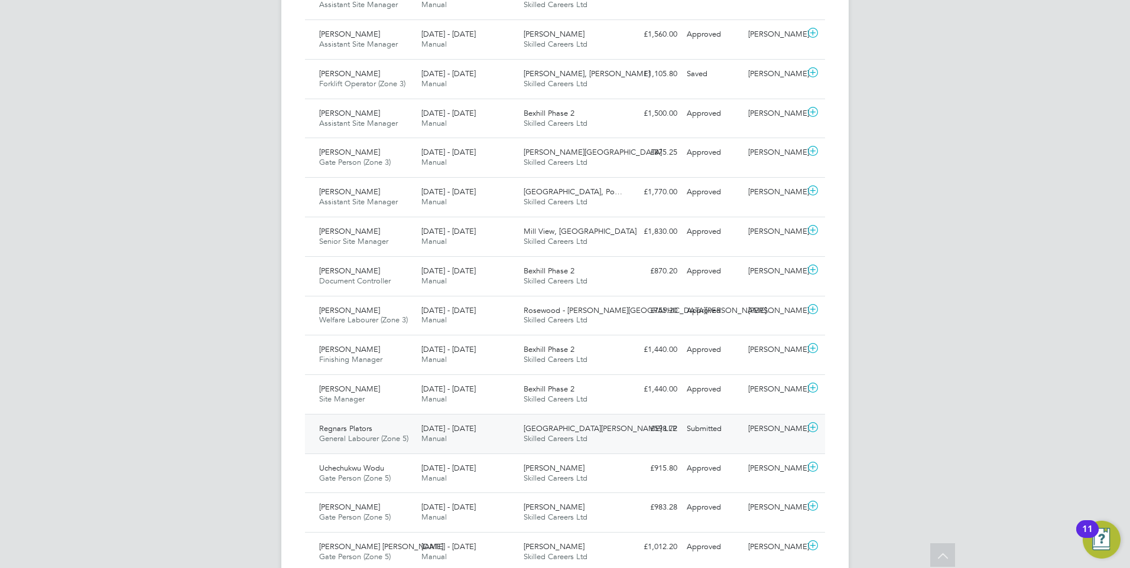
click at [343, 428] on span "Regnars Plators" at bounding box center [345, 429] width 53 height 10
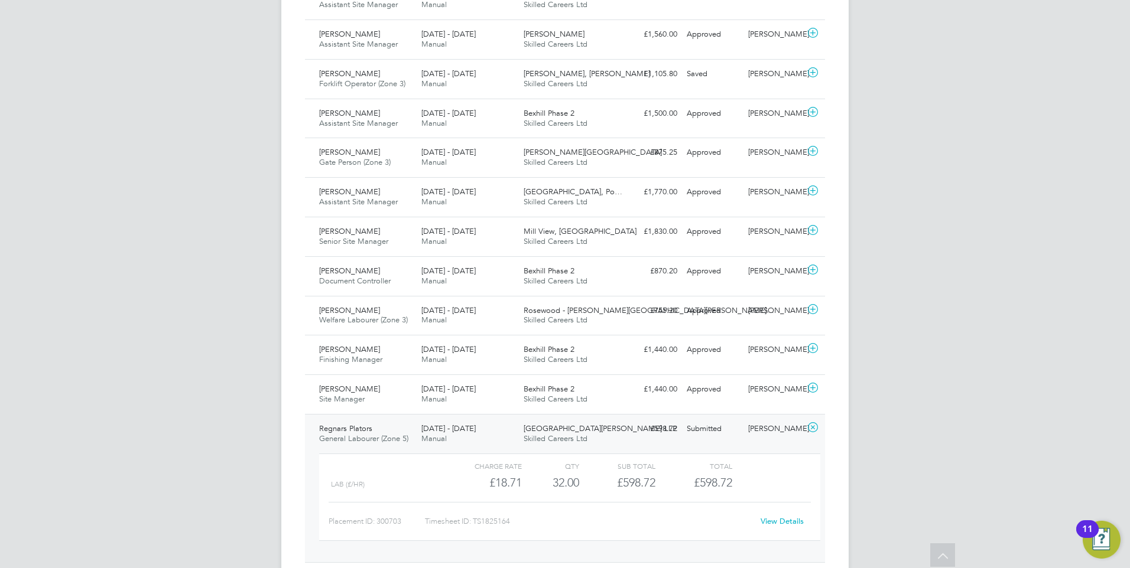
click at [792, 520] on link "View Details" at bounding box center [781, 521] width 43 height 10
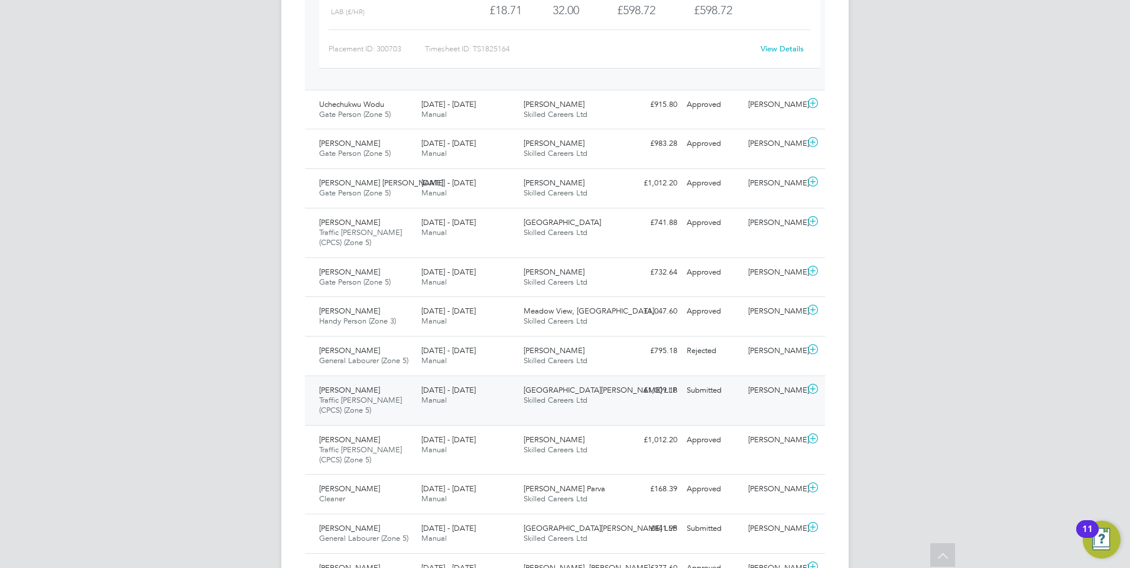
click at [667, 403] on div "Junaid Khan Traffic Marshall (CPCS) (Zone 5) 15 - 21 Sep 2025 15 - 21 Sep 2025 …" at bounding box center [565, 401] width 520 height 50
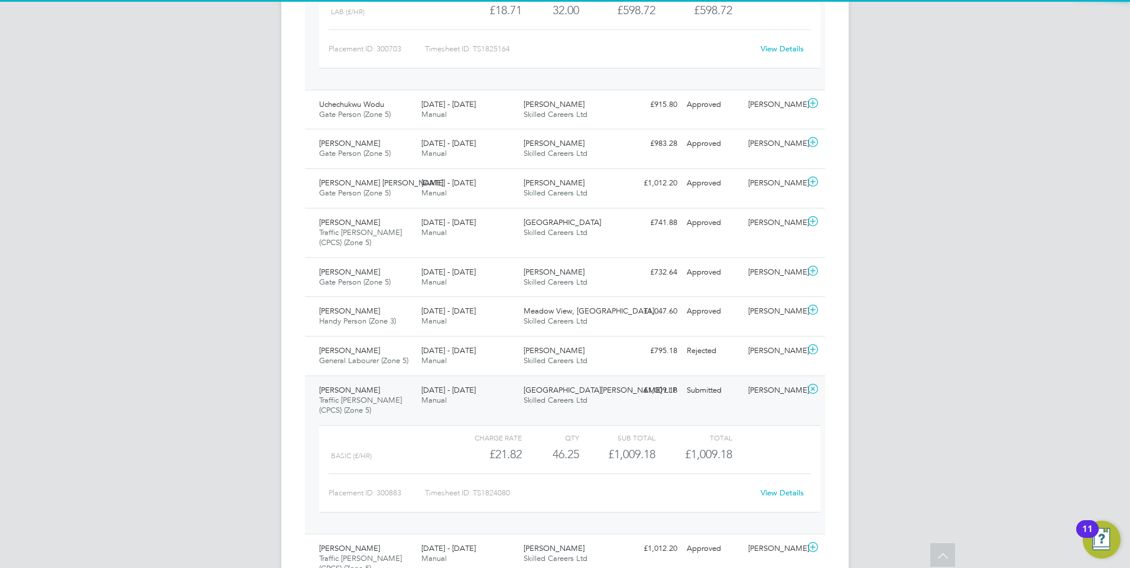
click at [790, 493] on link "View Details" at bounding box center [781, 493] width 43 height 10
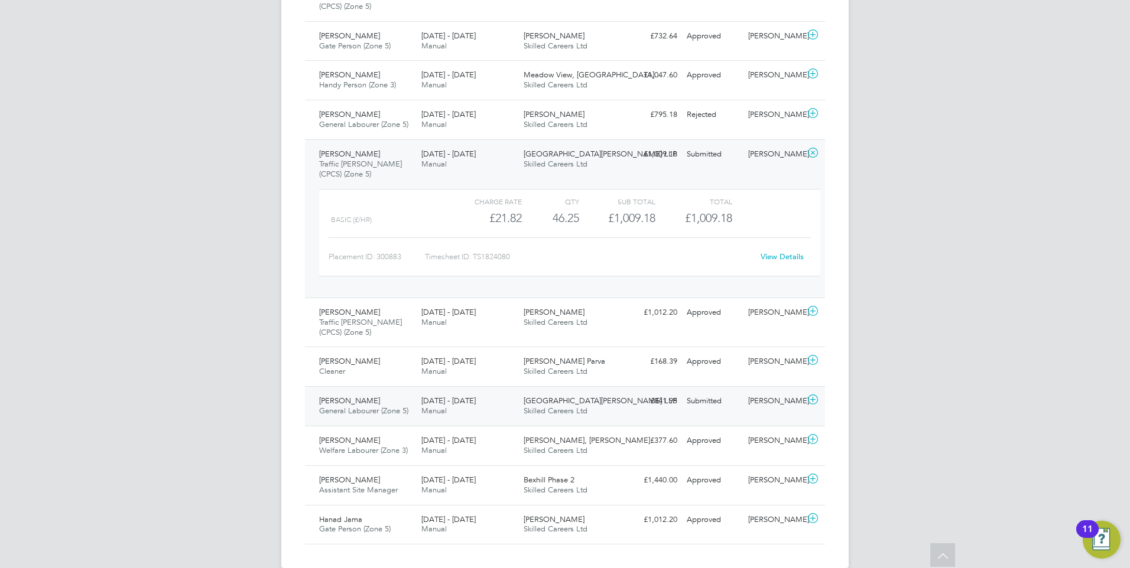
click at [725, 399] on div "Submitted" at bounding box center [712, 401] width 61 height 19
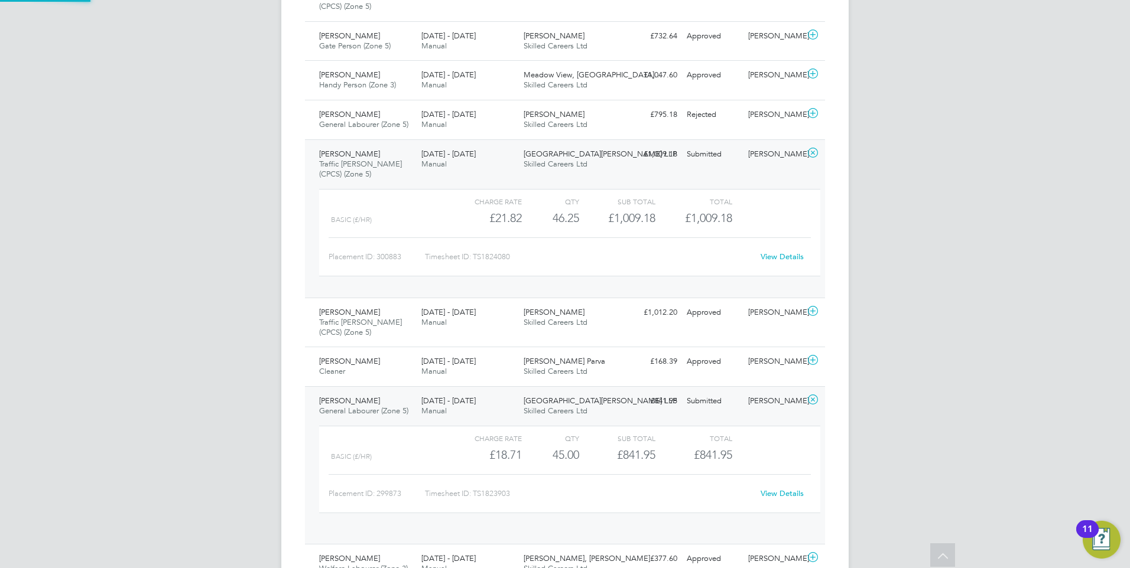
scroll to position [20, 115]
click at [773, 492] on link "View Details" at bounding box center [781, 494] width 43 height 10
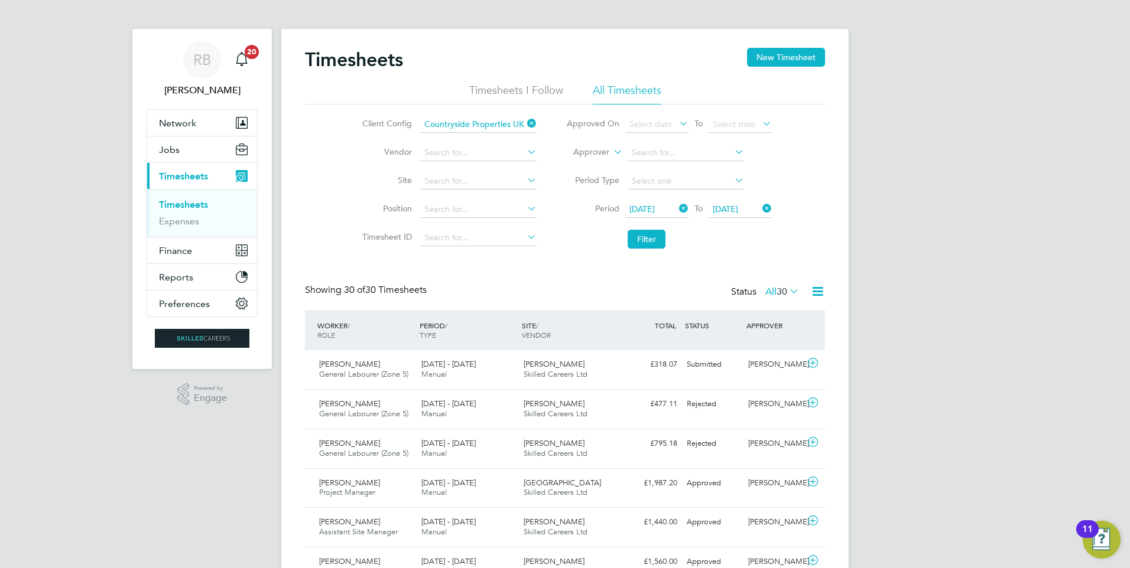
scroll to position [0, 0]
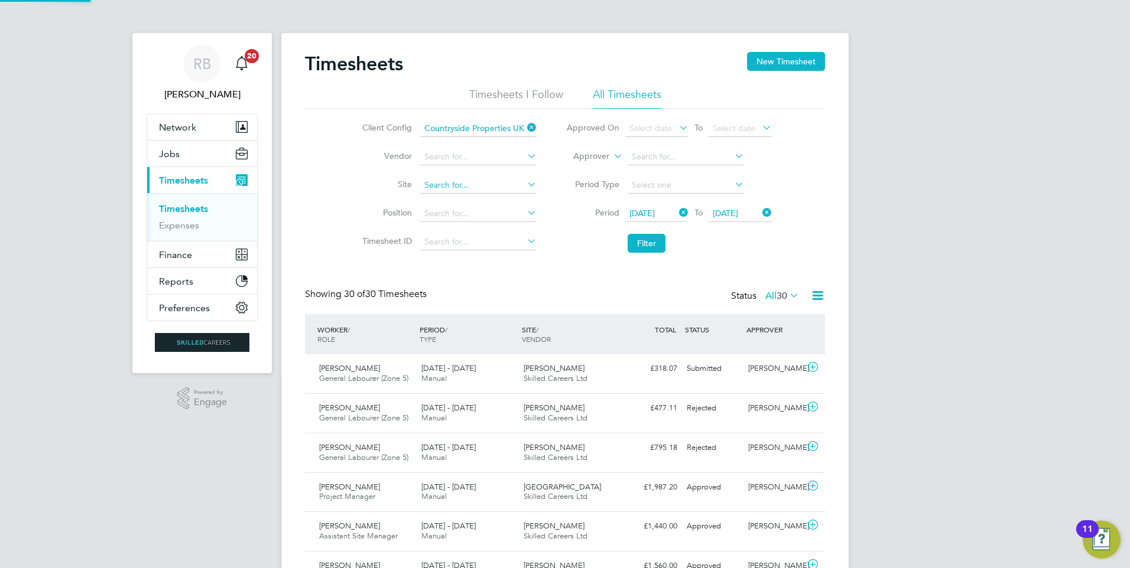
click at [450, 190] on input at bounding box center [478, 185] width 116 height 17
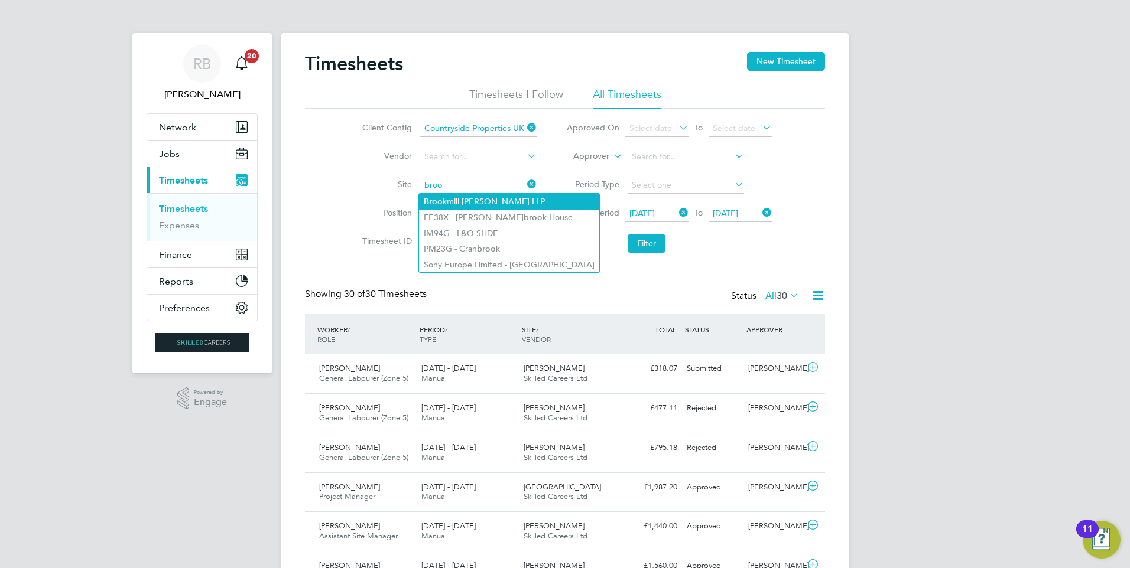
click at [470, 200] on li "Broo kmill Meadows LLP" at bounding box center [509, 202] width 180 height 16
type input "[GEOGRAPHIC_DATA][PERSON_NAME] LLP"
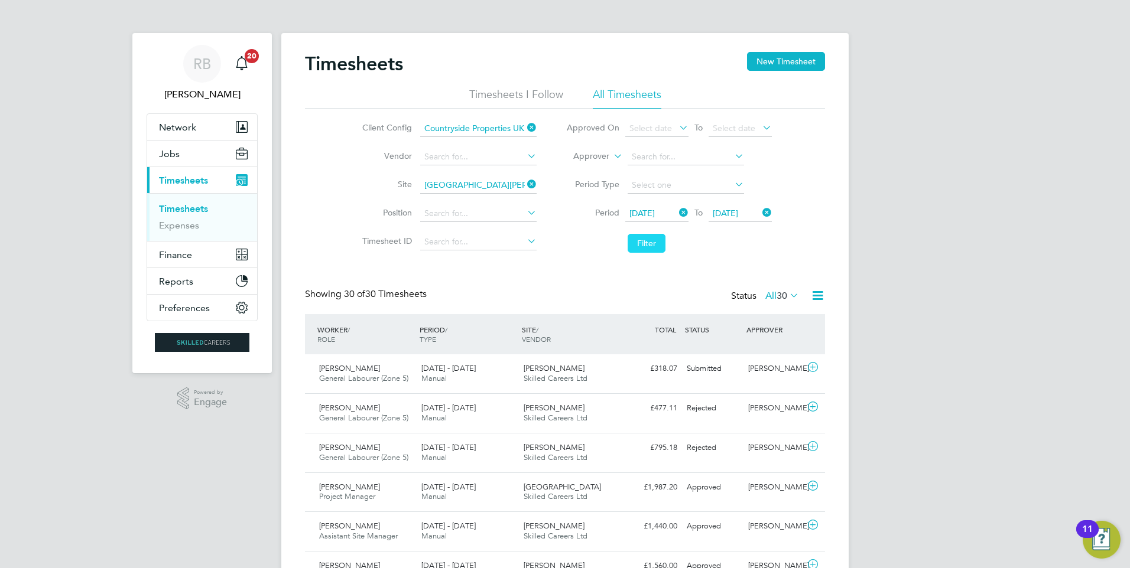
click at [649, 248] on button "Filter" at bounding box center [646, 243] width 38 height 19
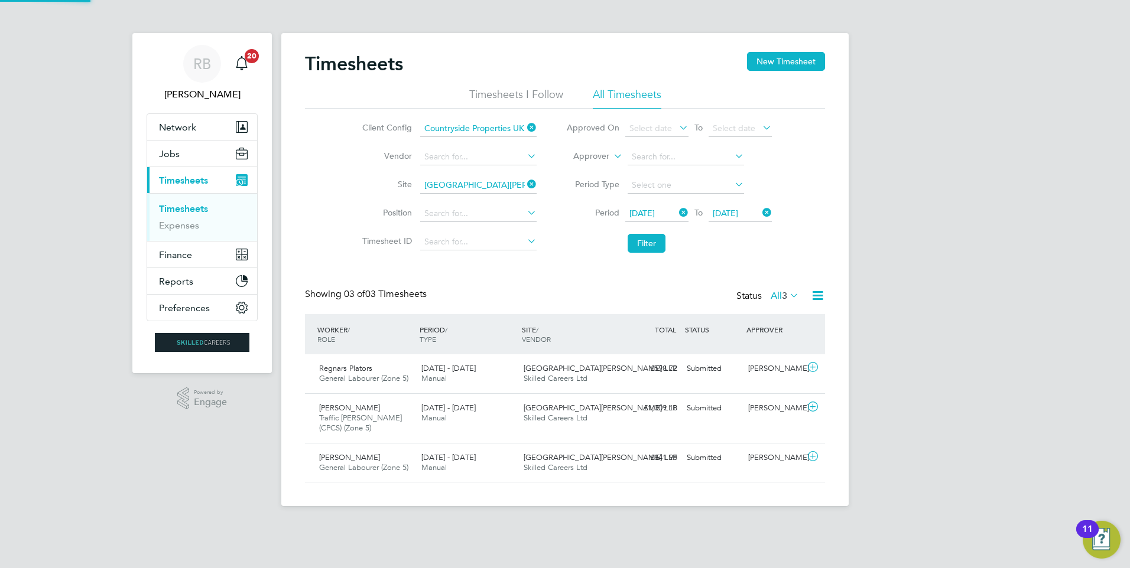
scroll to position [30, 103]
click at [194, 153] on button "Jobs" at bounding box center [202, 154] width 110 height 26
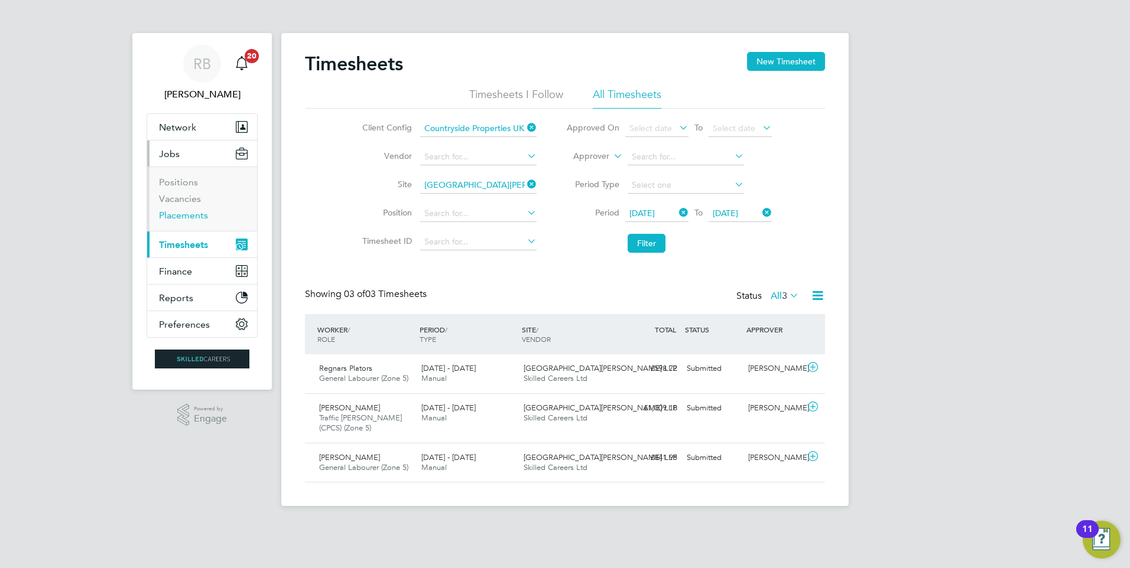
click at [200, 219] on link "Placements" at bounding box center [183, 215] width 49 height 11
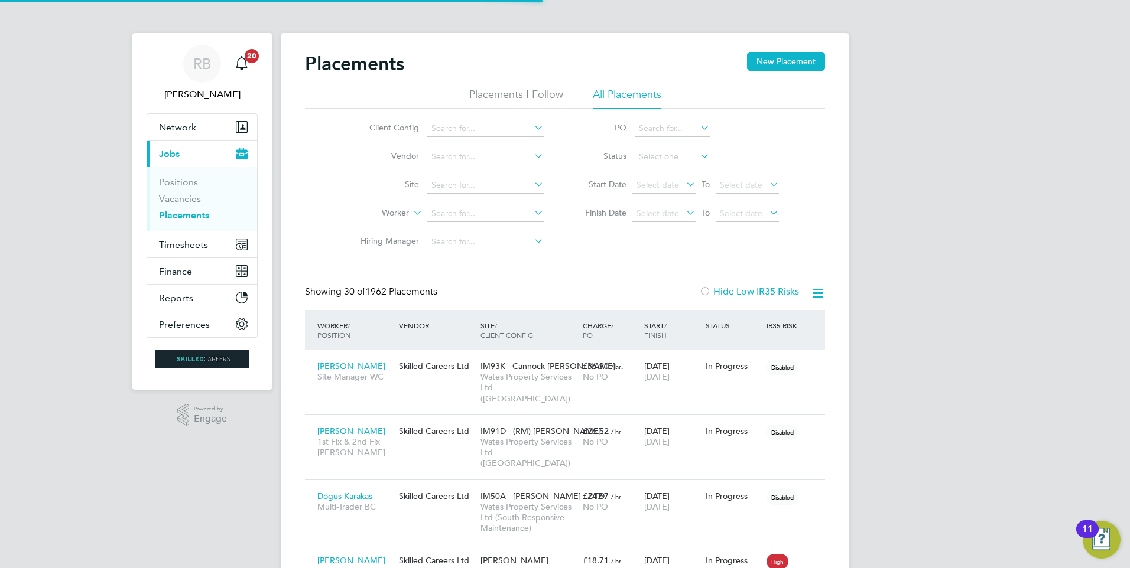
scroll to position [34, 82]
click at [461, 203] on li "Worker" at bounding box center [447, 214] width 222 height 28
click at [470, 211] on input at bounding box center [485, 214] width 116 height 17
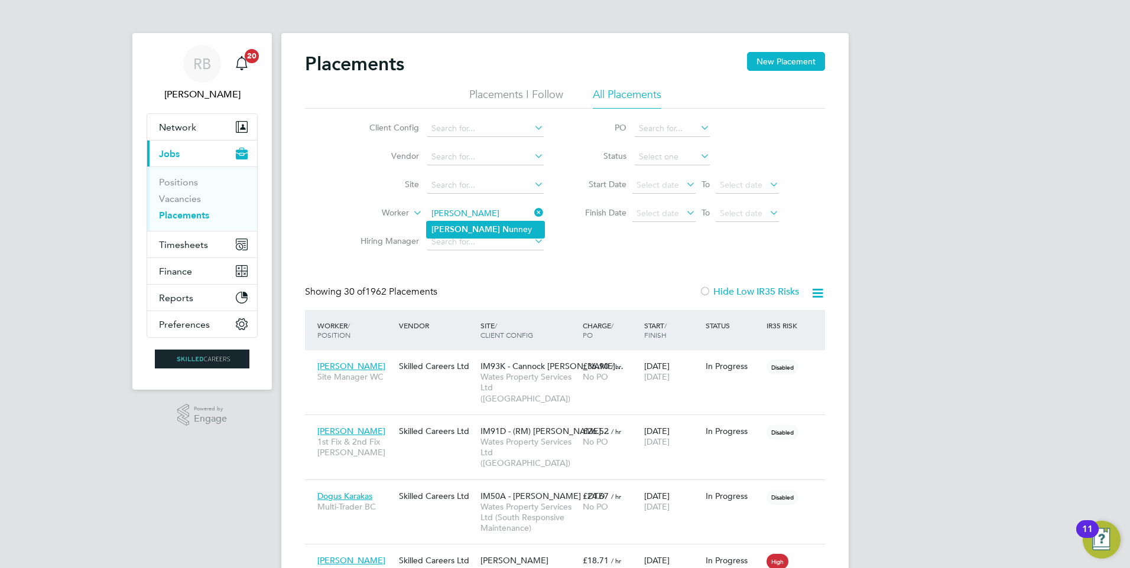
click at [481, 229] on li "James Nu nney" at bounding box center [486, 230] width 118 height 16
type input "James Nunney"
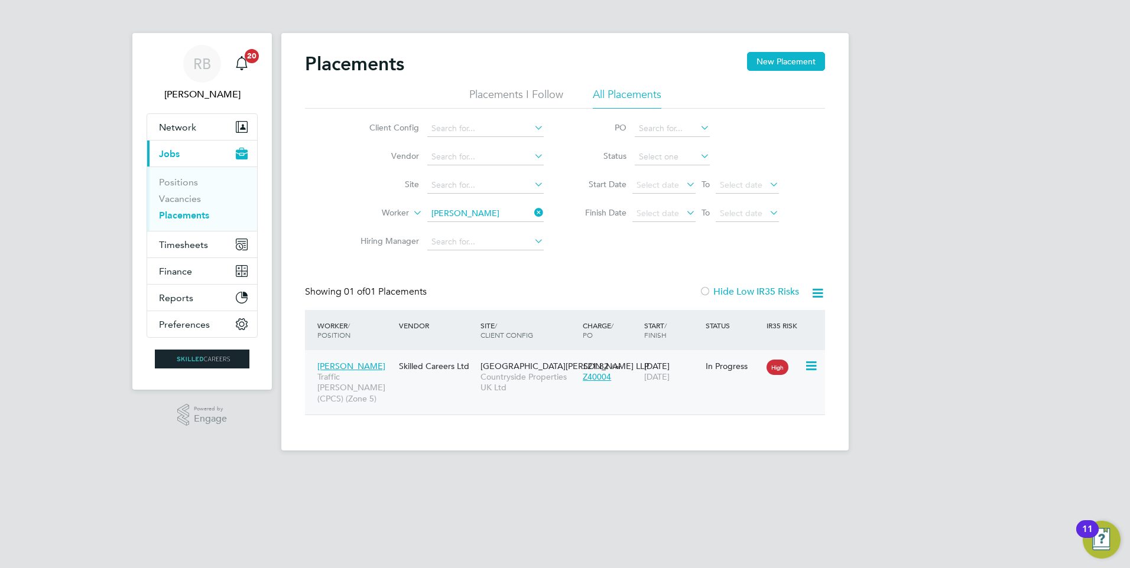
click at [616, 374] on div "Z40004" at bounding box center [610, 377] width 56 height 11
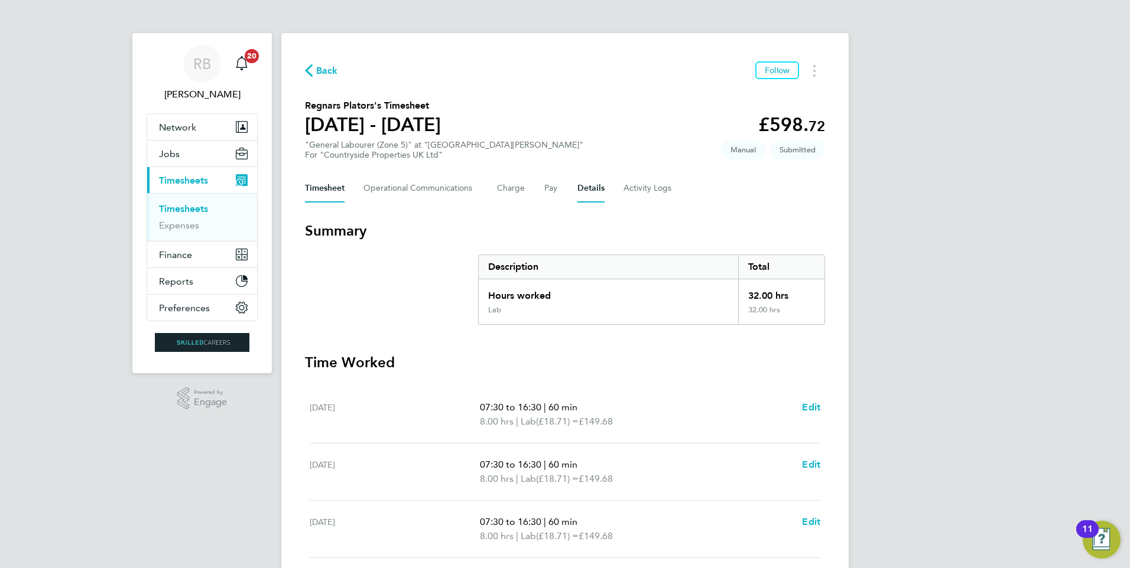
click at [592, 193] on button "Details" at bounding box center [590, 188] width 27 height 28
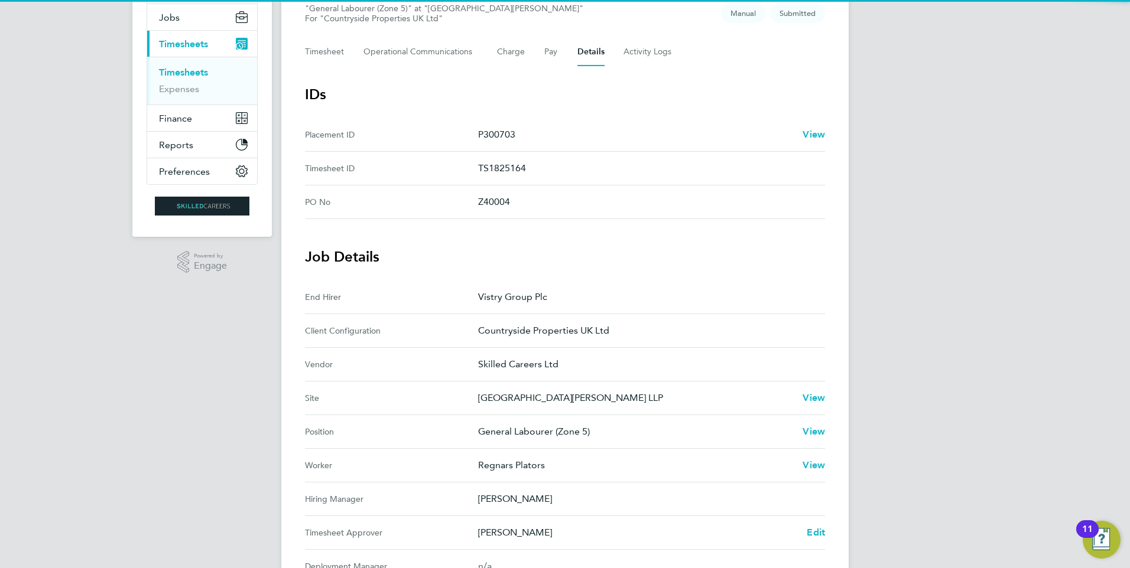
scroll to position [295, 0]
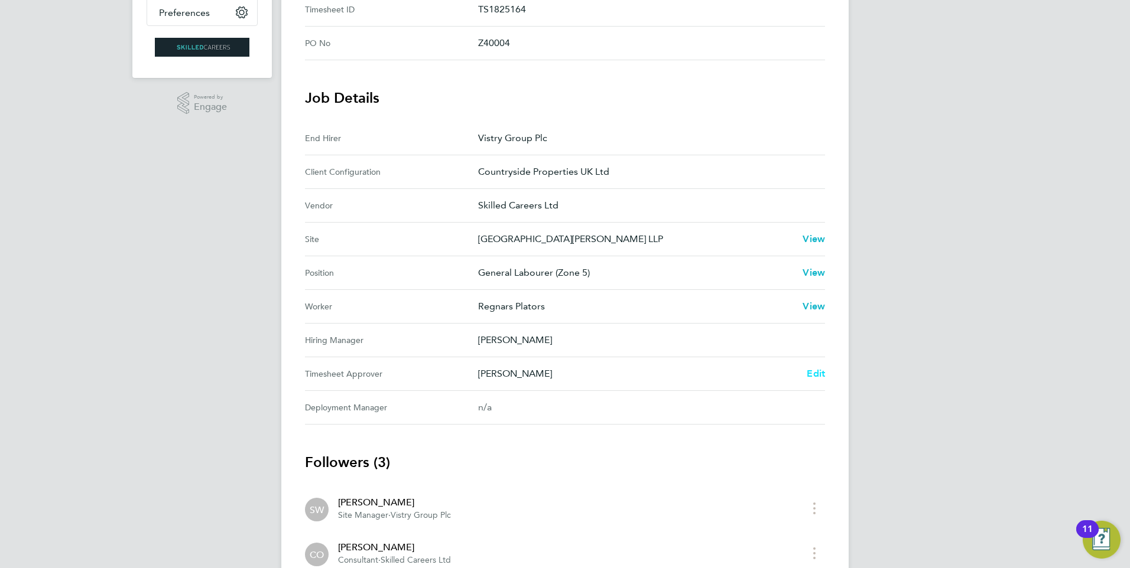
click at [821, 374] on span "Edit" at bounding box center [815, 373] width 18 height 11
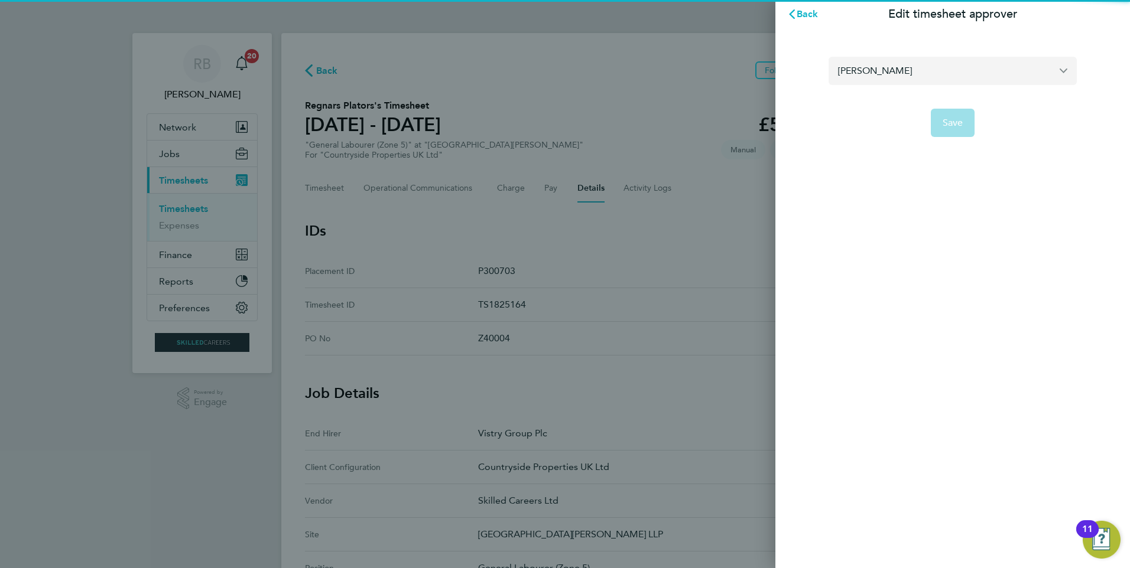
click at [892, 76] on input "[PERSON_NAME]" at bounding box center [952, 71] width 248 height 28
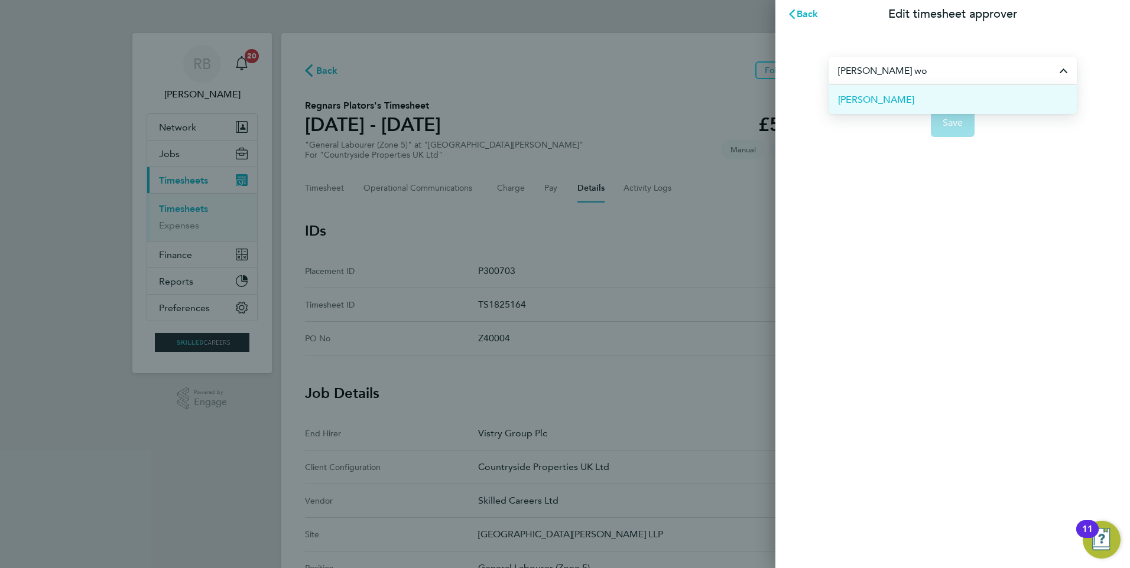
click at [924, 99] on li "[PERSON_NAME]" at bounding box center [952, 99] width 248 height 29
type input "[PERSON_NAME]"
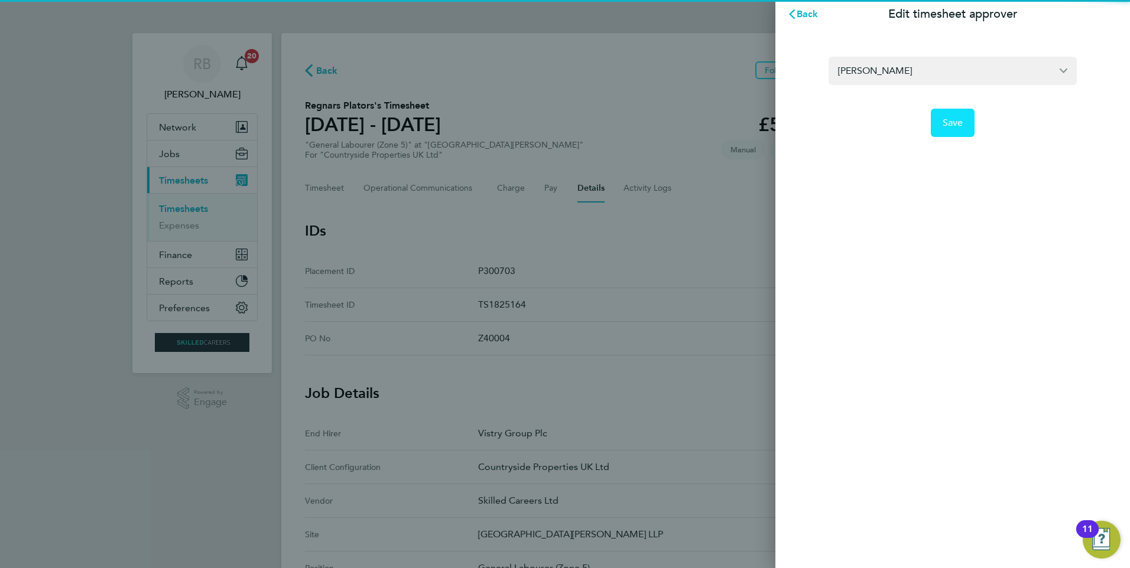
click at [958, 123] on span "Save" at bounding box center [952, 123] width 21 height 12
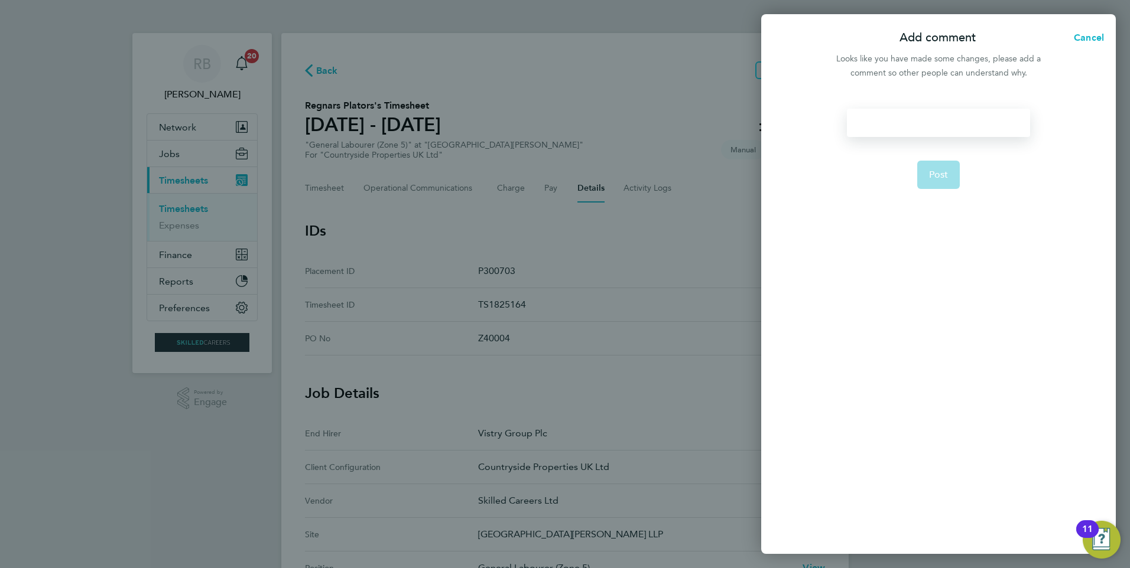
click at [906, 122] on div at bounding box center [938, 123] width 183 height 28
click at [909, 119] on div at bounding box center [938, 123] width 183 height 28
drag, startPoint x: 877, startPoint y: 121, endPoint x: 755, endPoint y: 118, distance: 122.3
click at [689, 121] on div "Add comment Cancel Looks like you have made some changes, please add a comment …" at bounding box center [565, 284] width 1130 height 568
copy div "please approve"
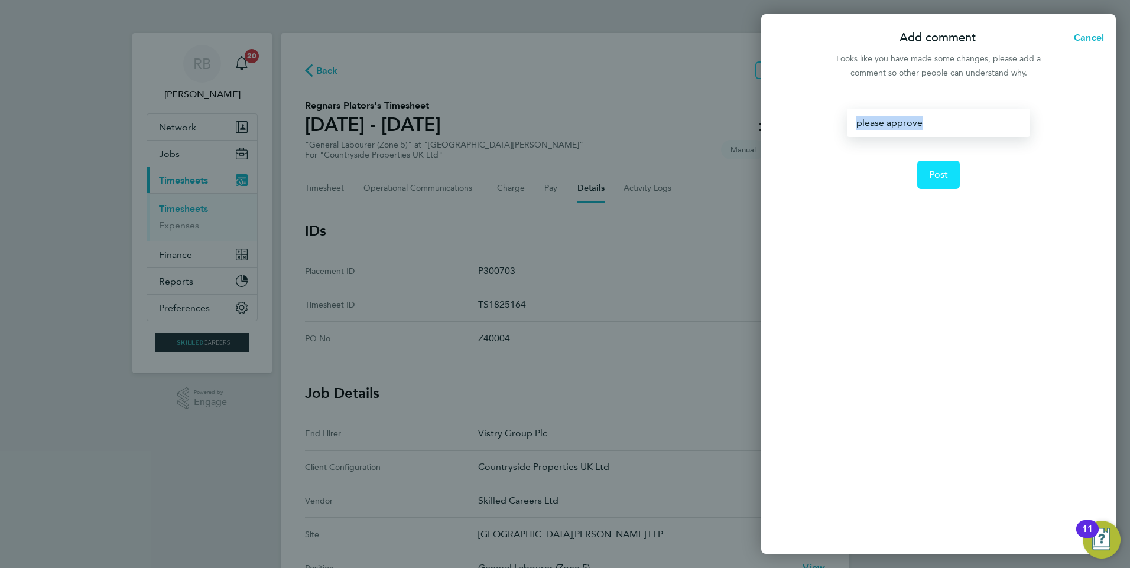
click at [947, 179] on span "Post" at bounding box center [938, 175] width 19 height 12
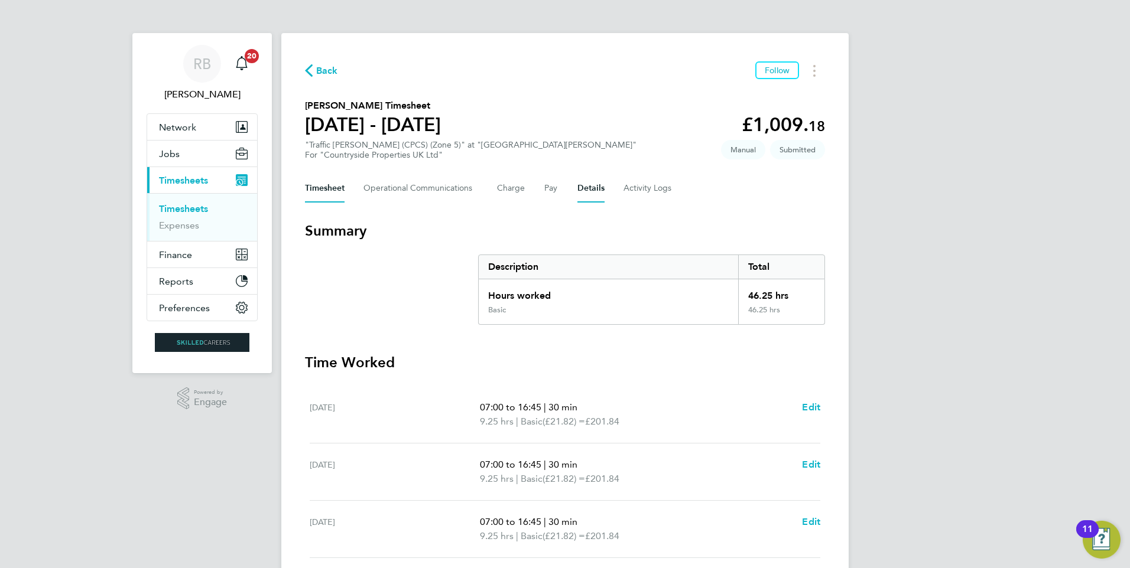
click at [594, 188] on button "Details" at bounding box center [590, 188] width 27 height 28
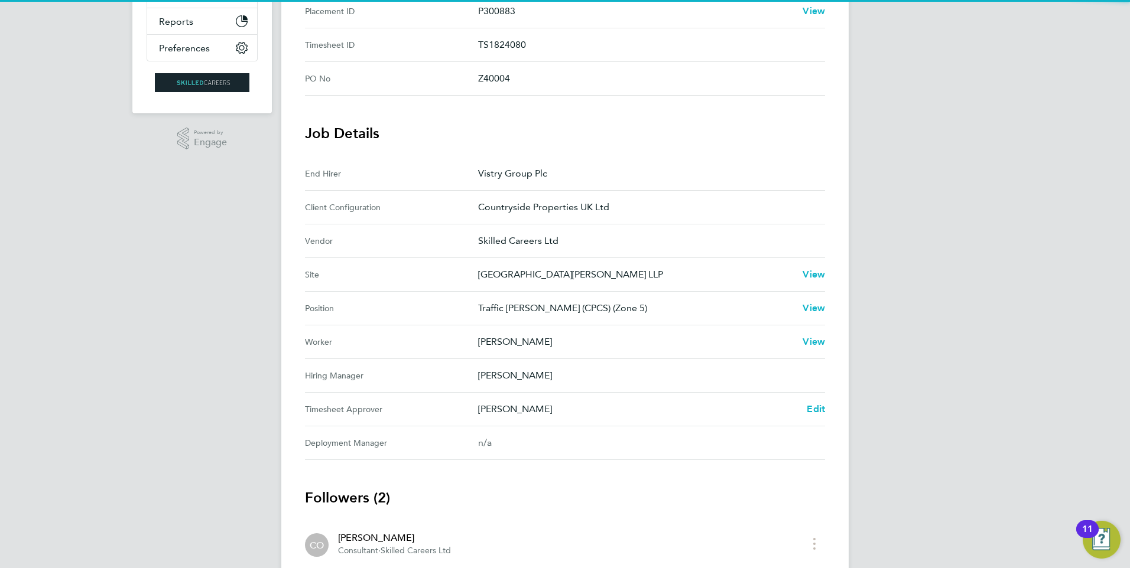
scroll to position [354, 0]
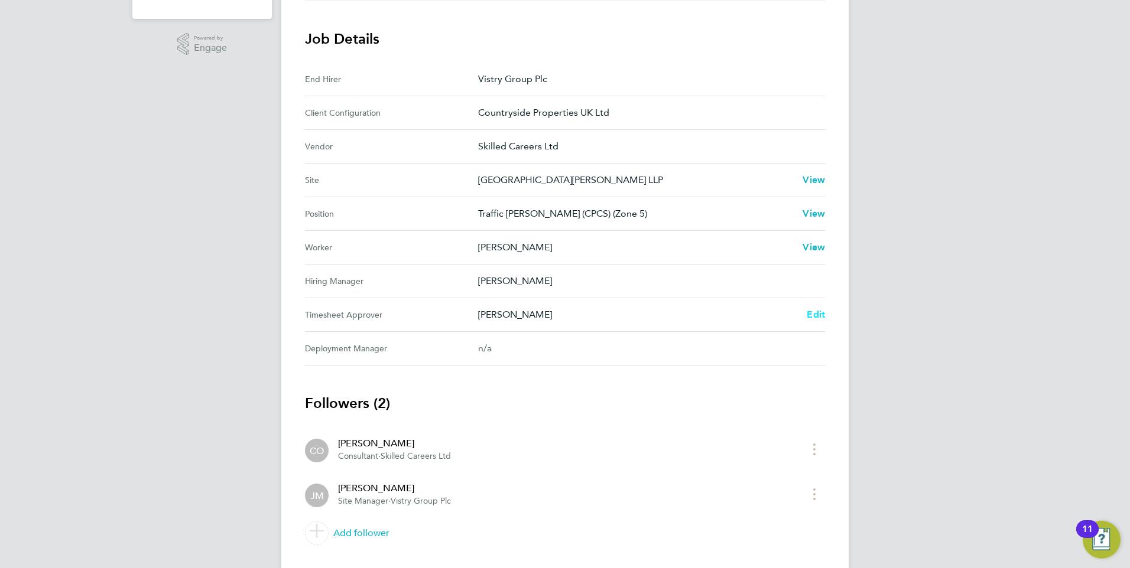
click at [824, 311] on span "Edit" at bounding box center [815, 314] width 18 height 11
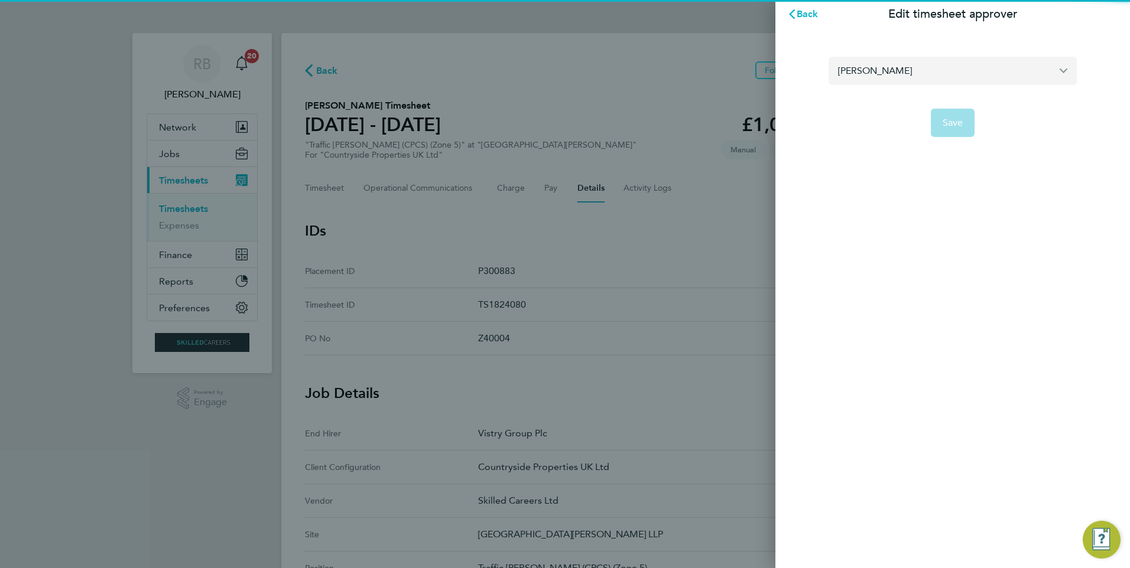
click at [966, 74] on input "[PERSON_NAME]" at bounding box center [952, 71] width 248 height 28
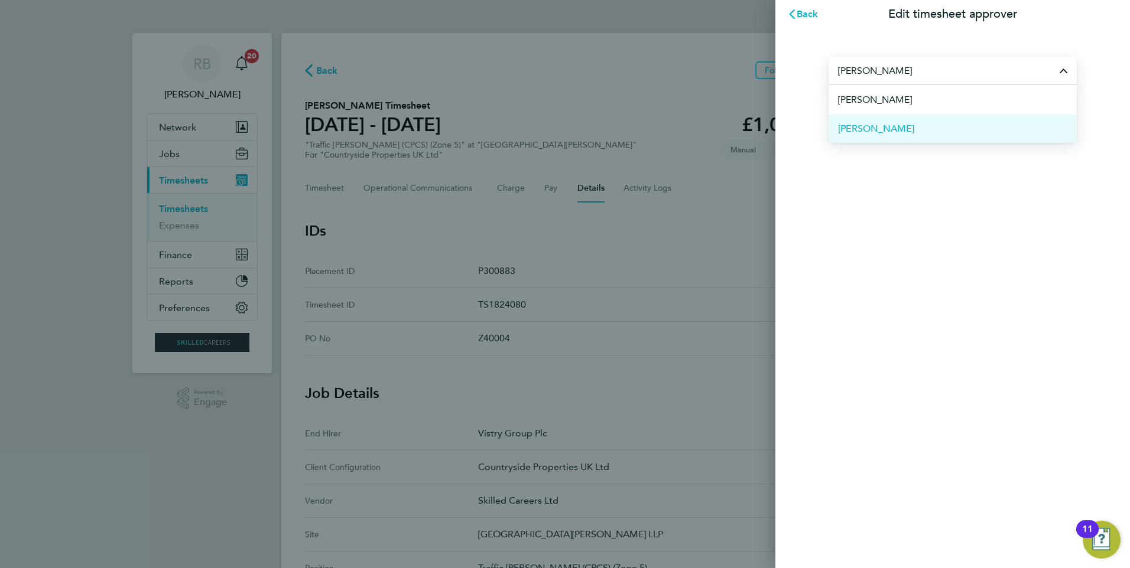
click at [892, 132] on span "[PERSON_NAME]" at bounding box center [876, 129] width 76 height 14
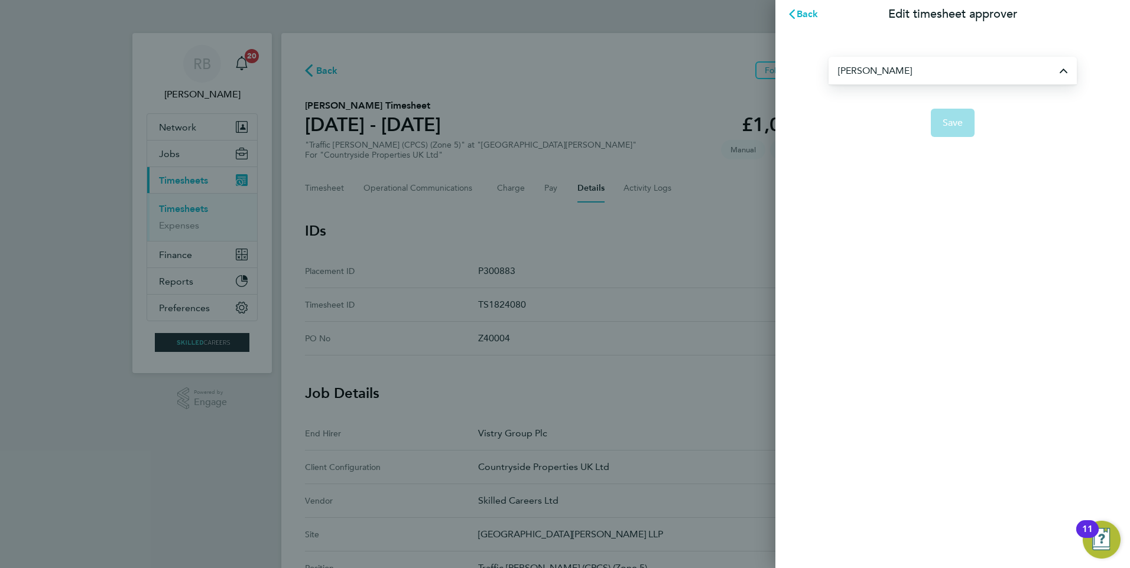
type input "[PERSON_NAME]"
click at [946, 129] on button "Save" at bounding box center [952, 123] width 44 height 28
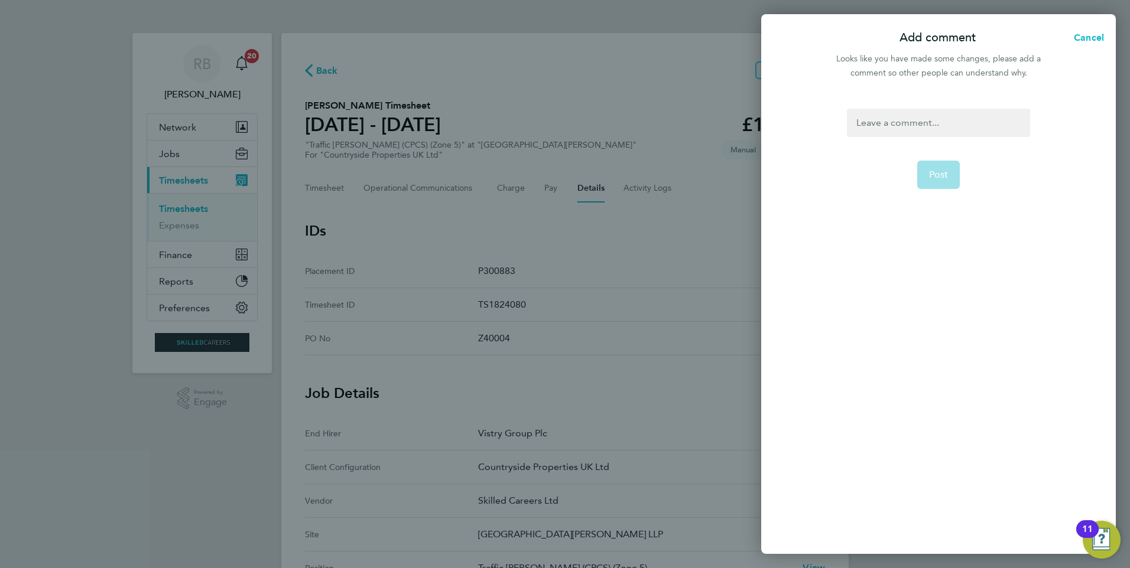
click at [941, 121] on div at bounding box center [938, 123] width 183 height 28
click at [940, 123] on div at bounding box center [938, 123] width 183 height 28
paste div
click at [948, 171] on button "Post" at bounding box center [938, 175] width 43 height 28
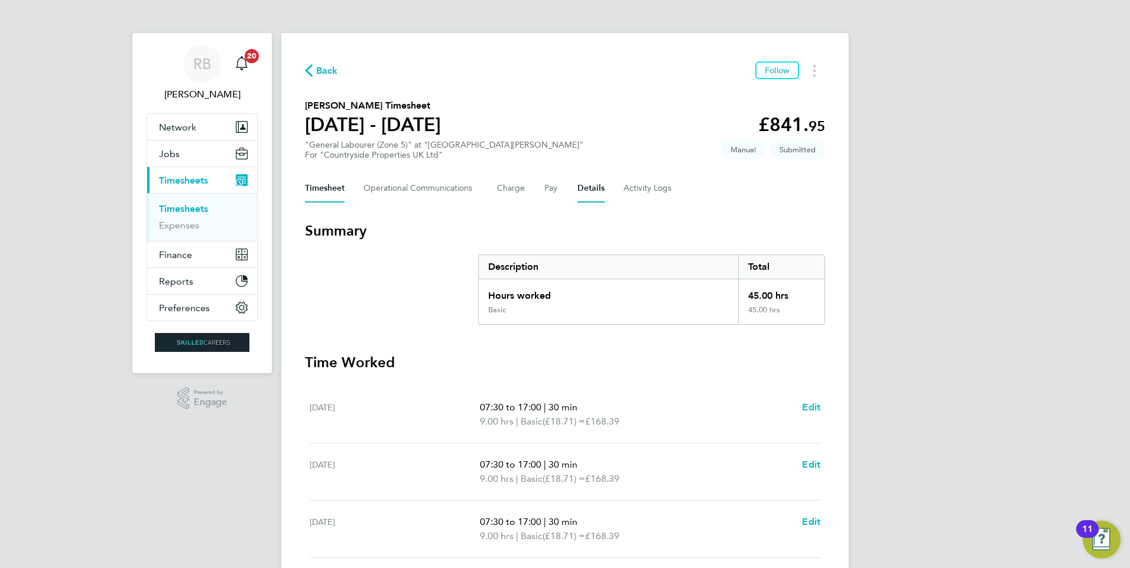
click at [585, 188] on button "Details" at bounding box center [590, 188] width 27 height 28
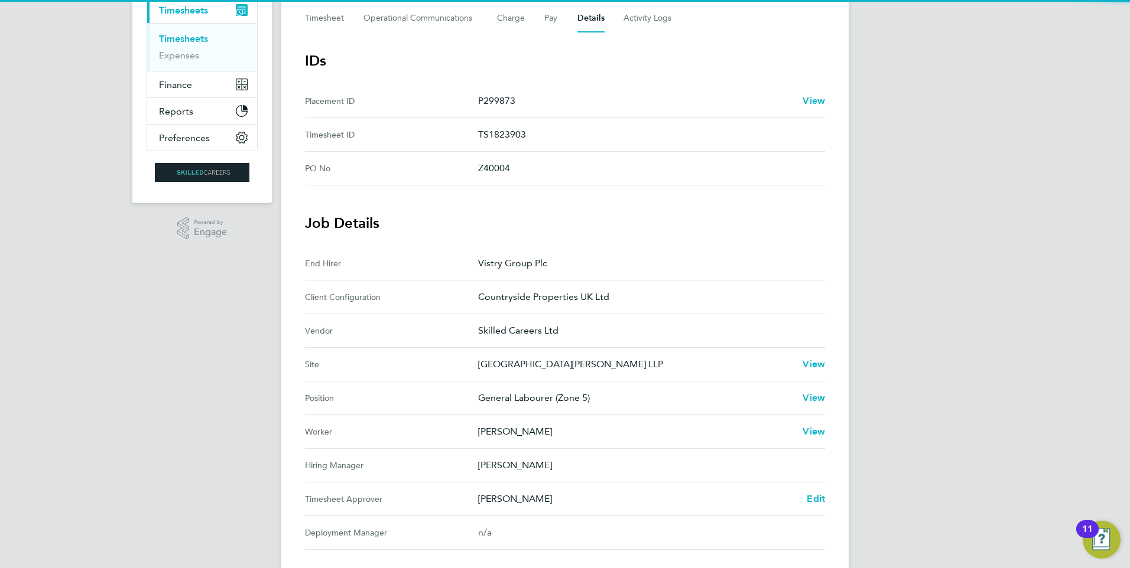
scroll to position [236, 0]
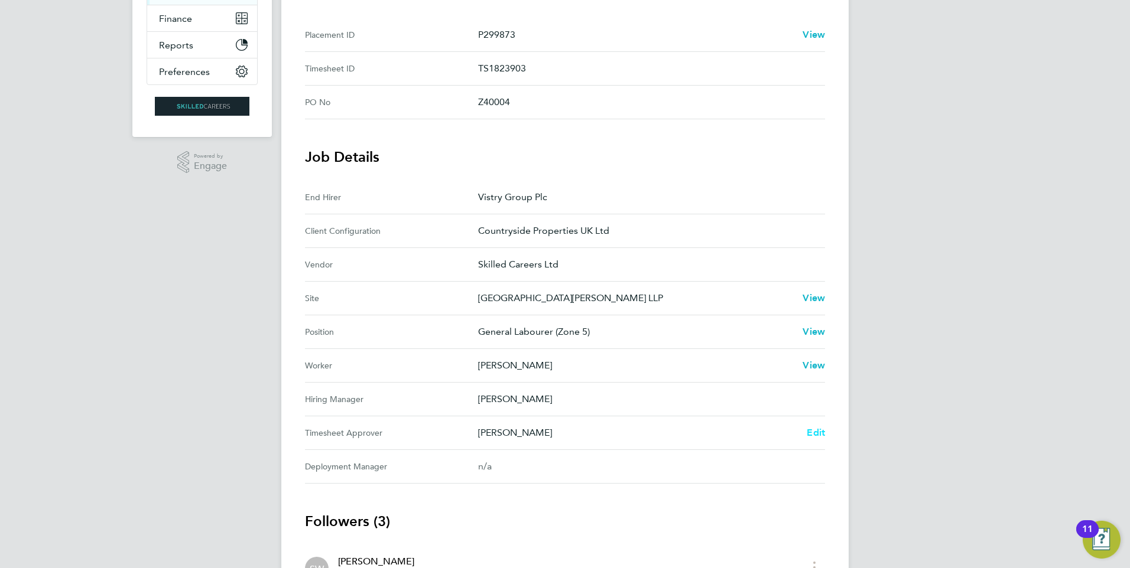
click at [822, 432] on span "Edit" at bounding box center [815, 432] width 18 height 11
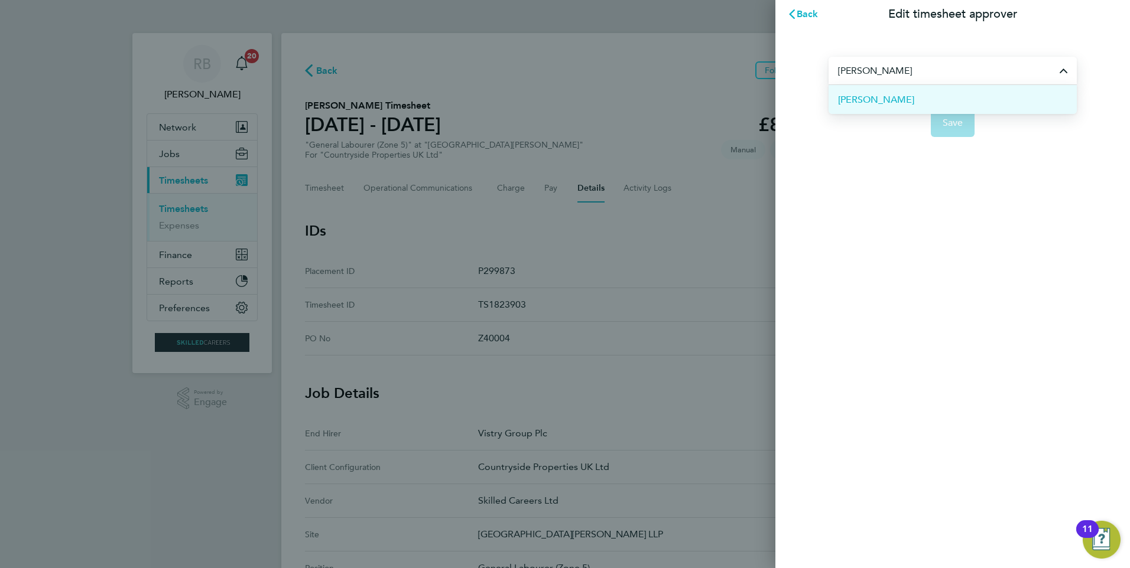
click at [904, 105] on li "[PERSON_NAME]" at bounding box center [952, 99] width 248 height 29
type input "[PERSON_NAME]"
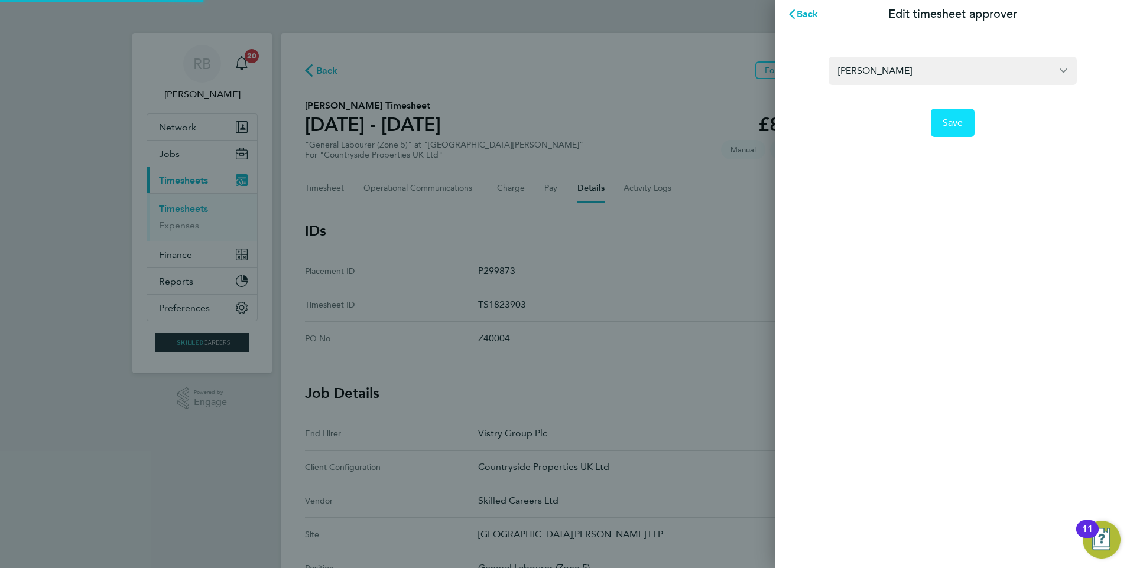
click at [958, 125] on span "Save" at bounding box center [952, 123] width 21 height 12
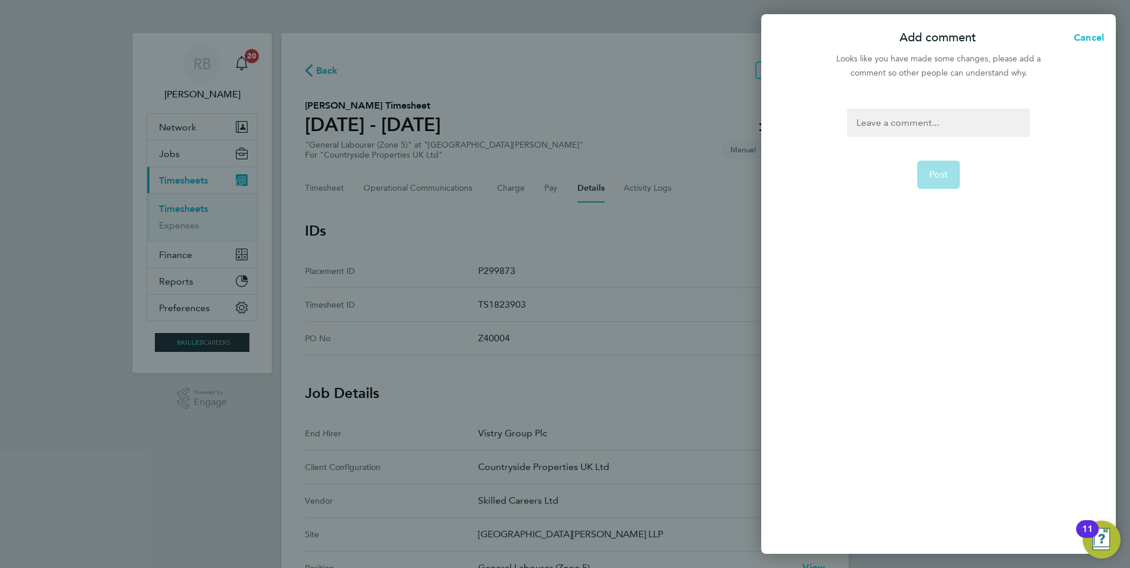
click at [922, 116] on div at bounding box center [938, 123] width 183 height 28
click at [929, 121] on div at bounding box center [938, 123] width 183 height 28
paste div
click at [943, 174] on span "Post" at bounding box center [938, 175] width 19 height 12
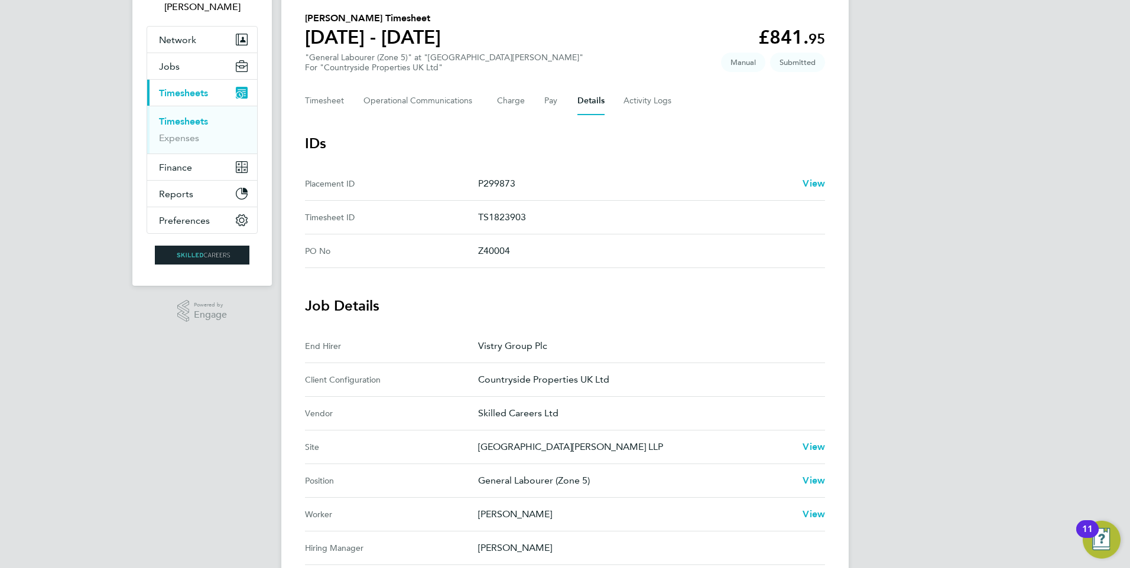
scroll to position [74, 0]
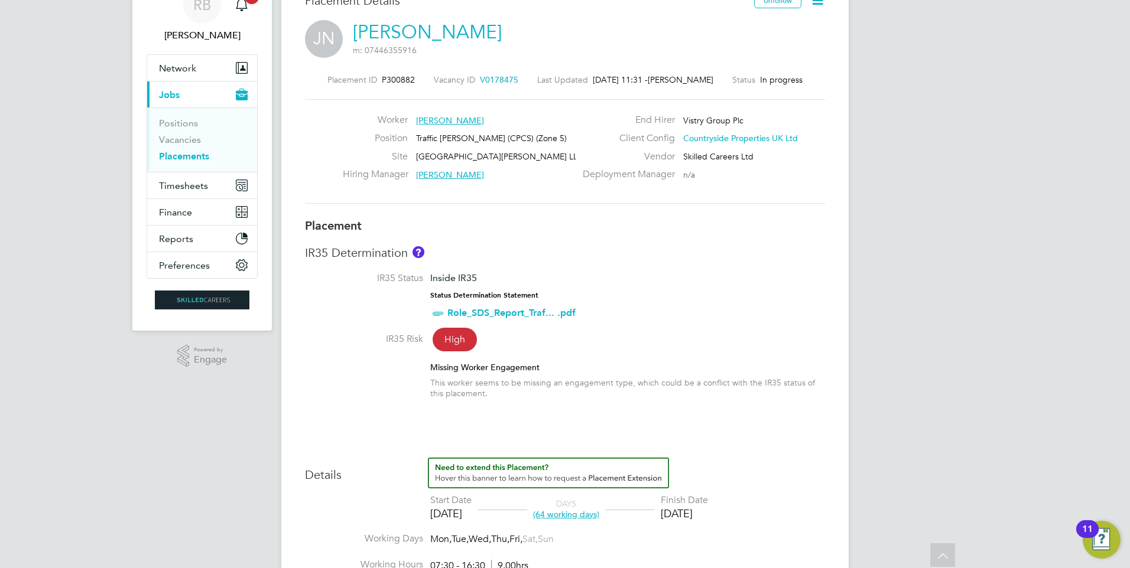
scroll to position [21, 0]
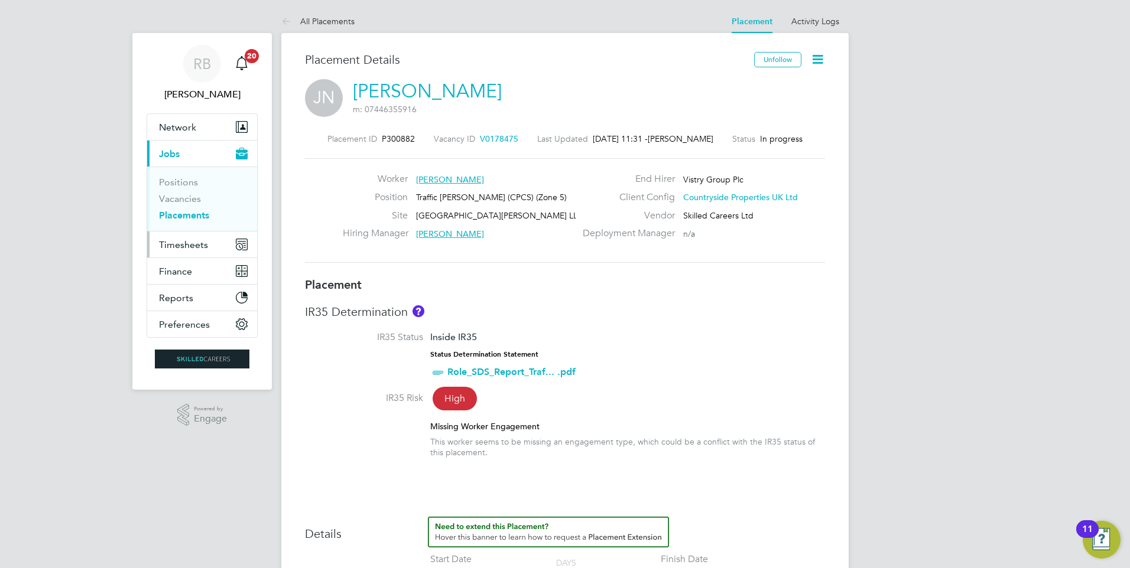
drag, startPoint x: 204, startPoint y: 247, endPoint x: 195, endPoint y: 233, distance: 16.7
click at [204, 247] on span "Timesheets" at bounding box center [183, 244] width 49 height 11
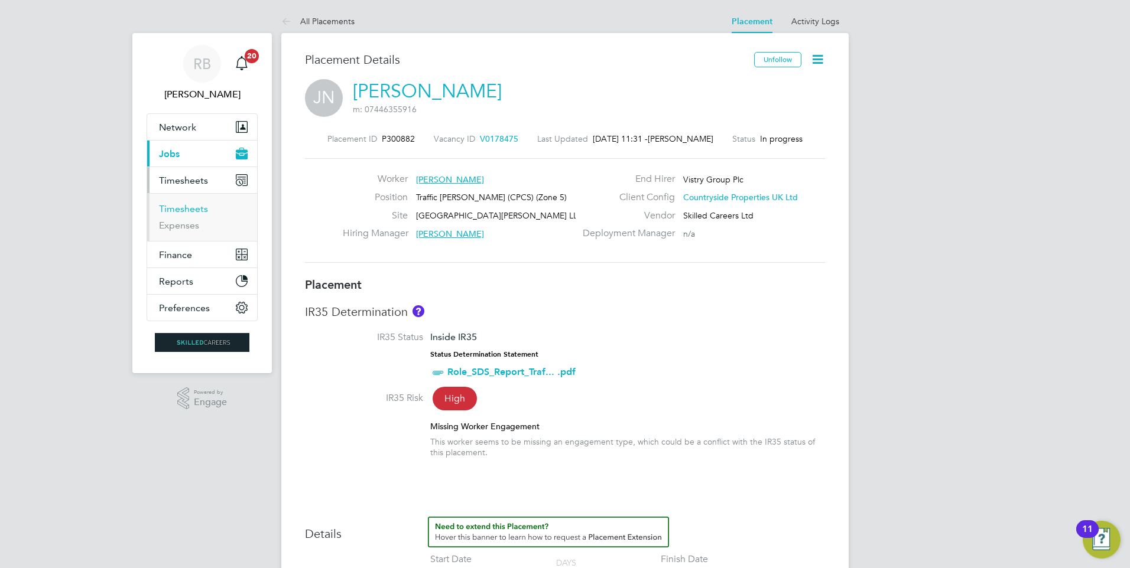
click at [197, 210] on link "Timesheets" at bounding box center [183, 208] width 49 height 11
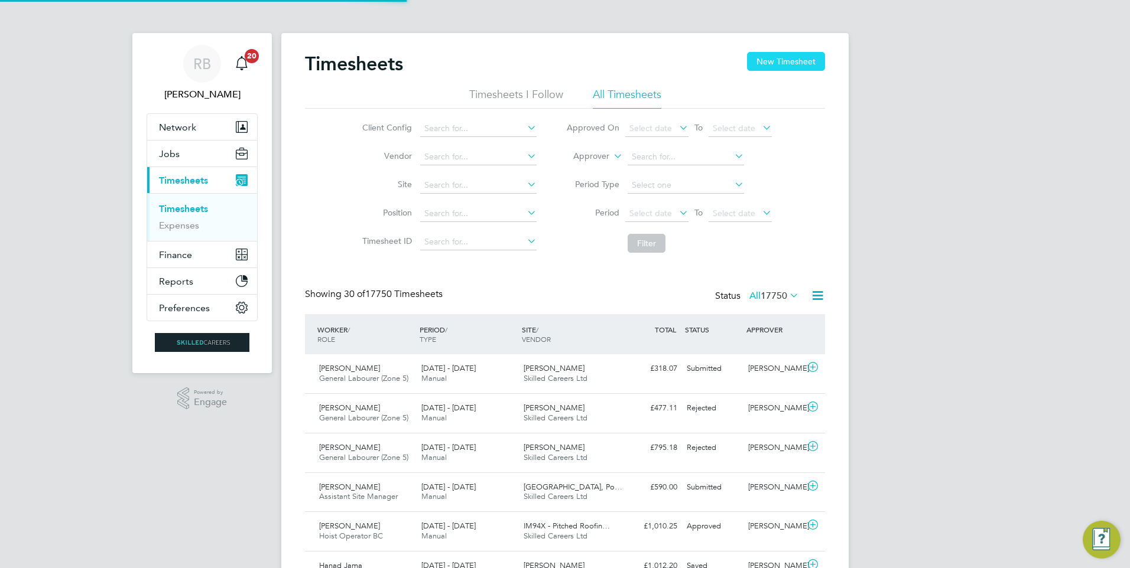
click at [786, 64] on button "New Timesheet" at bounding box center [786, 61] width 78 height 19
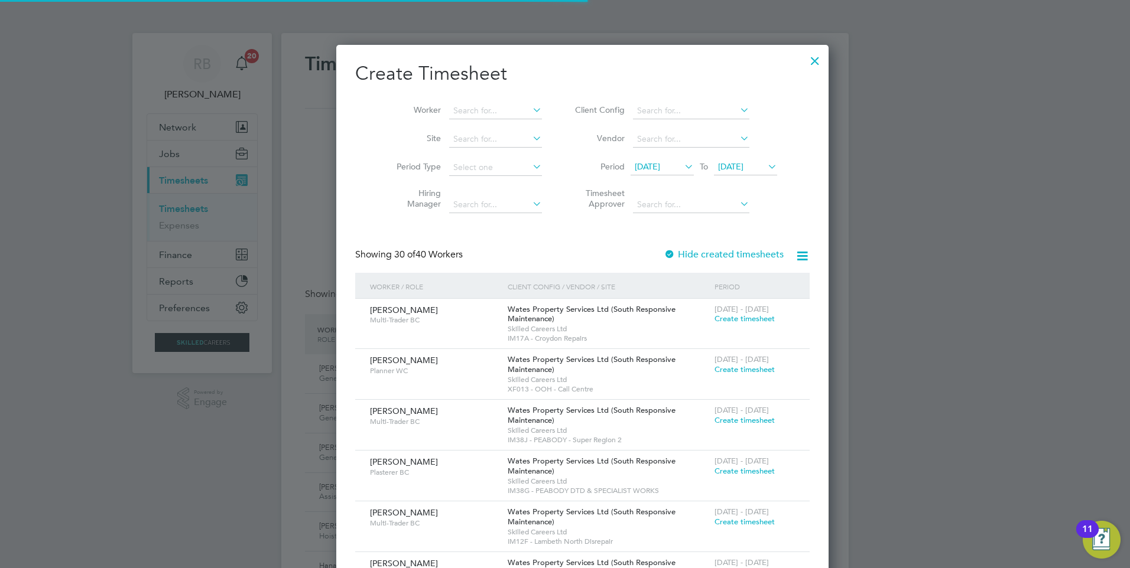
click at [643, 162] on span "[DATE]" at bounding box center [646, 166] width 25 height 11
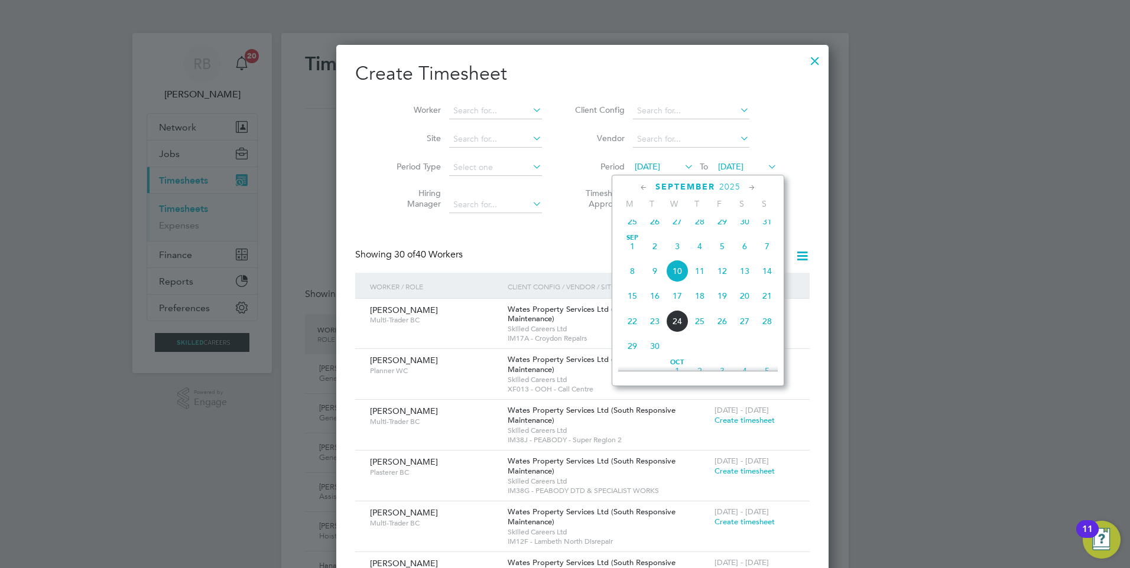
click at [633, 304] on span "15" at bounding box center [632, 296] width 22 height 22
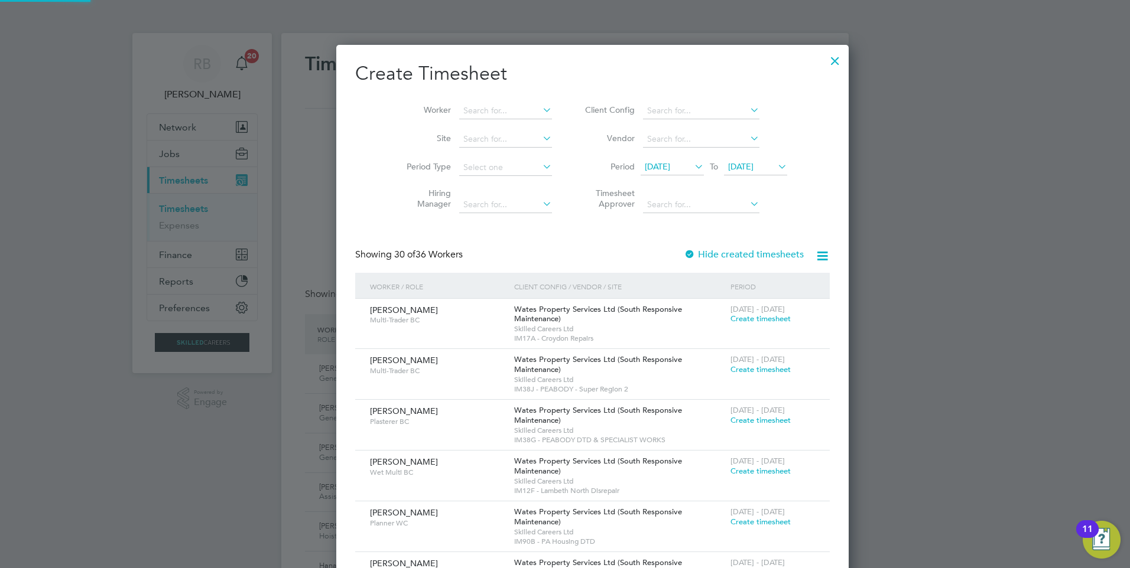
click at [732, 168] on span "[DATE]" at bounding box center [740, 166] width 25 height 11
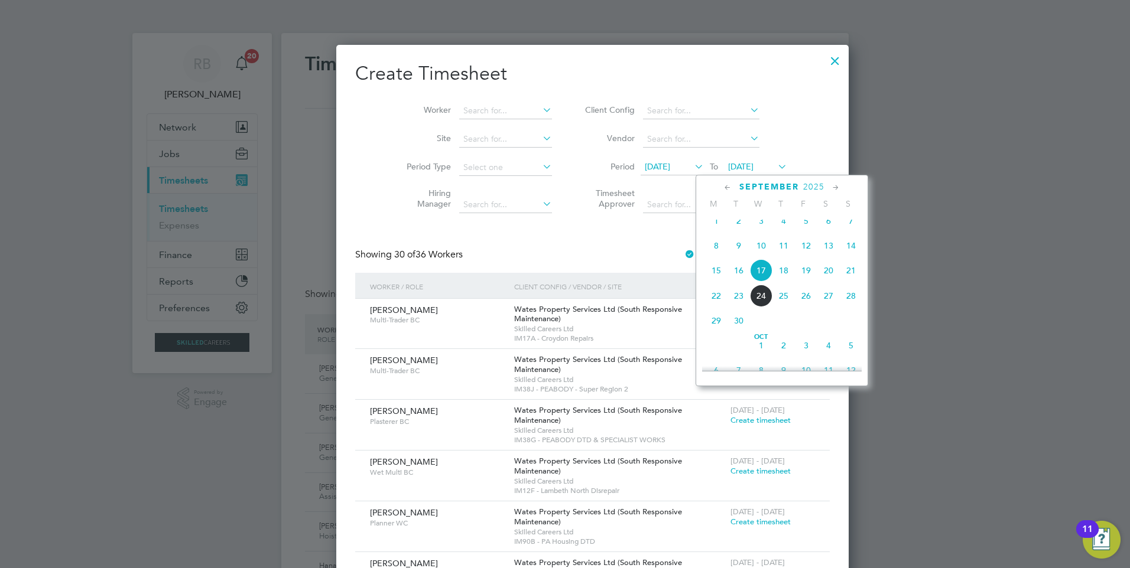
click at [847, 279] on span "21" at bounding box center [850, 270] width 22 height 22
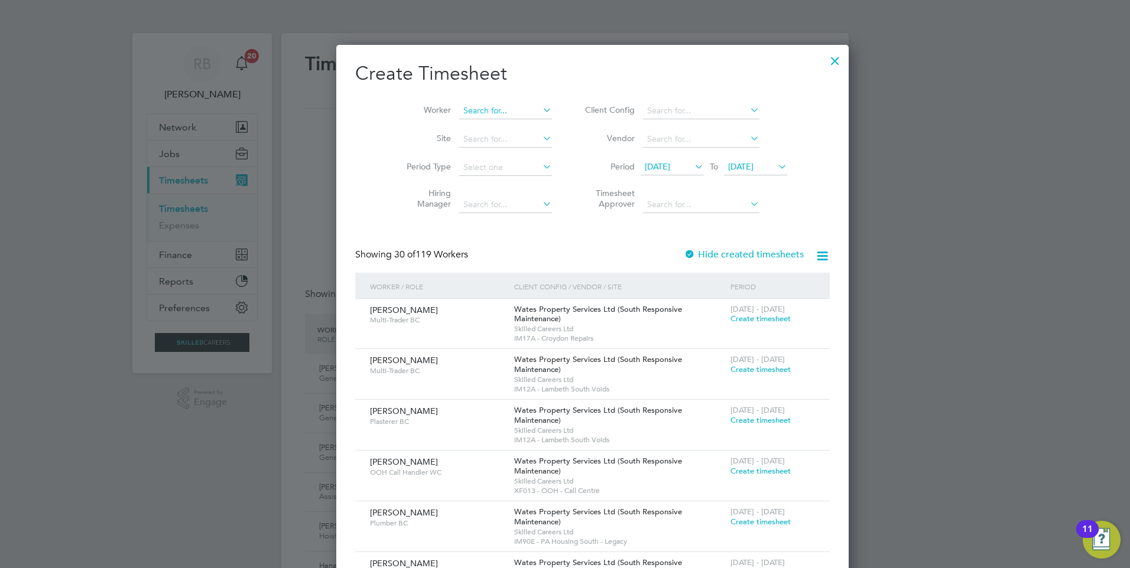
click at [470, 108] on input at bounding box center [505, 111] width 93 height 17
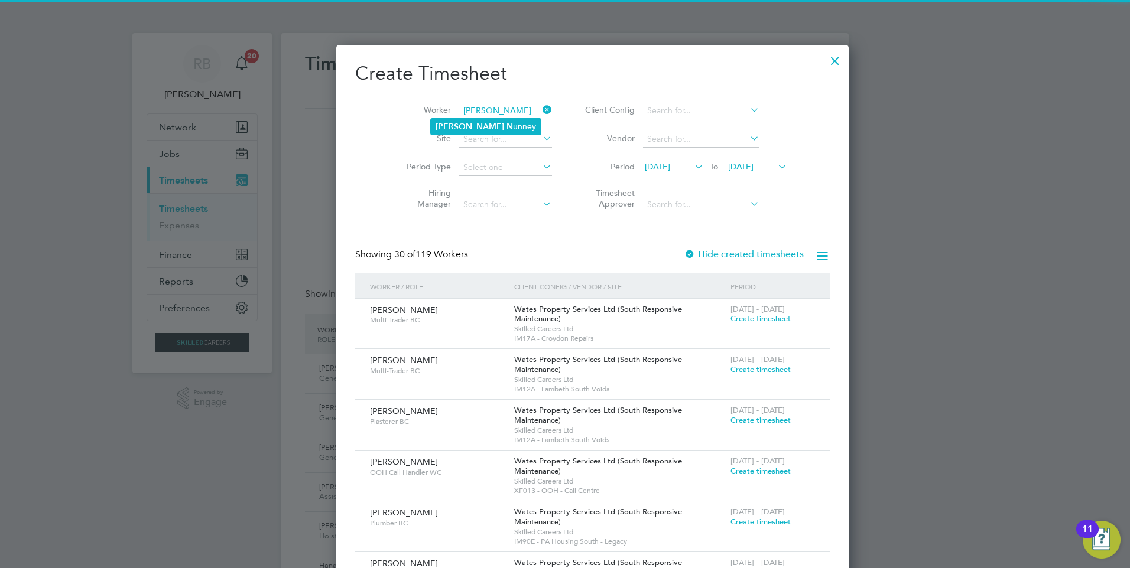
click at [476, 126] on li "[PERSON_NAME] unney" at bounding box center [486, 127] width 110 height 16
type input "[PERSON_NAME]"
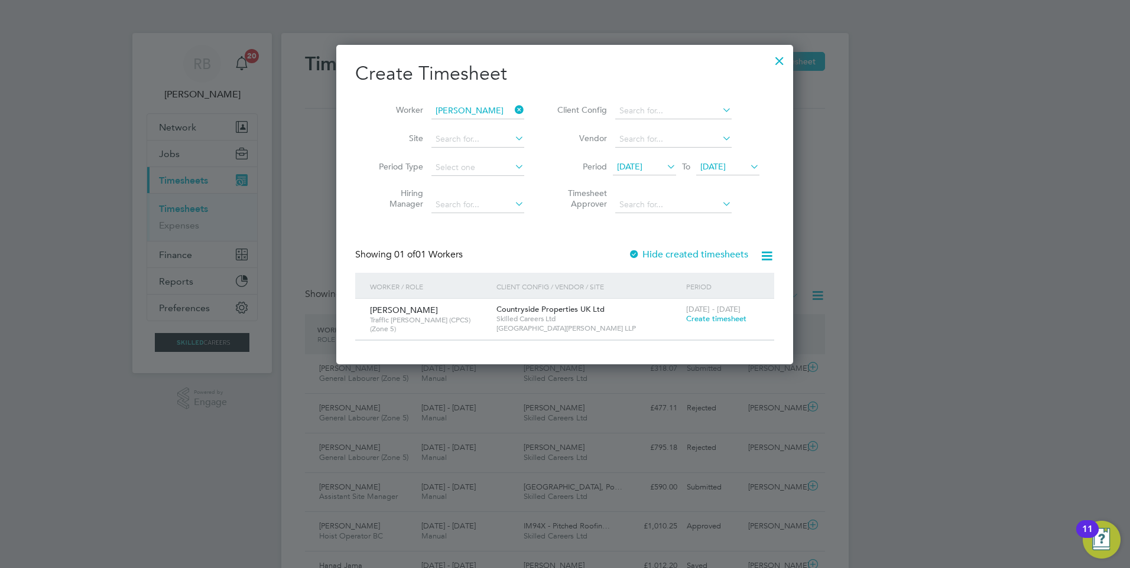
click at [702, 321] on span "Create timesheet" at bounding box center [716, 319] width 60 height 10
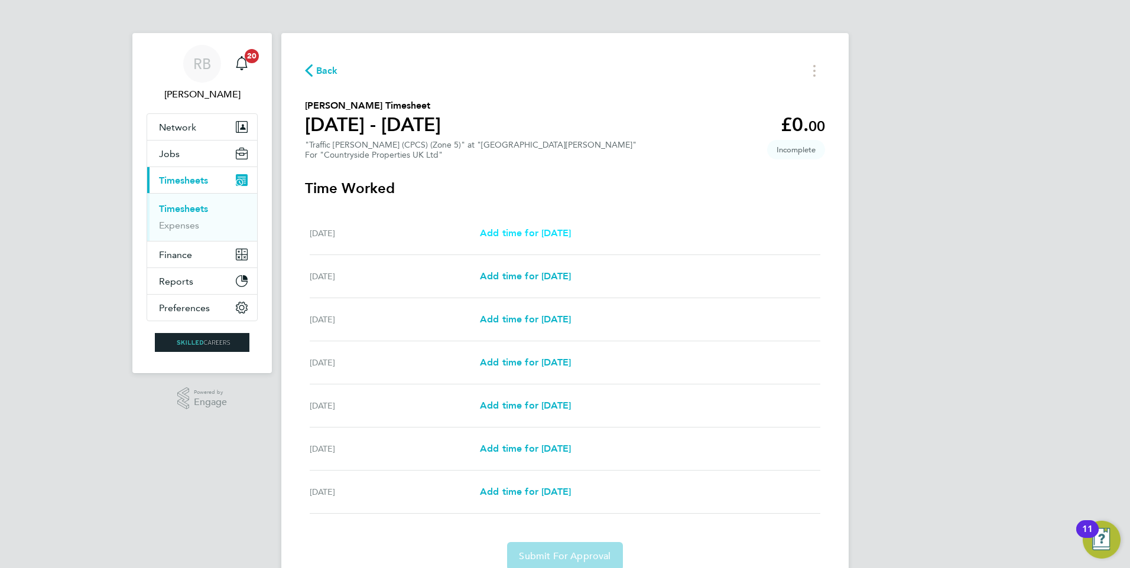
click at [534, 234] on span "Add time for [DATE]" at bounding box center [525, 232] width 91 height 11
select select "30"
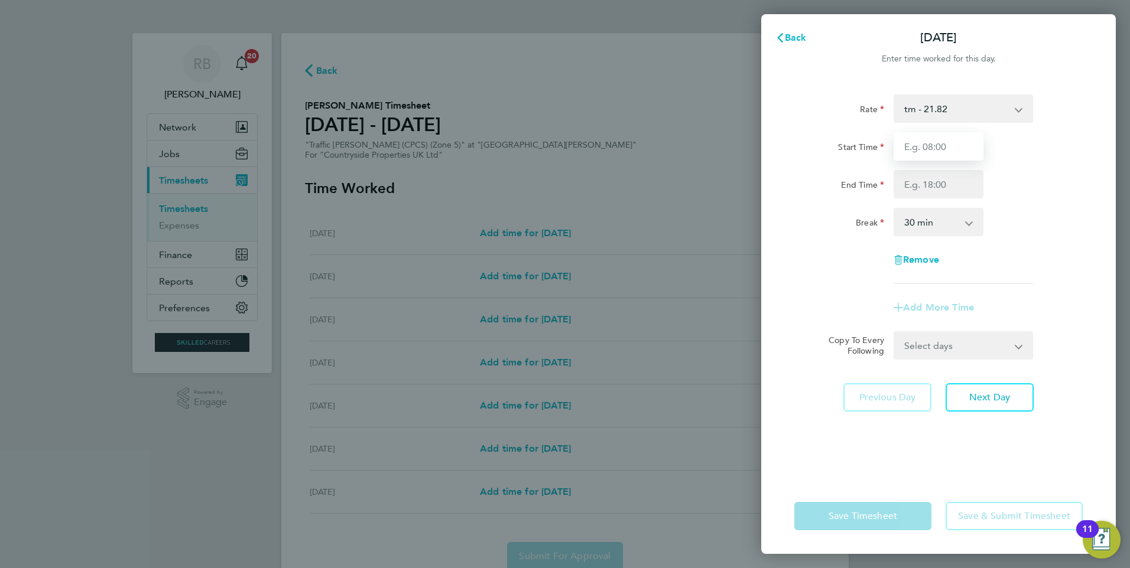
click at [930, 150] on input "Start Time" at bounding box center [938, 146] width 90 height 28
type input "07:30"
type input "16:30"
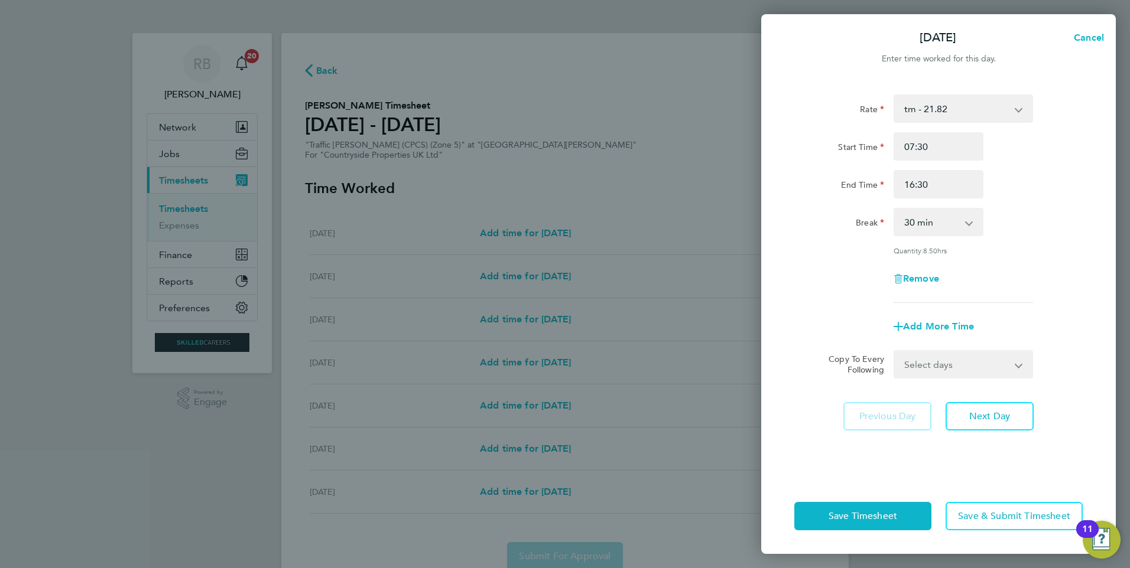
click at [976, 380] on div "Rate tm - 21.82 Start Time 07:30 End Time 16:30 Break 0 min 15 min 30 min 45 mi…" at bounding box center [938, 279] width 354 height 398
click at [971, 369] on select "Select days Day Weekday (Mon-Fri) Weekend (Sat-Sun) [DATE] [DATE] [DATE] [DATE]…" at bounding box center [956, 365] width 124 height 26
select select "WEEKDAY"
click at [894, 352] on select "Select days Day Weekday (Mon-Fri) Weekend (Sat-Sun) [DATE] [DATE] [DATE] [DATE]…" at bounding box center [956, 365] width 124 height 26
select select "[DATE]"
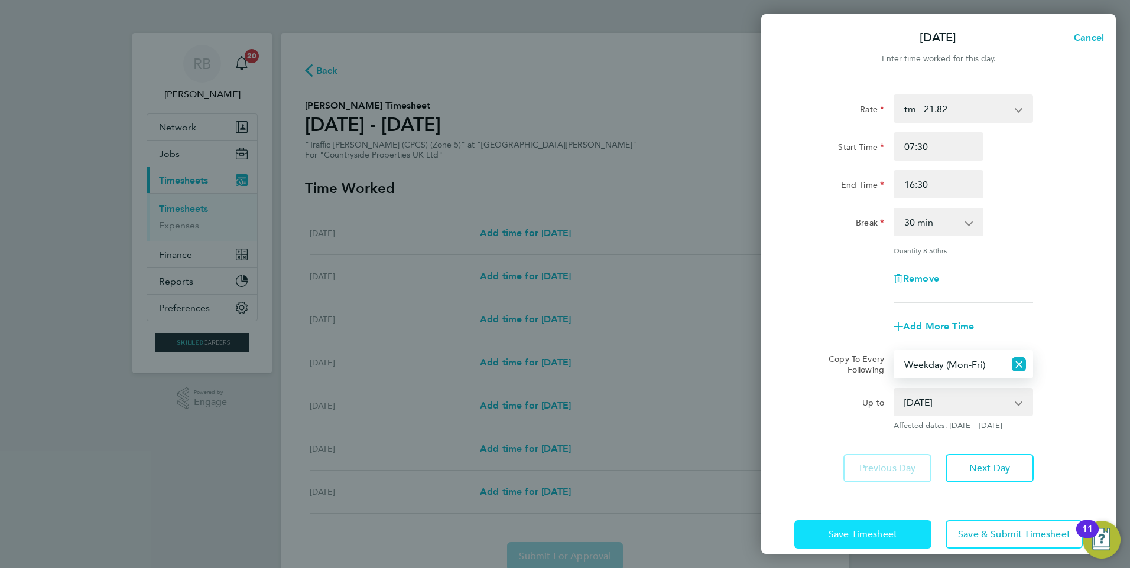
drag, startPoint x: 1018, startPoint y: 427, endPoint x: 878, endPoint y: 529, distance: 173.5
click at [878, 529] on span "Save Timesheet" at bounding box center [862, 535] width 69 height 12
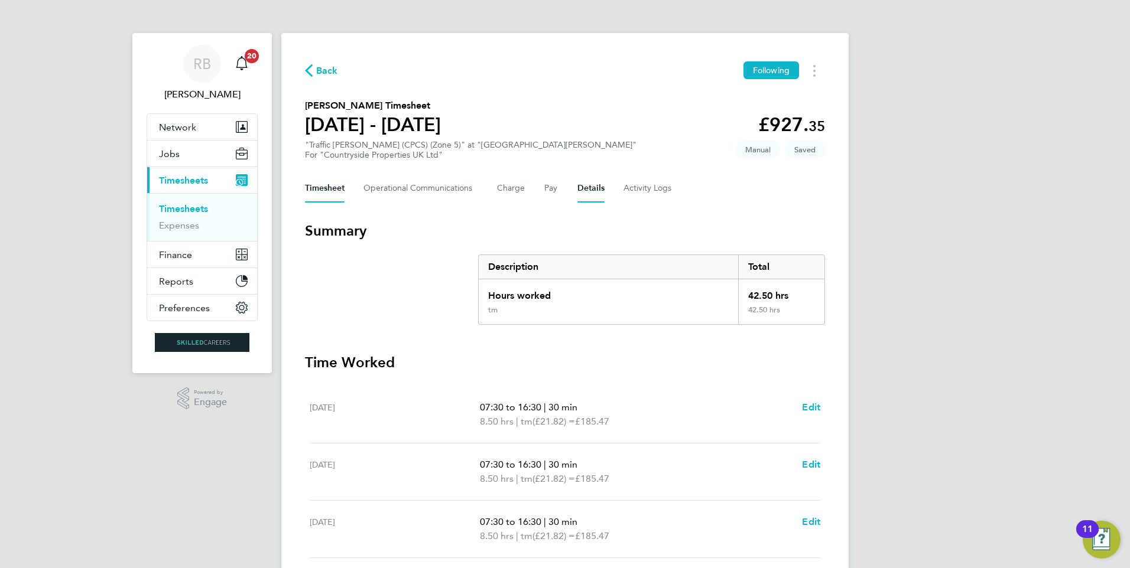
click at [588, 181] on button "Details" at bounding box center [590, 188] width 27 height 28
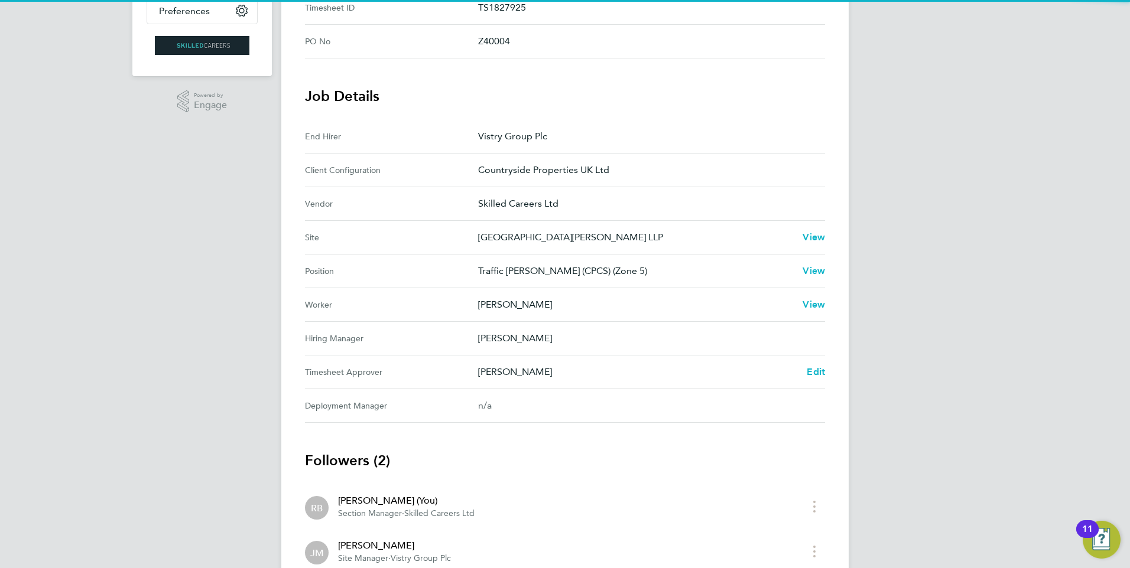
scroll to position [354, 0]
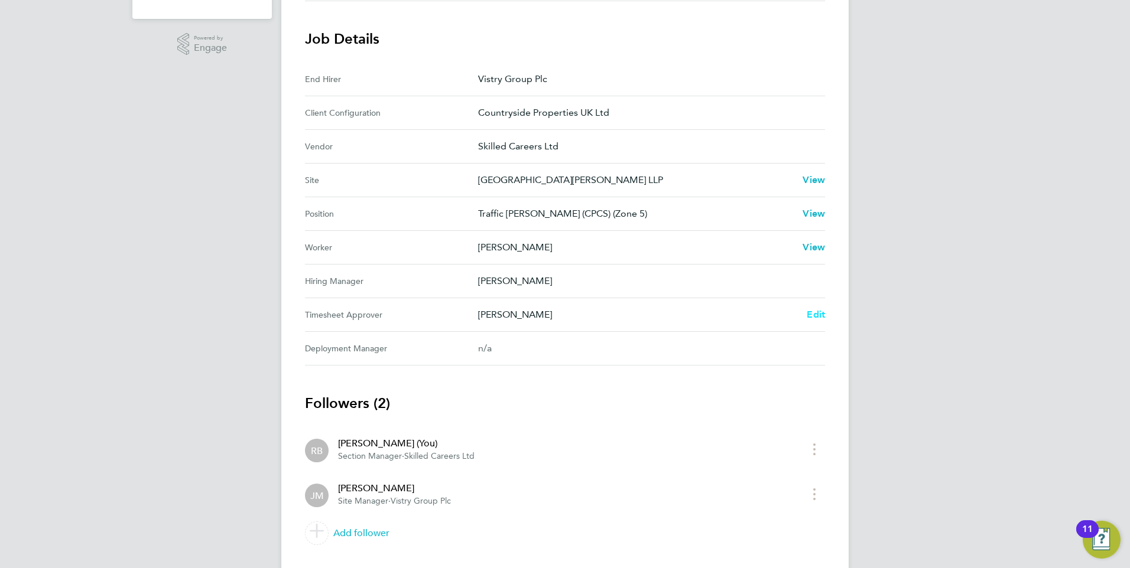
click at [815, 316] on span "Edit" at bounding box center [815, 314] width 18 height 11
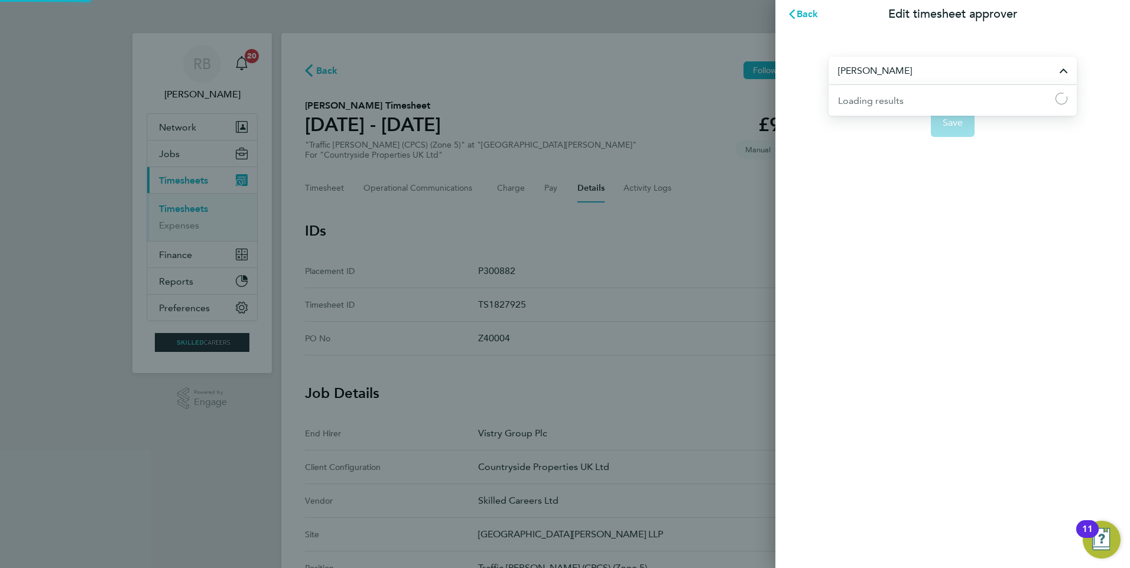
click at [900, 73] on input "[PERSON_NAME]" at bounding box center [952, 71] width 248 height 28
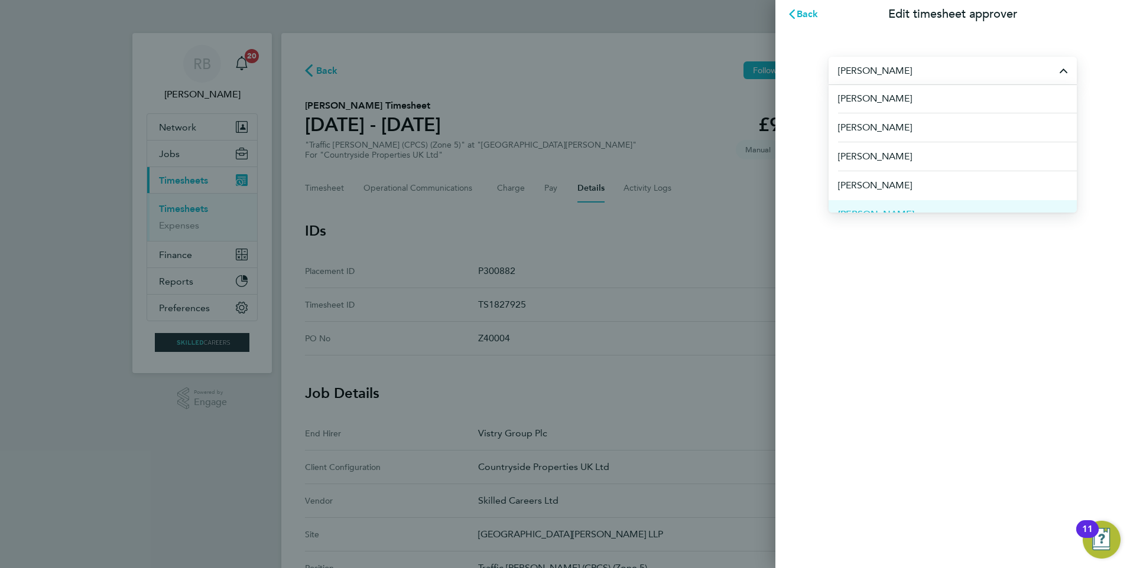
scroll to position [46, 0]
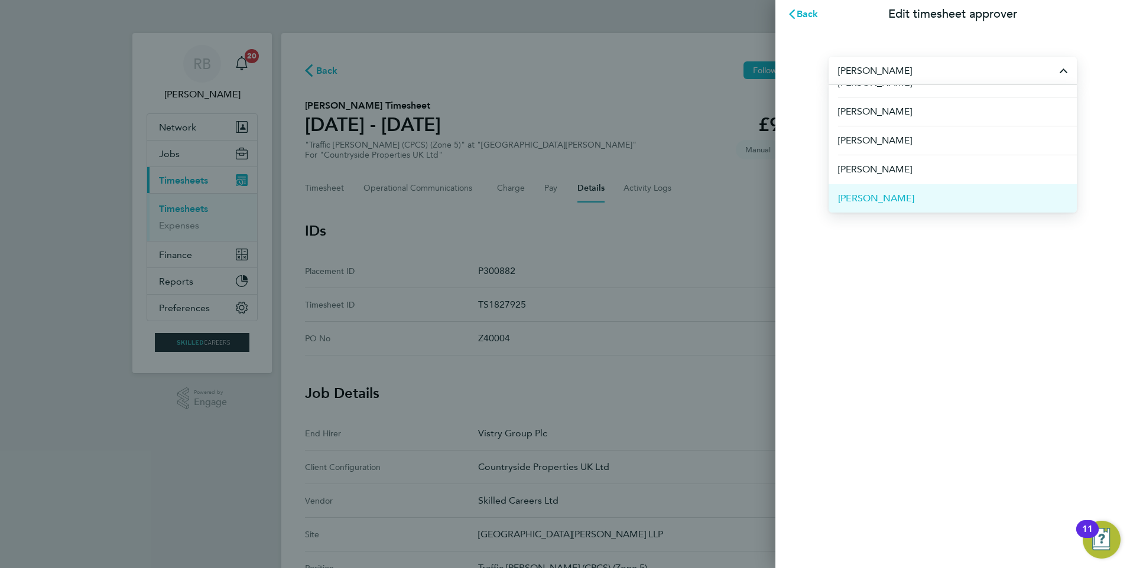
click at [907, 191] on li "[PERSON_NAME]" at bounding box center [952, 198] width 248 height 29
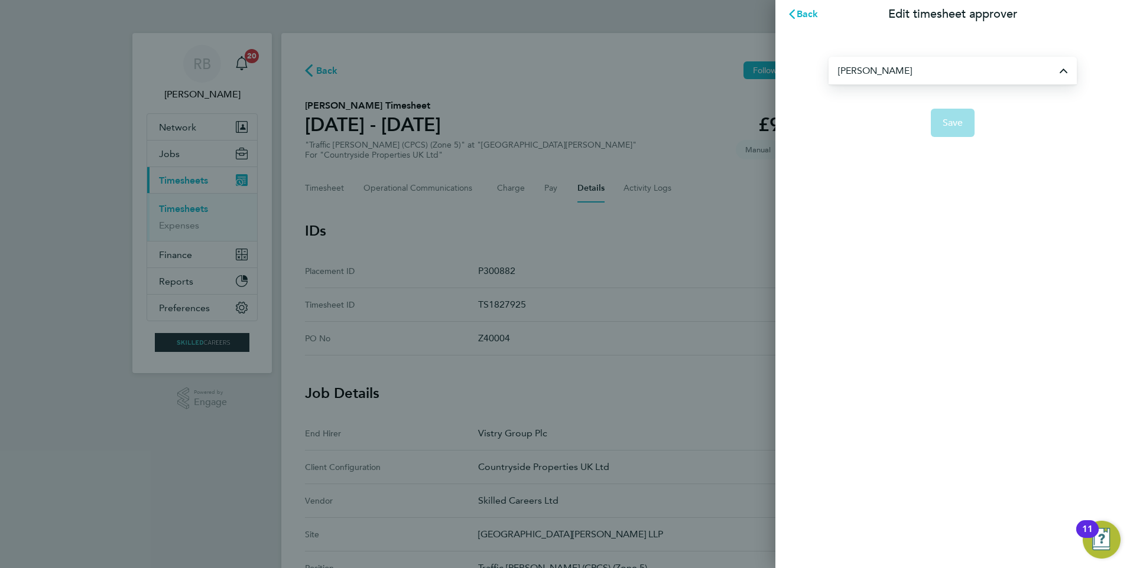
type input "[PERSON_NAME]"
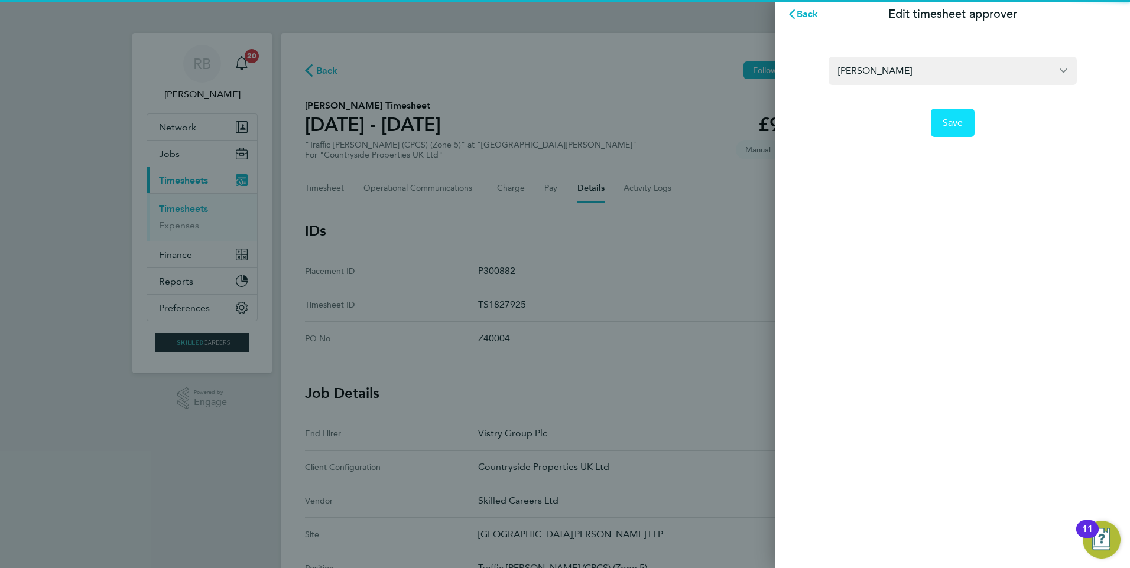
click at [946, 135] on button "Save" at bounding box center [952, 123] width 44 height 28
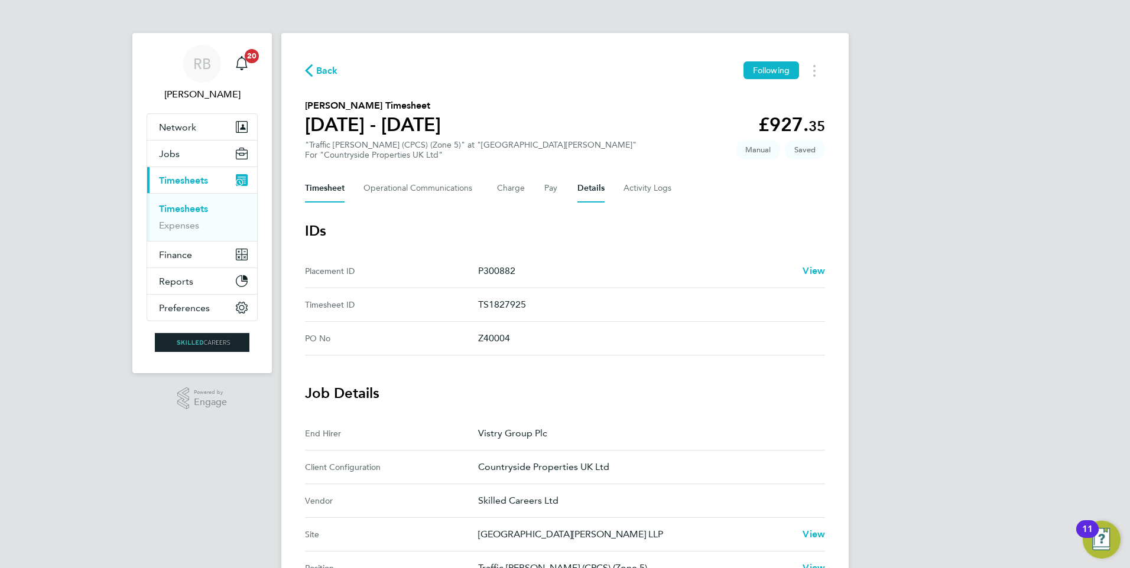
click at [331, 196] on button "Timesheet" at bounding box center [325, 188] width 40 height 28
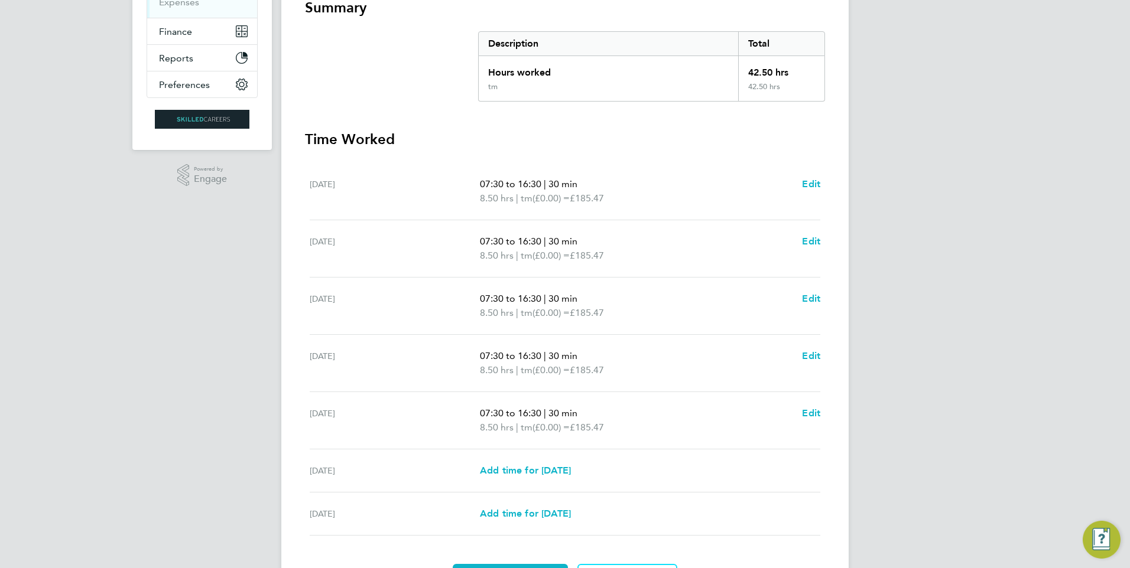
scroll to position [295, 0]
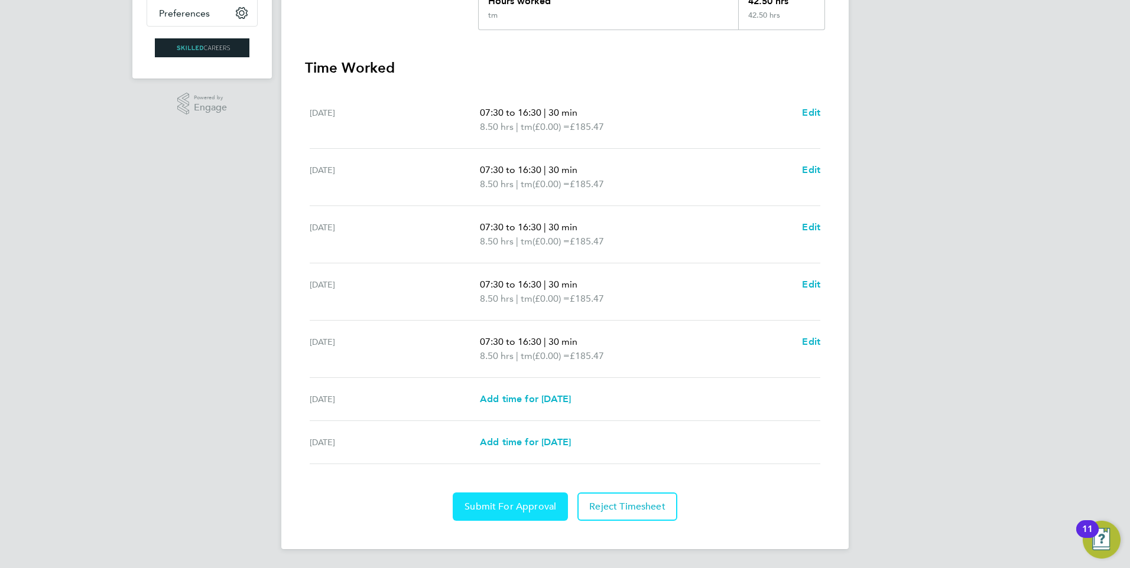
click at [507, 500] on button "Submit For Approval" at bounding box center [510, 507] width 115 height 28
